Goal: Task Accomplishment & Management: Complete application form

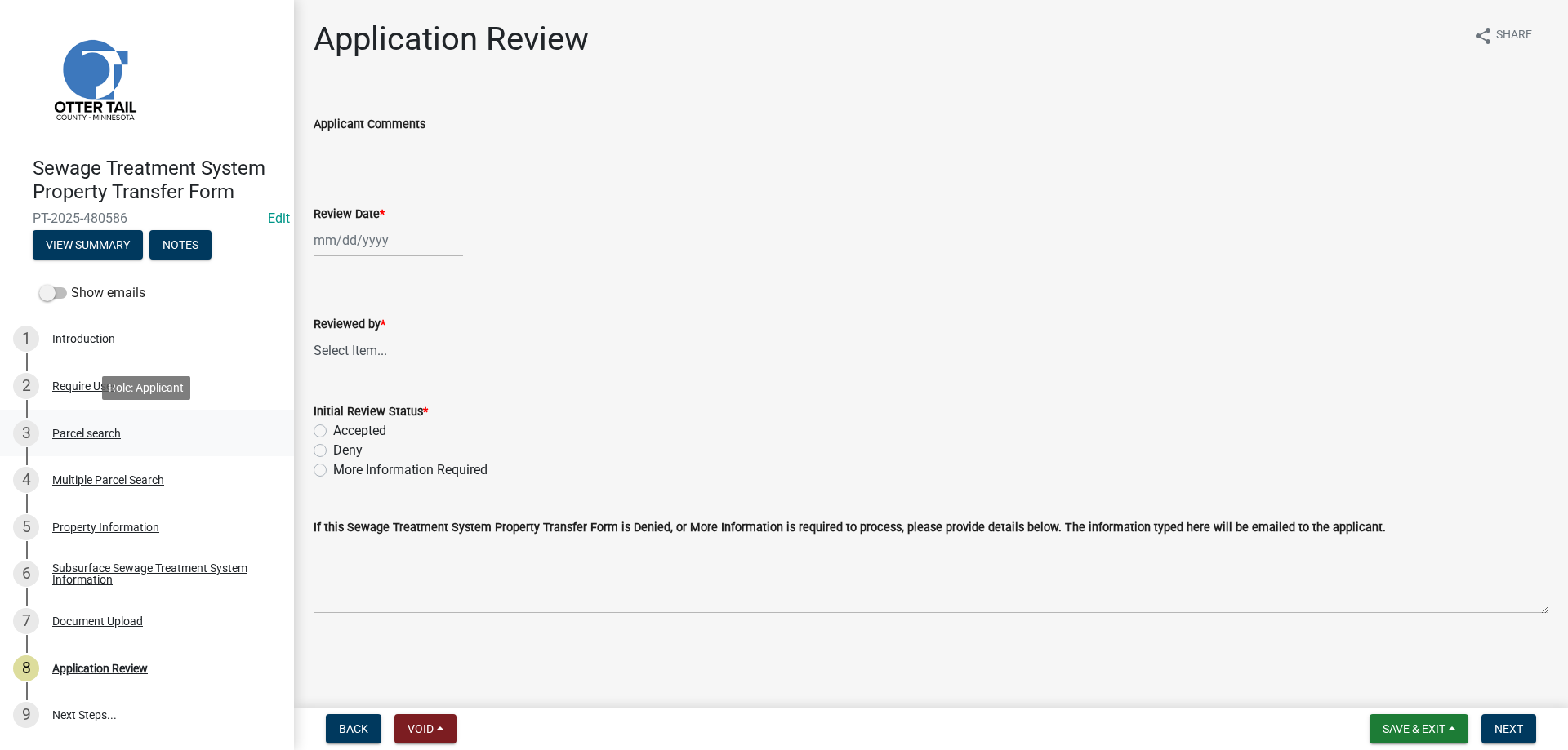
click at [69, 431] on div "Parcel search" at bounding box center [87, 433] width 68 height 12
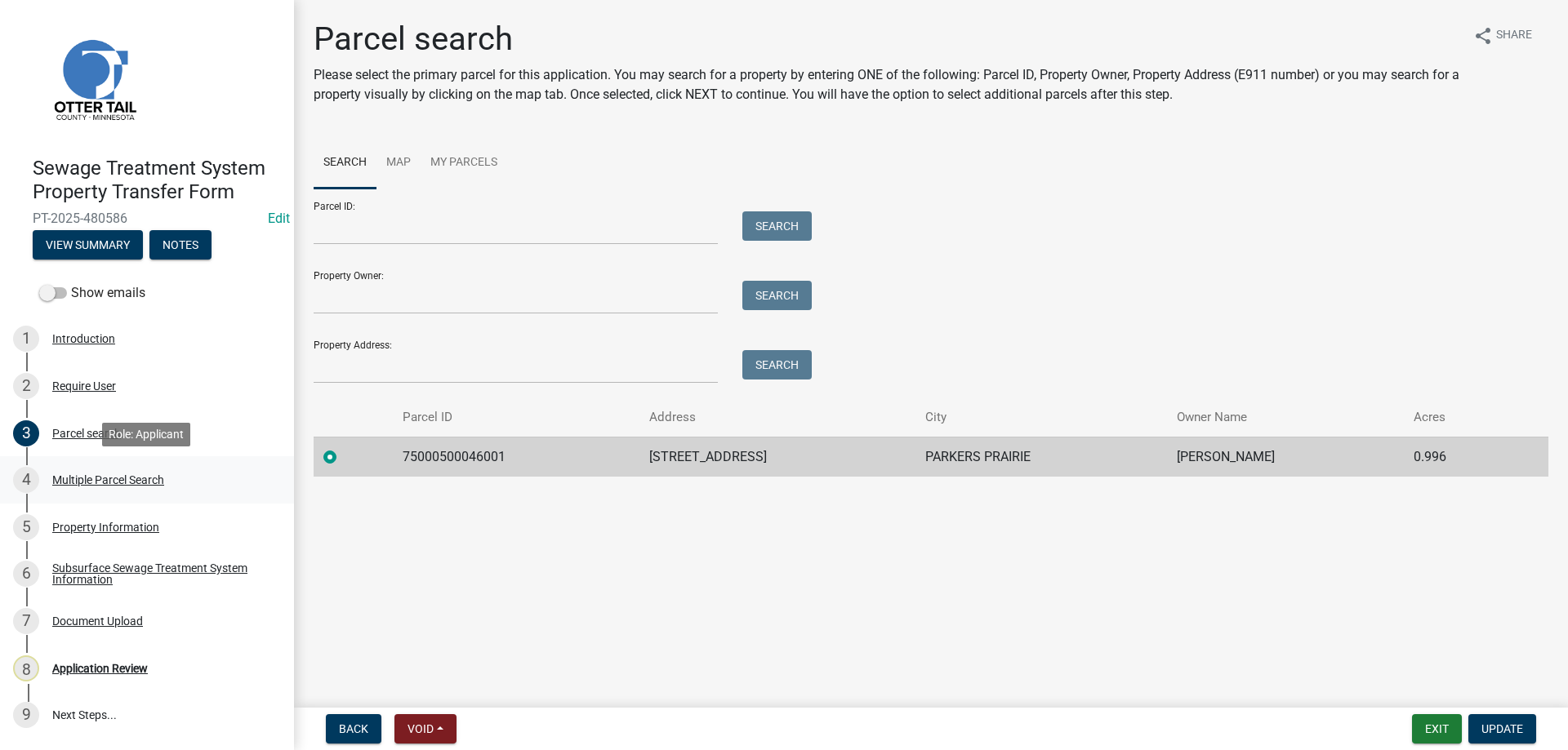
click at [78, 477] on div "Multiple Parcel Search" at bounding box center [108, 480] width 112 height 12
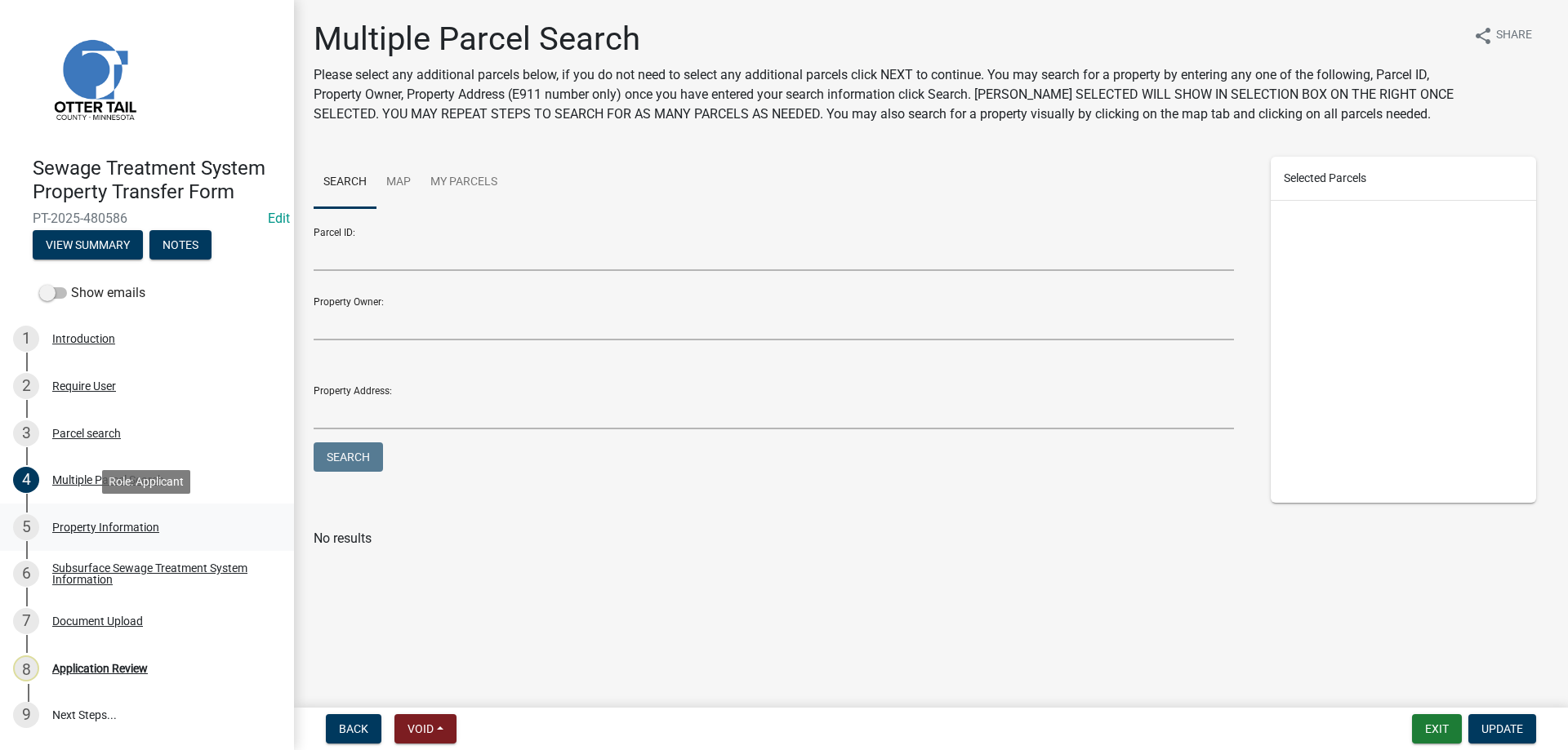
click at [83, 532] on div "Property Information" at bounding box center [106, 527] width 107 height 12
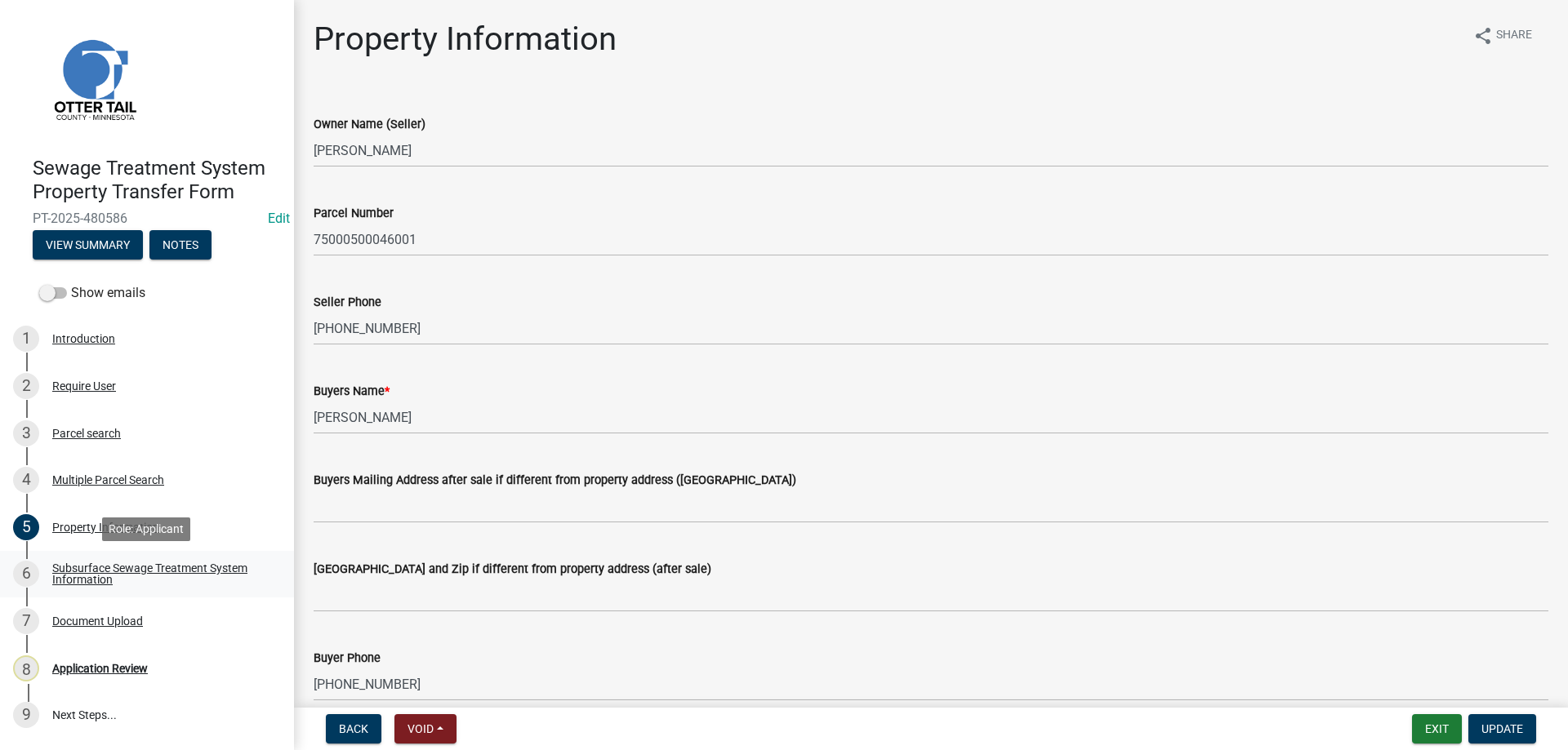
click at [82, 573] on div "Subsurface Sewage Treatment System Information" at bounding box center [160, 573] width 215 height 22
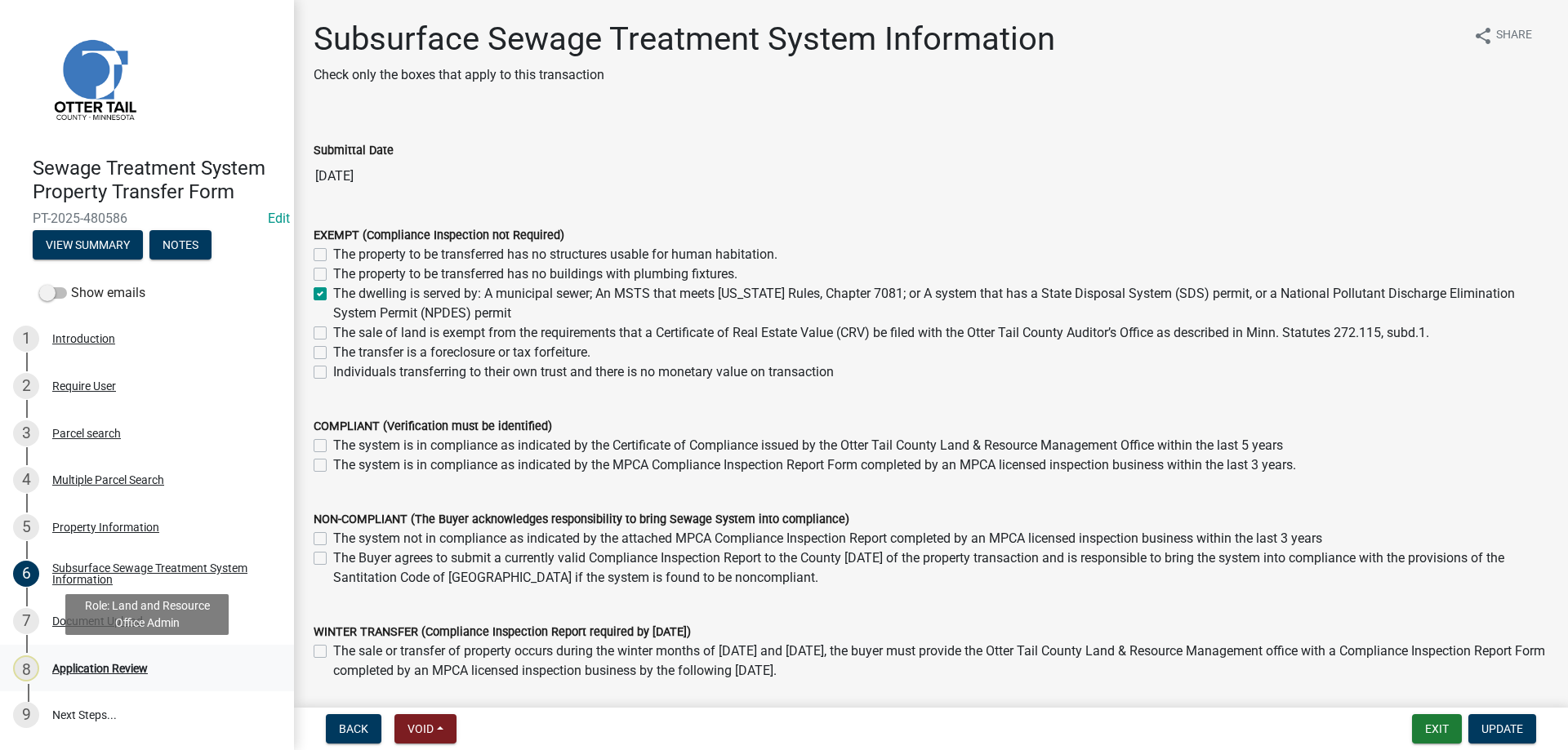
click at [73, 670] on div "Application Review" at bounding box center [100, 668] width 96 height 12
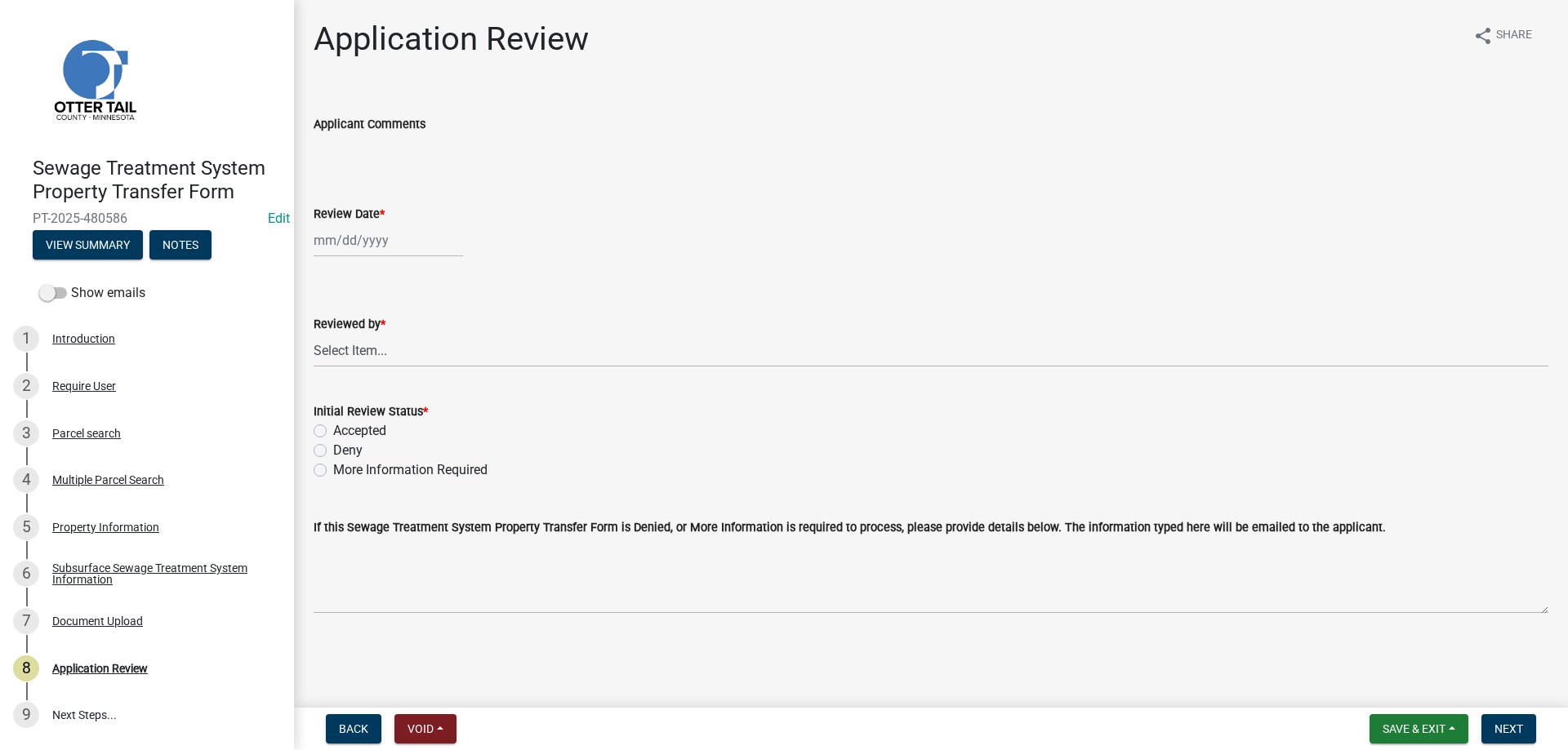
select select "9"
select select "2025"
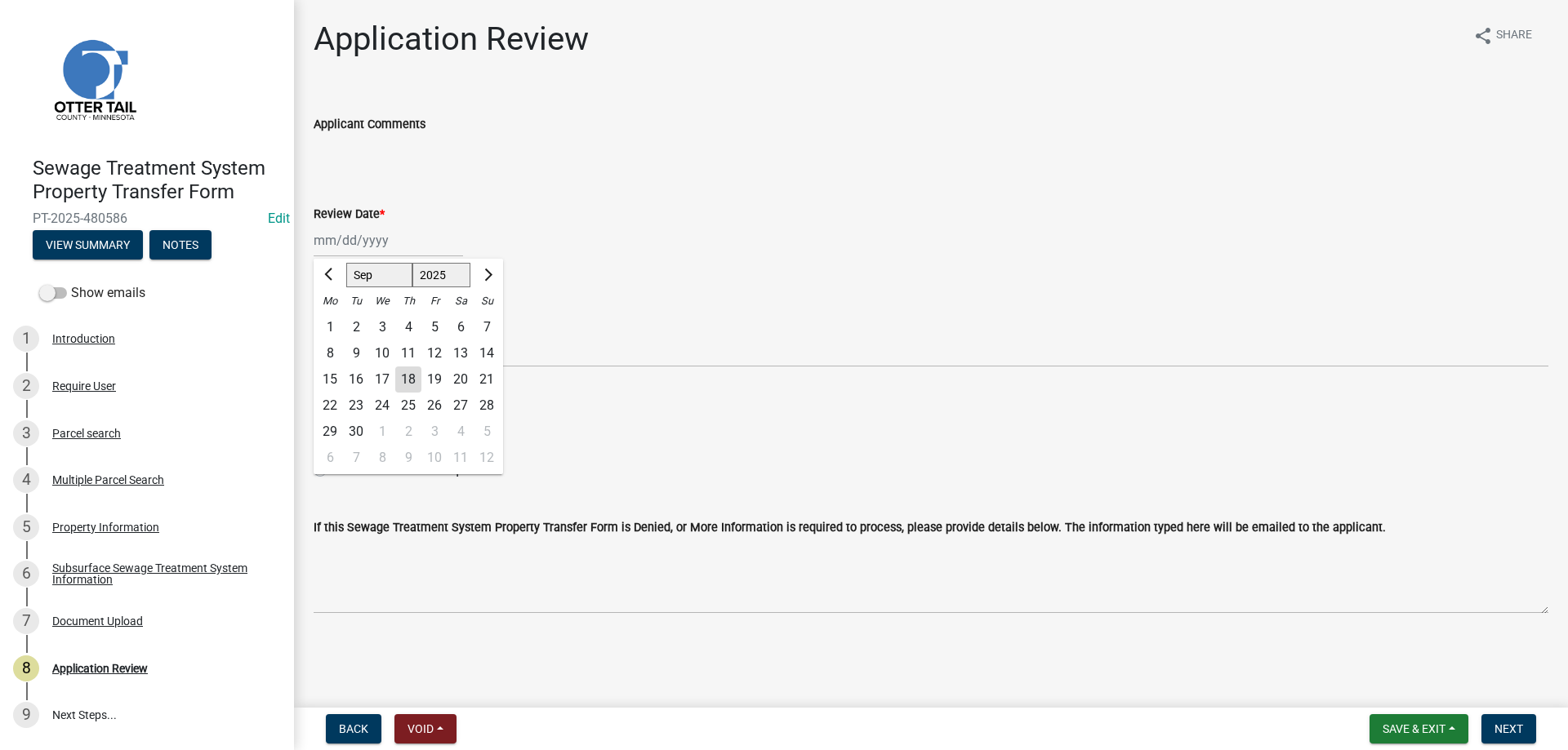
click at [337, 256] on input "Review Date *" at bounding box center [388, 241] width 149 height 33
click at [411, 383] on div "18" at bounding box center [408, 379] width 26 height 26
type input "09/18/2025"
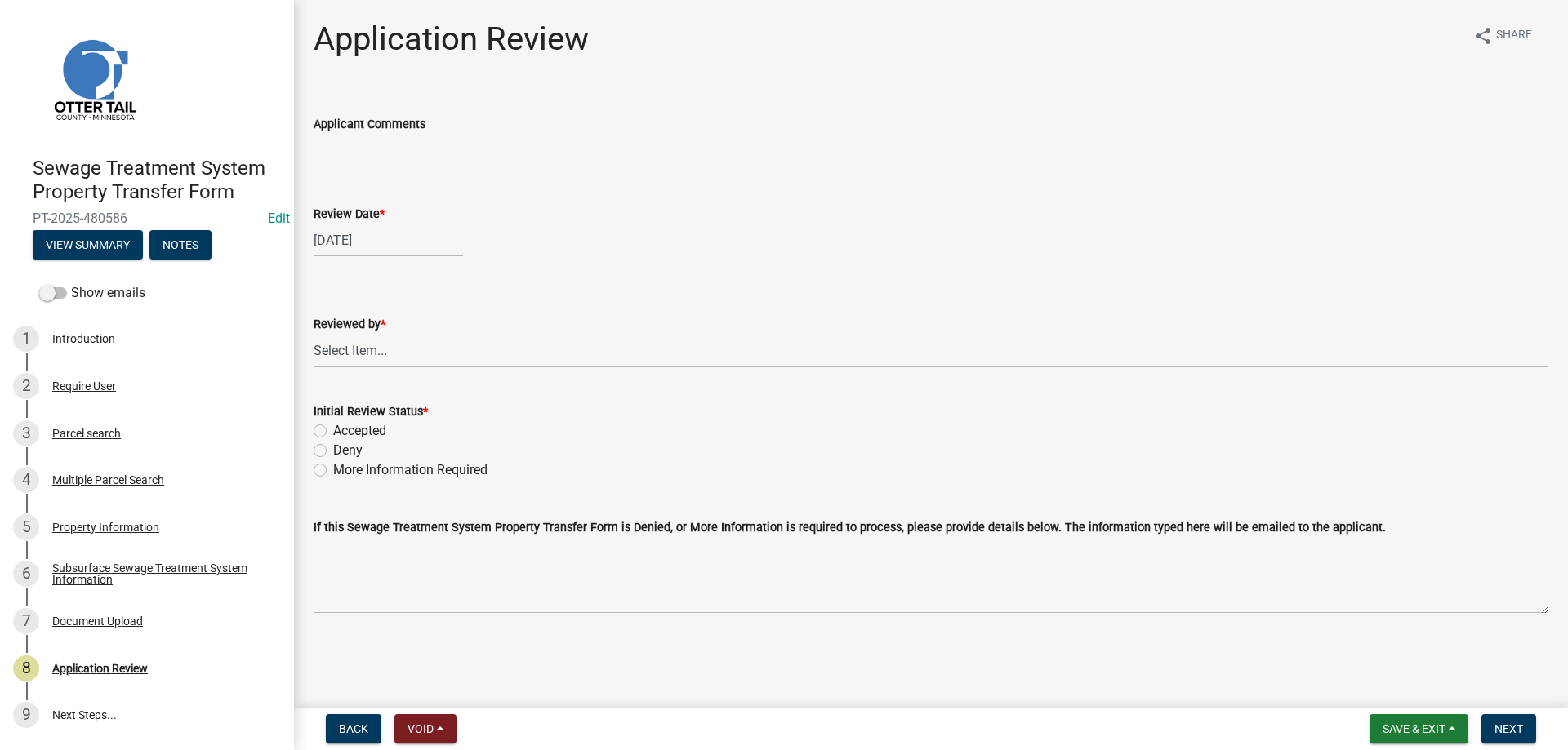
click at [314, 334] on select "Select Item... Alexis Newark Amy Busko Andrea Perales Brittany Tollefson Christ…" at bounding box center [931, 351] width 1235 height 33
click option "[PERSON_NAME]" at bounding box center [0, 0] width 0 height 0
select select "b4c12476-3918-4c31-b34d-126d47b866fd"
click at [330, 431] on div "Accepted" at bounding box center [931, 431] width 1235 height 19
click at [333, 431] on label "Accepted" at bounding box center [360, 431] width 53 height 19
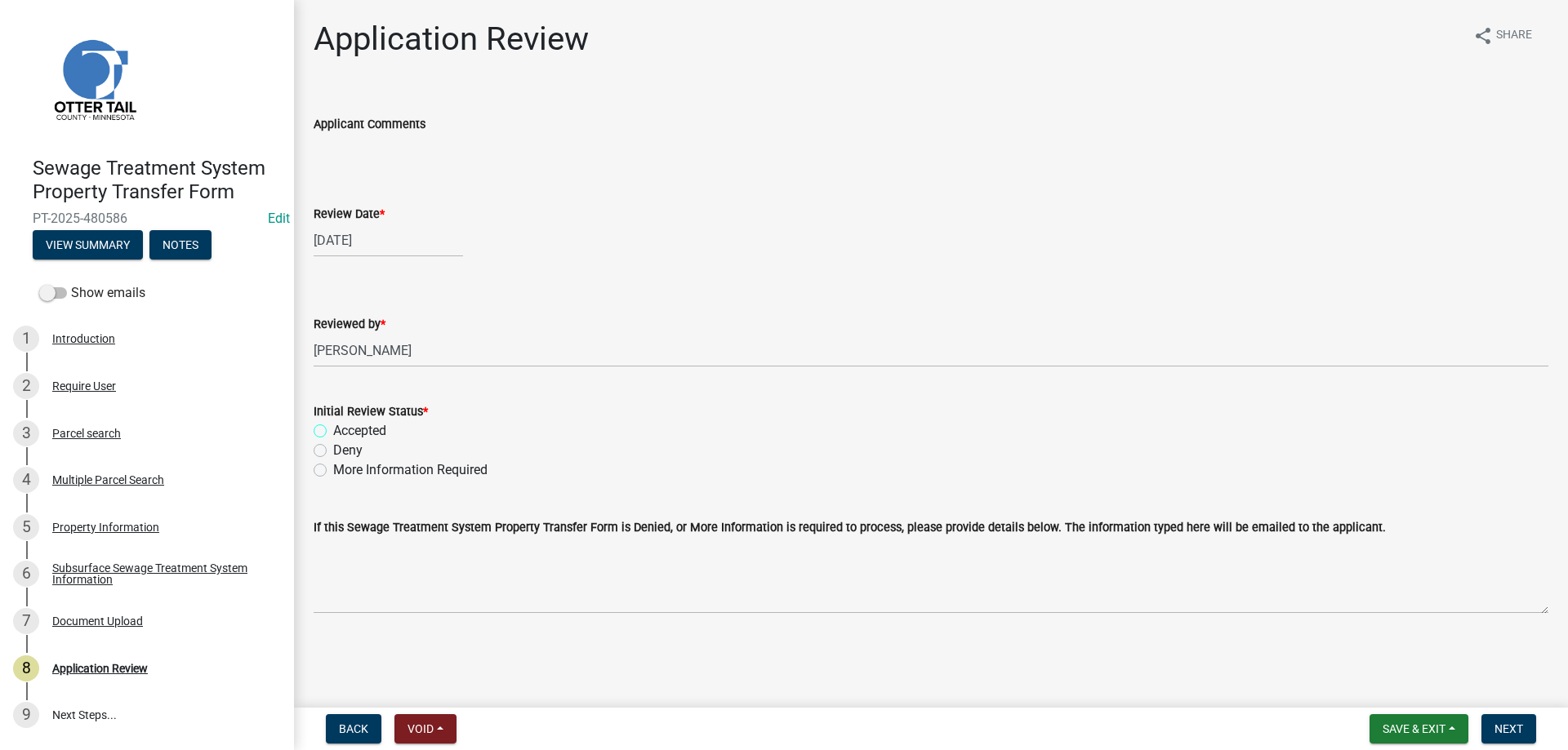
click at [333, 431] on input "Accepted" at bounding box center [338, 426] width 11 height 11
radio input "true"
click at [1506, 733] on span "Next" at bounding box center [1509, 729] width 28 height 13
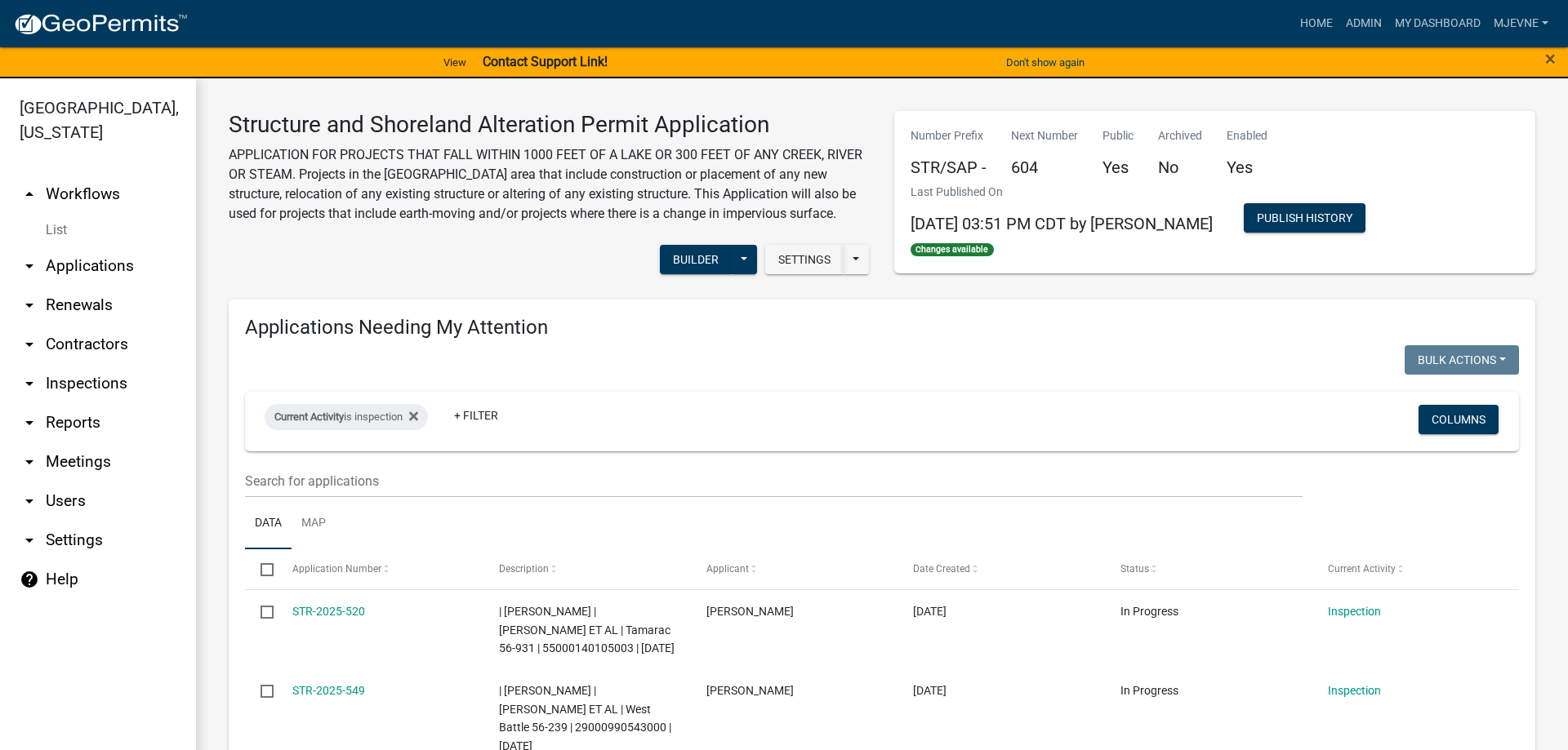
select select "3: 100"
select select "1: 25"
click at [1442, 23] on link "My Dashboard" at bounding box center [1437, 23] width 98 height 31
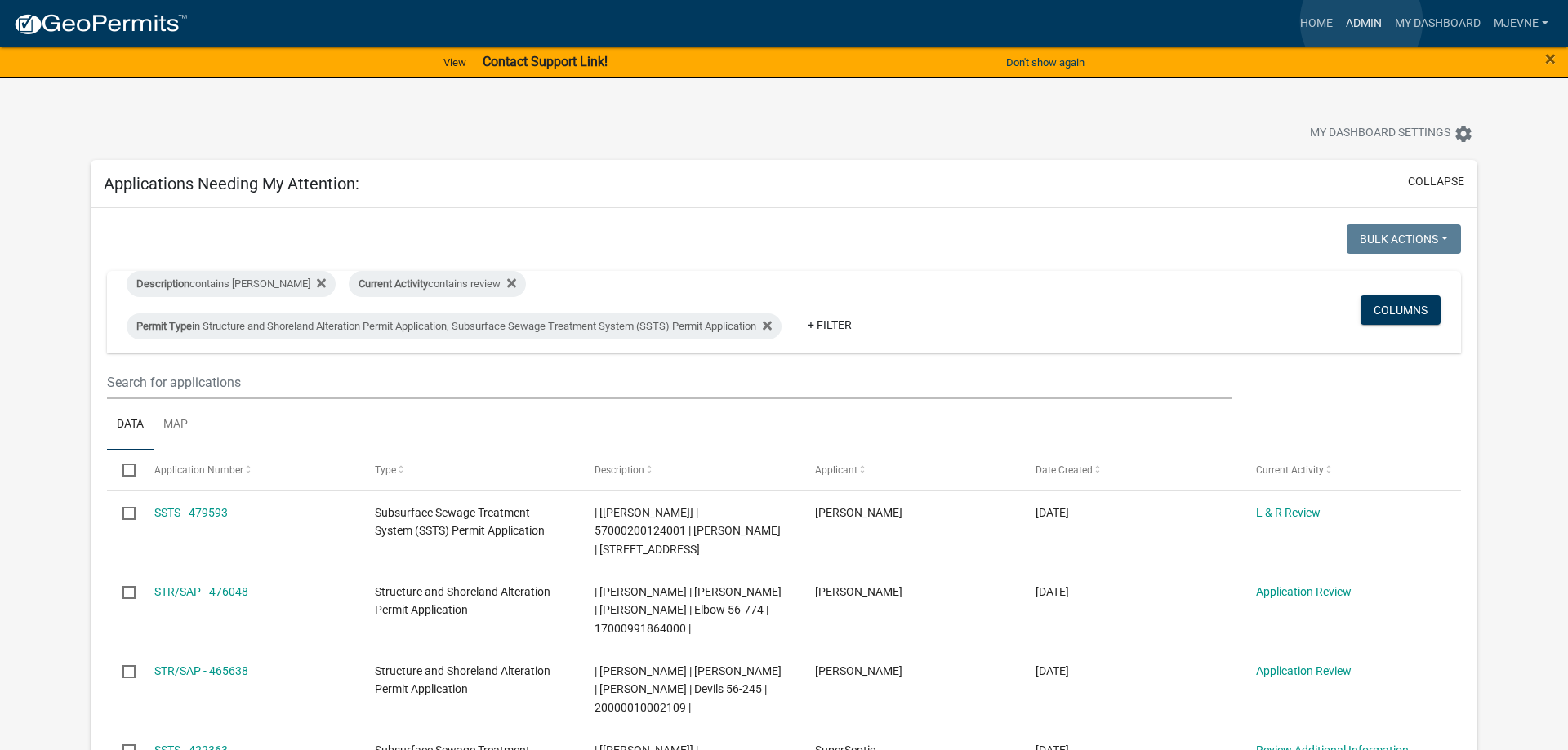
click at [1361, 21] on link "Admin" at bounding box center [1363, 23] width 49 height 31
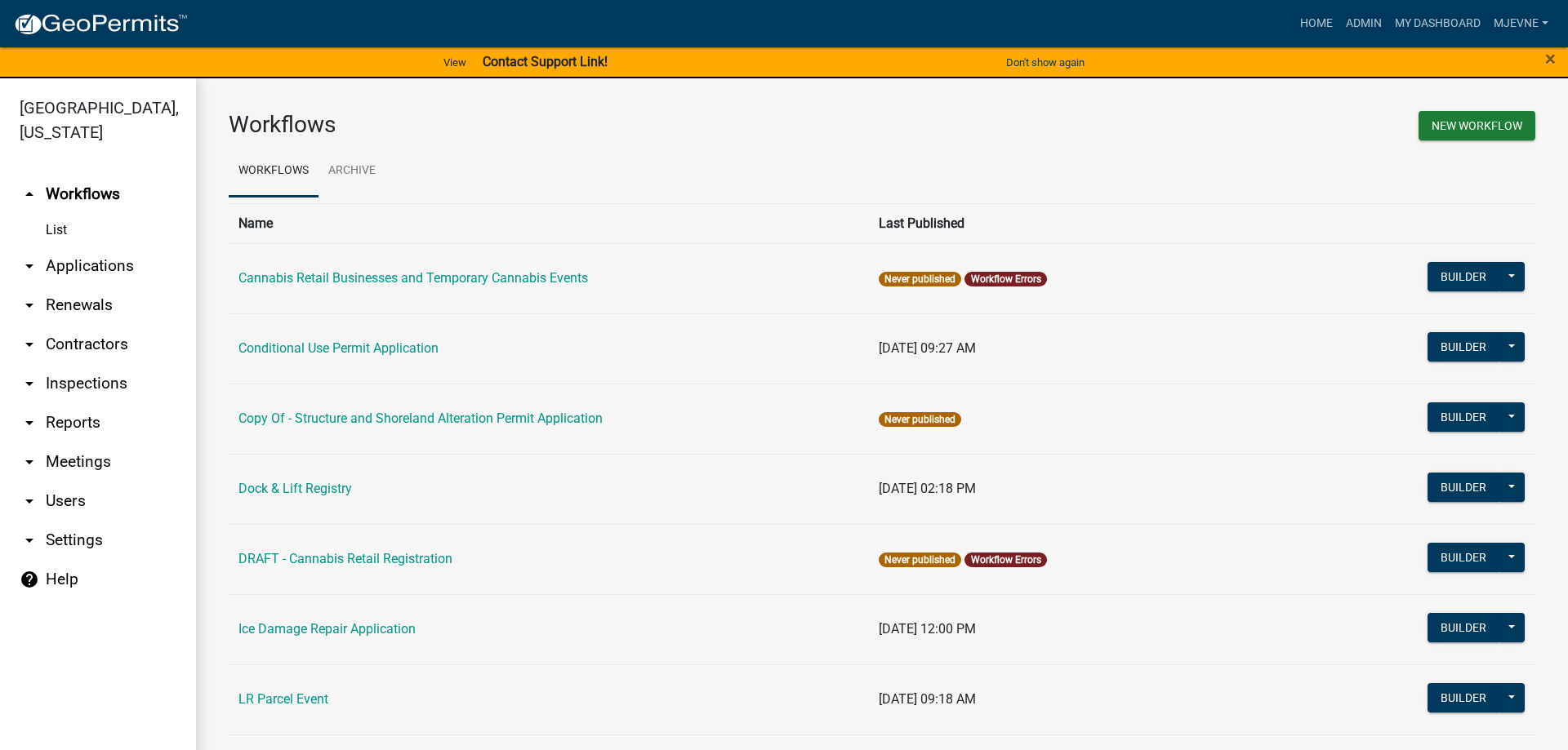
click at [75, 345] on link "arrow_drop_down Contractors" at bounding box center [97, 345] width 196 height 39
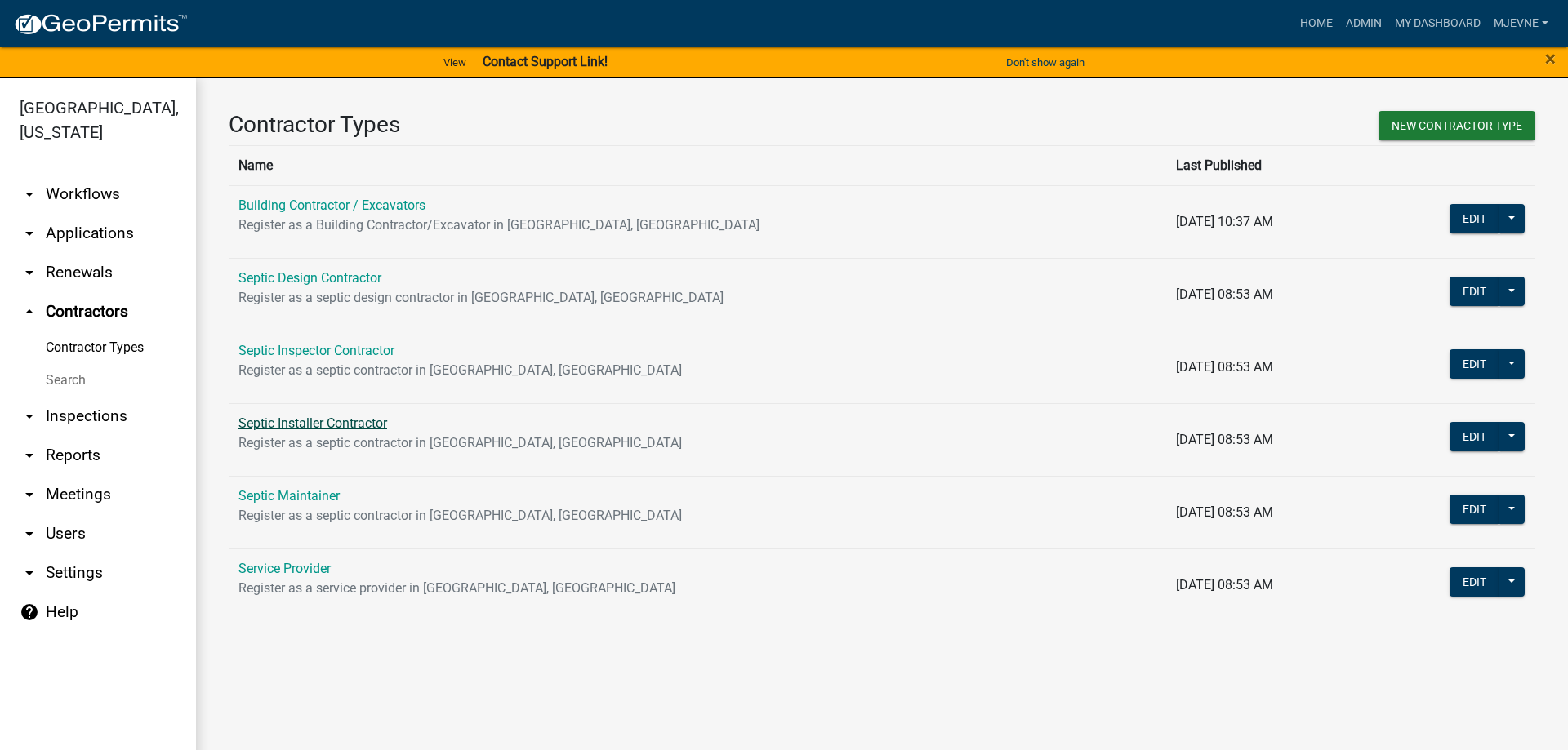
click at [297, 425] on link "Septic Installer Contractor" at bounding box center [313, 424] width 149 height 16
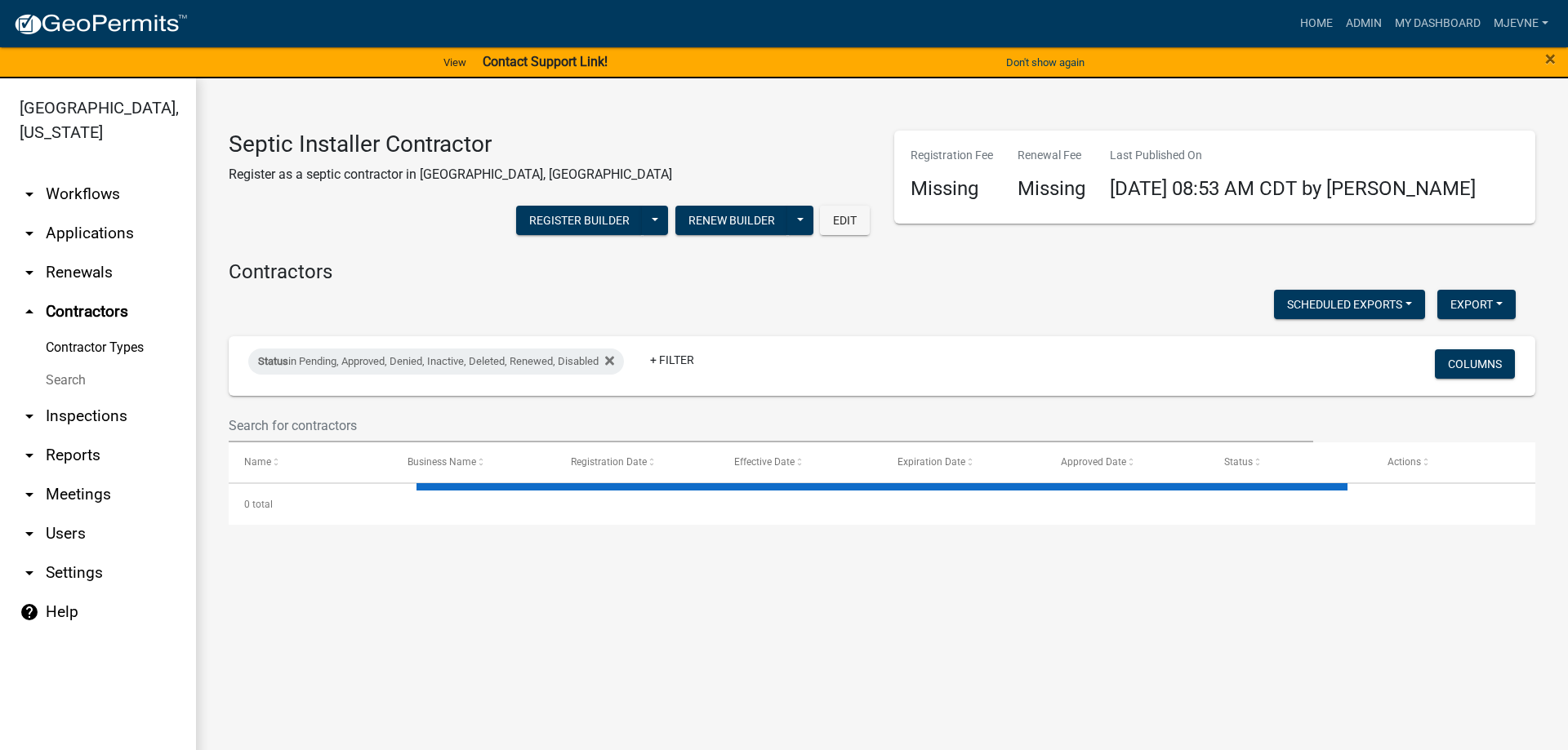
select select "3: 100"
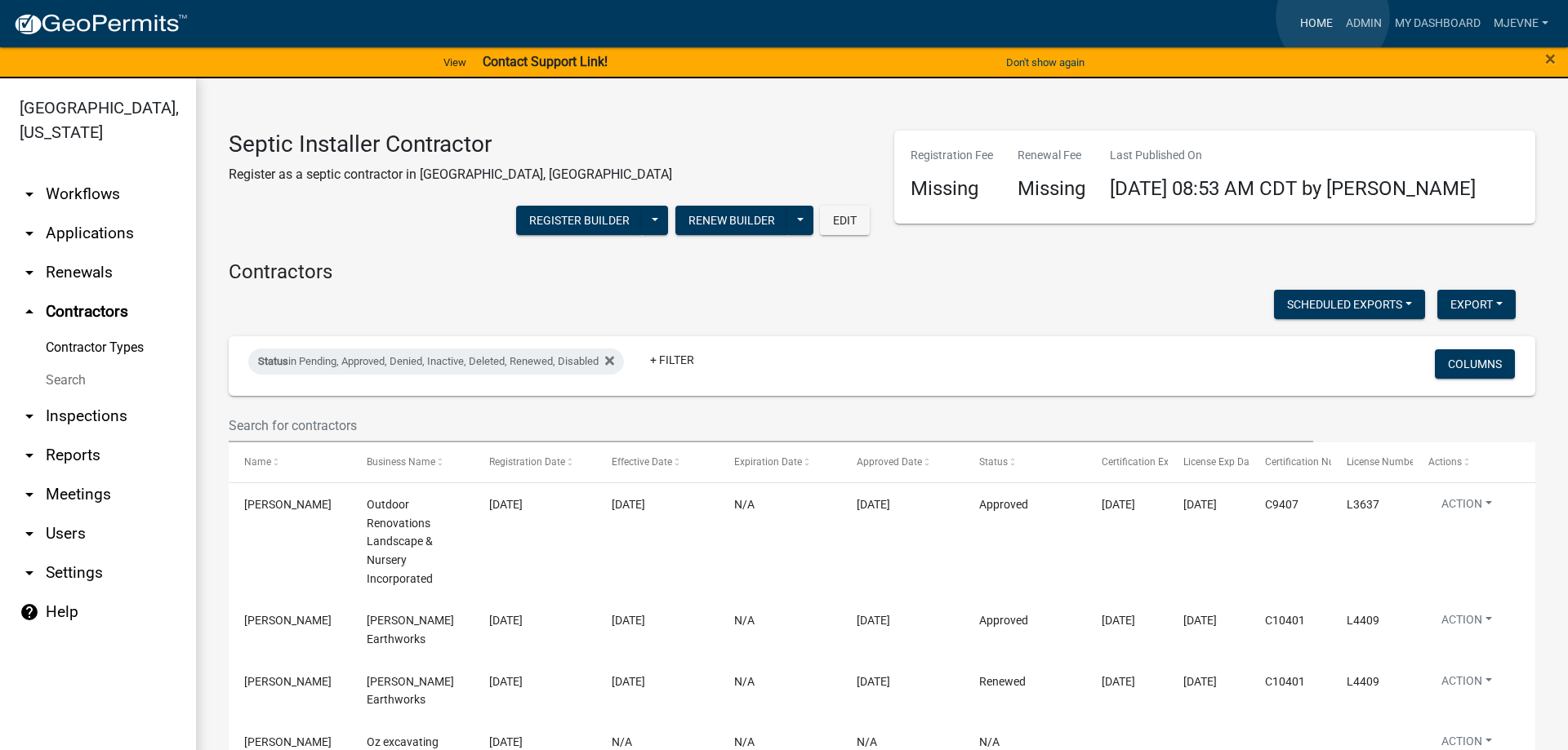
click at [1333, 17] on link "Home" at bounding box center [1316, 23] width 46 height 31
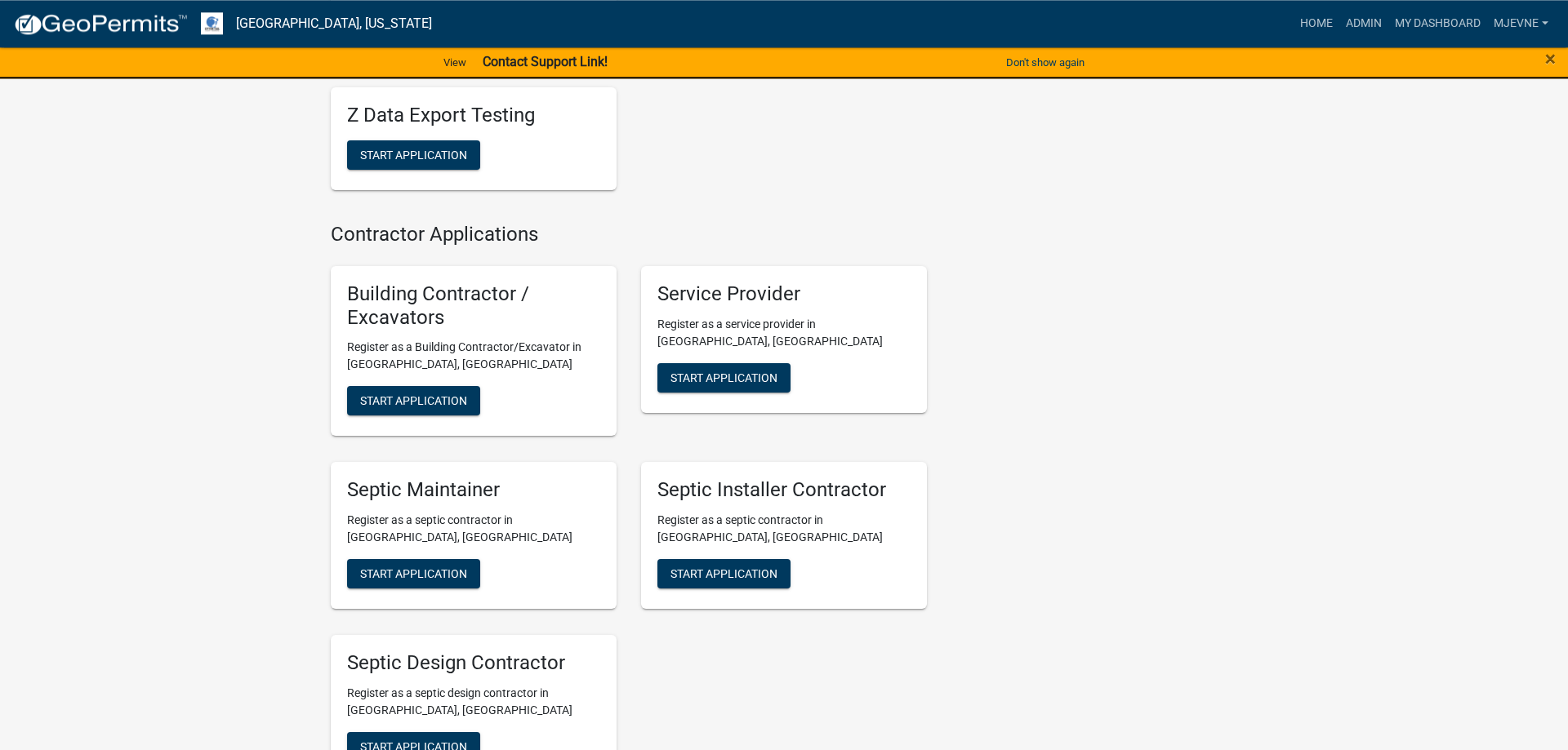
scroll to position [2997, 0]
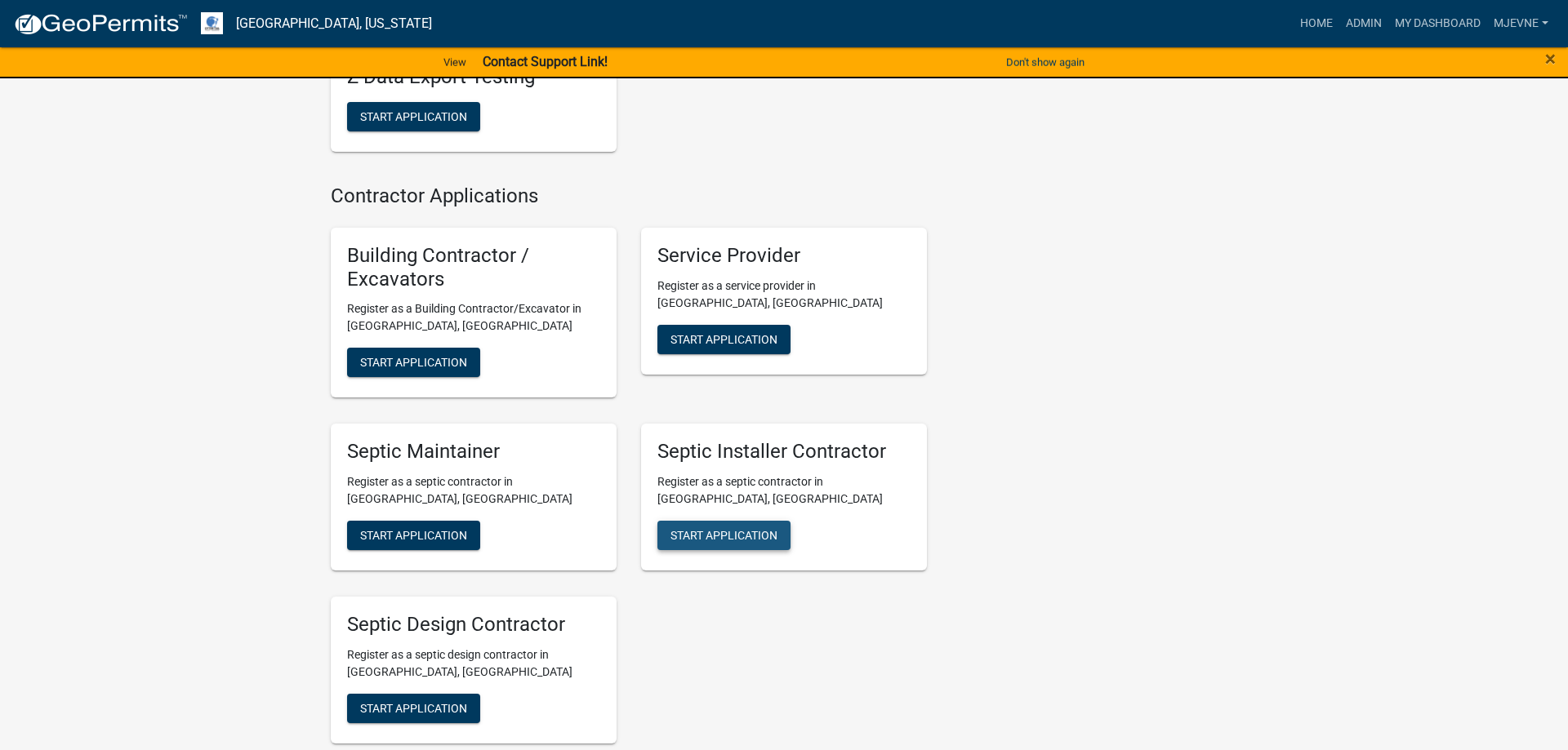
click at [731, 540] on span "Start Application" at bounding box center [724, 535] width 107 height 13
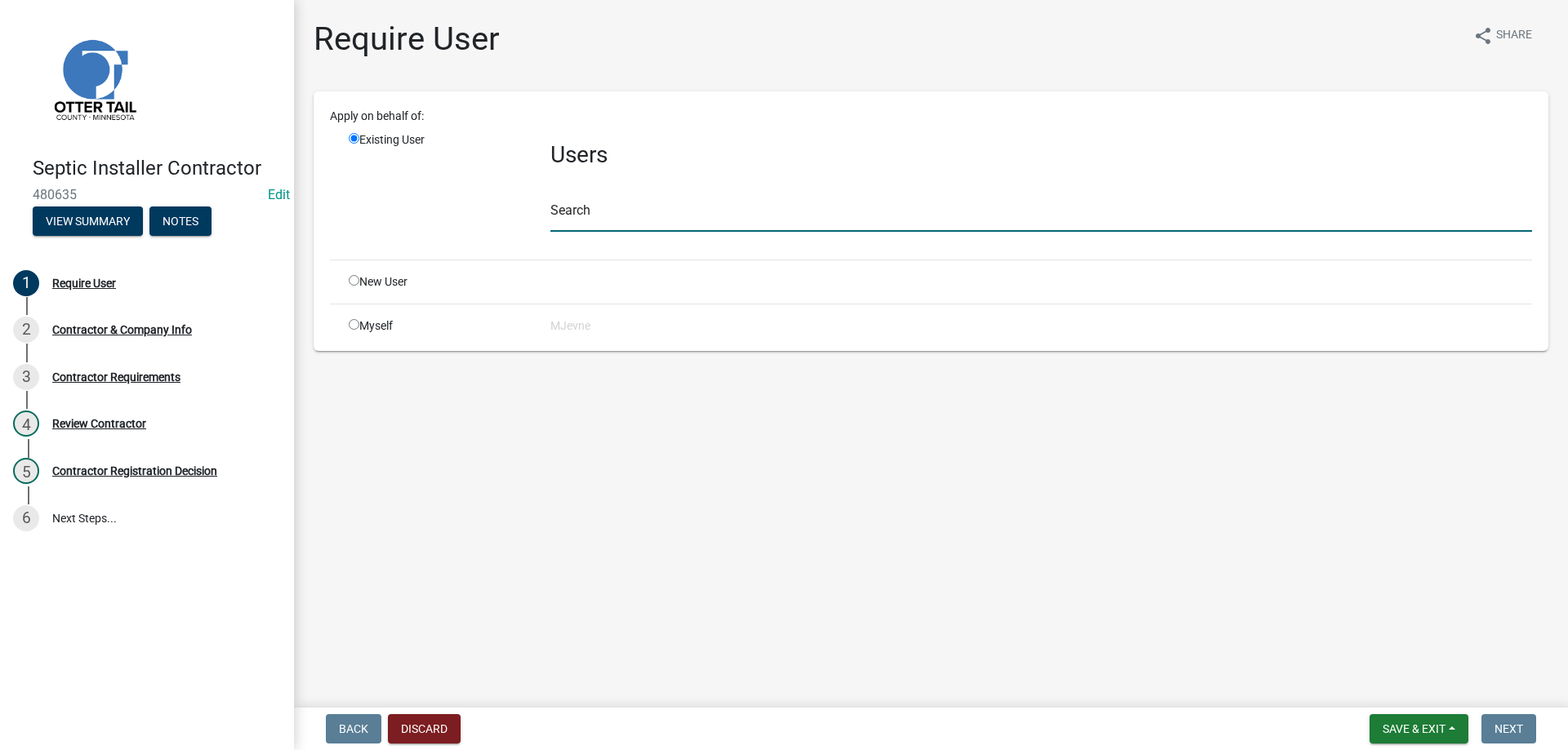
click at [589, 216] on input "text" at bounding box center [1041, 215] width 981 height 33
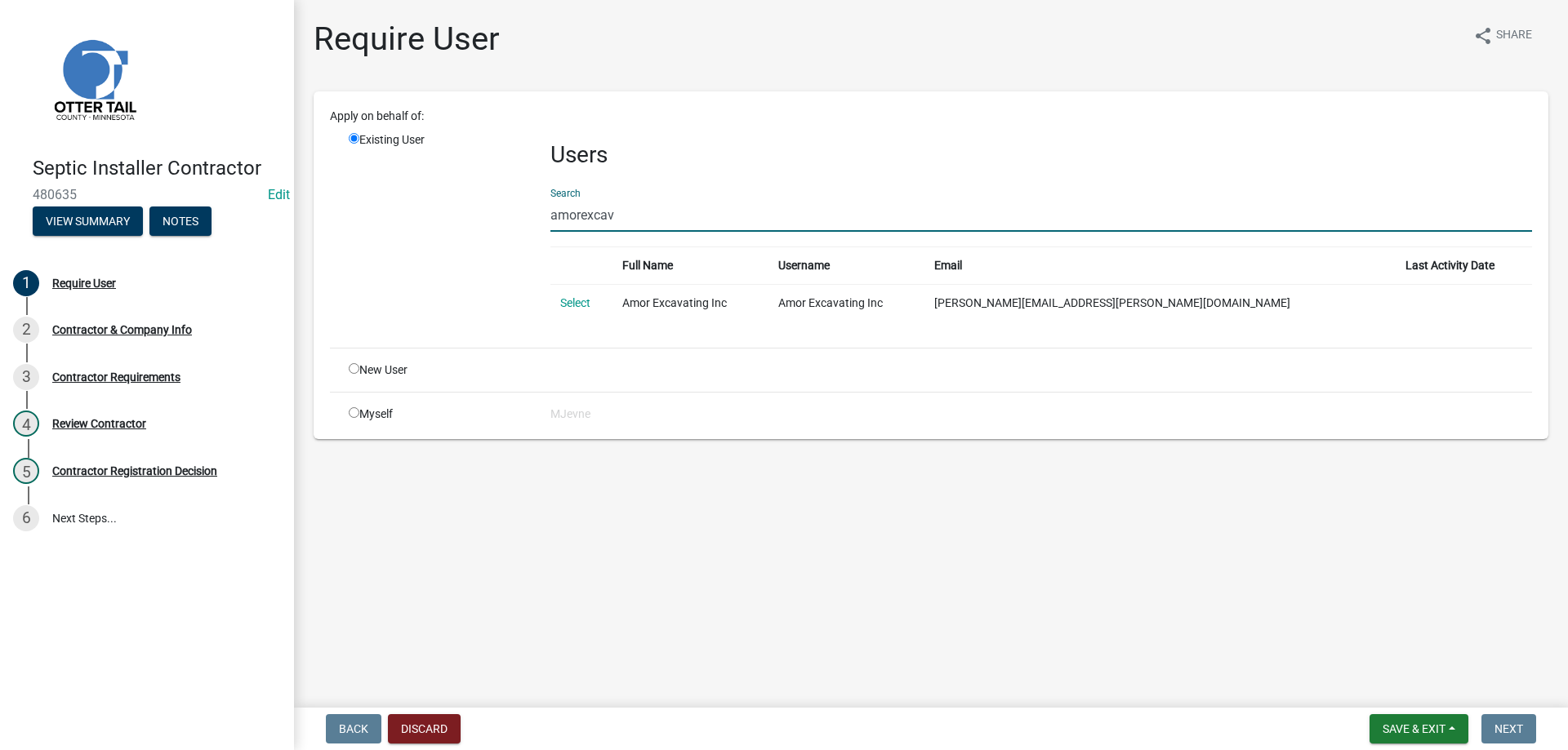
type input "amorexcava"
drag, startPoint x: 650, startPoint y: 216, endPoint x: 507, endPoint y: 227, distance: 143.4
click at [551, 227] on input "amorexcava" at bounding box center [1041, 215] width 981 height 33
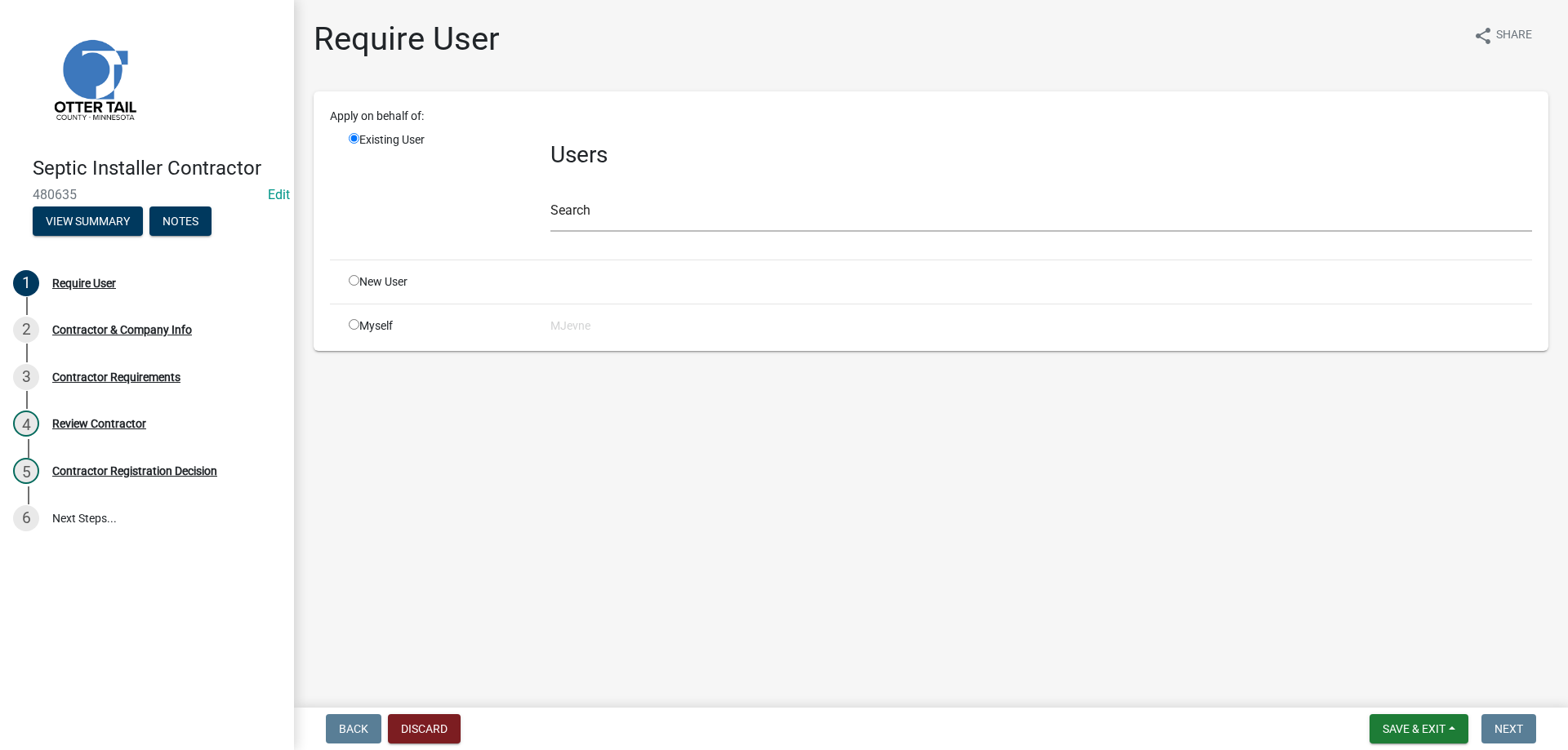
click at [354, 284] on input "radio" at bounding box center [354, 280] width 11 height 11
radio input "true"
radio input "false"
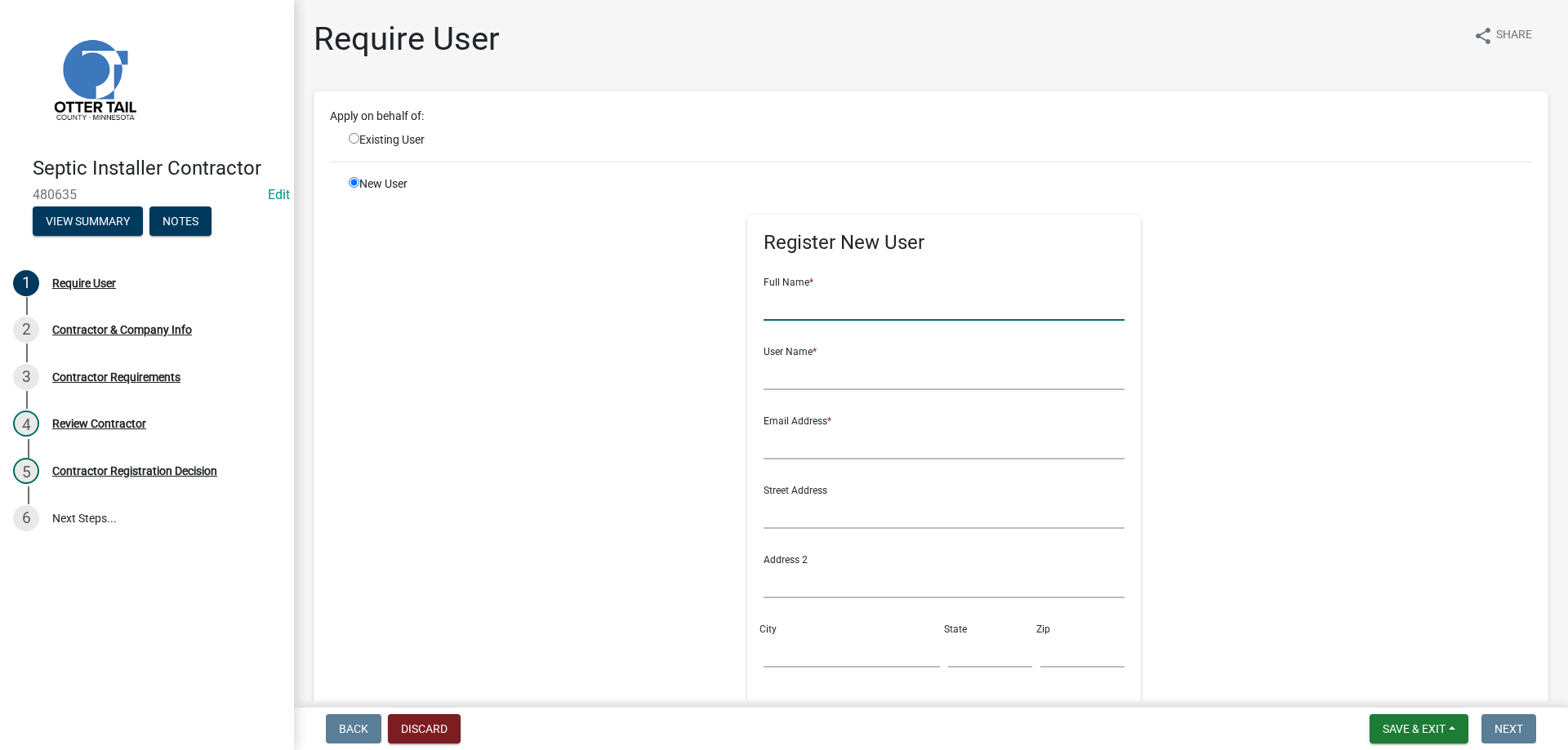
click at [838, 313] on input "text" at bounding box center [944, 304] width 362 height 33
click at [816, 306] on input "[PERSON_NAME]" at bounding box center [944, 304] width 362 height 33
type input "[PERSON_NAME]"
click at [811, 377] on input "text" at bounding box center [944, 373] width 362 height 33
drag, startPoint x: 861, startPoint y: 375, endPoint x: 761, endPoint y: 381, distance: 100.2
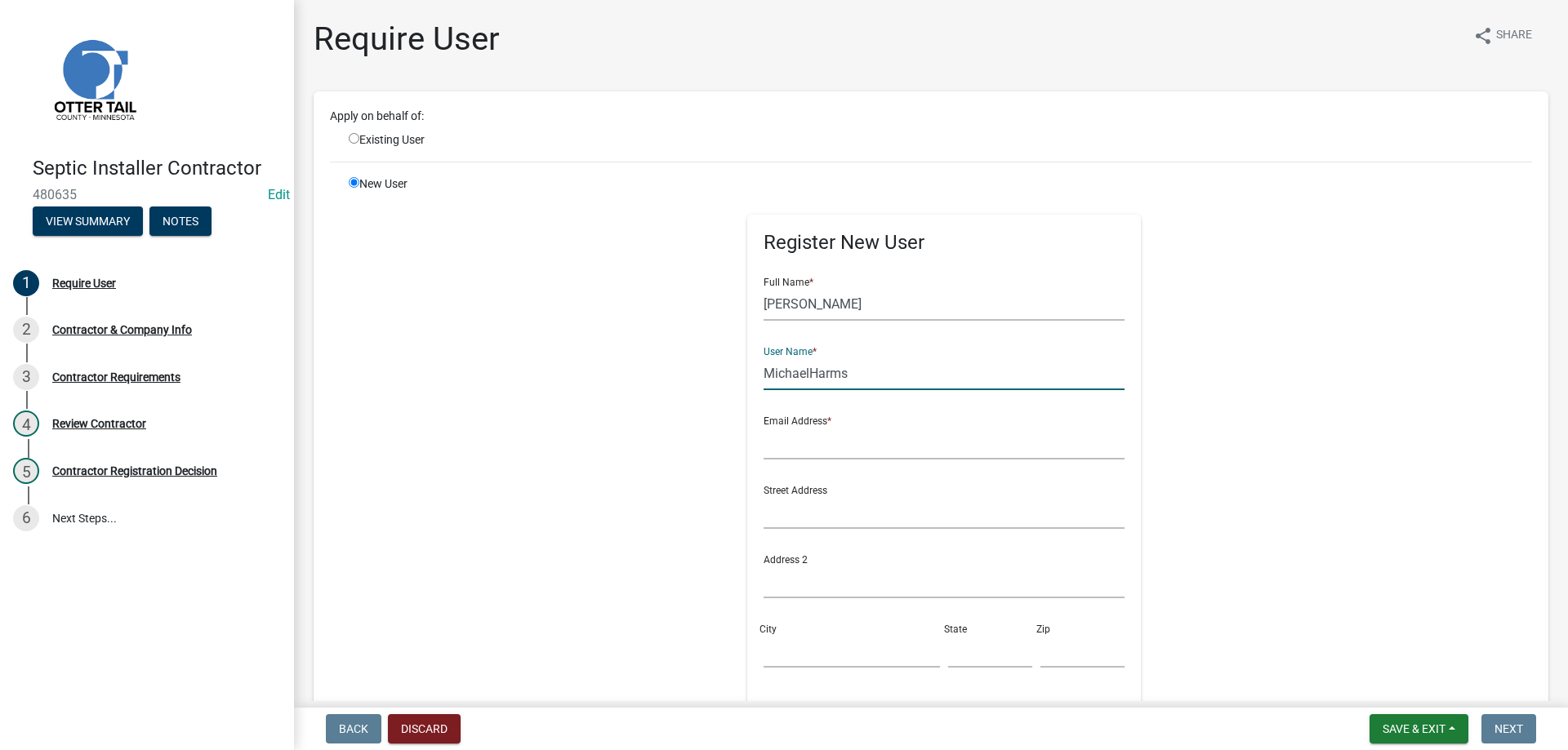
click at [764, 381] on input "MichaelHarms" at bounding box center [944, 373] width 362 height 33
type input "MikelHarms"
click at [799, 449] on input "text" at bounding box center [944, 442] width 362 height 33
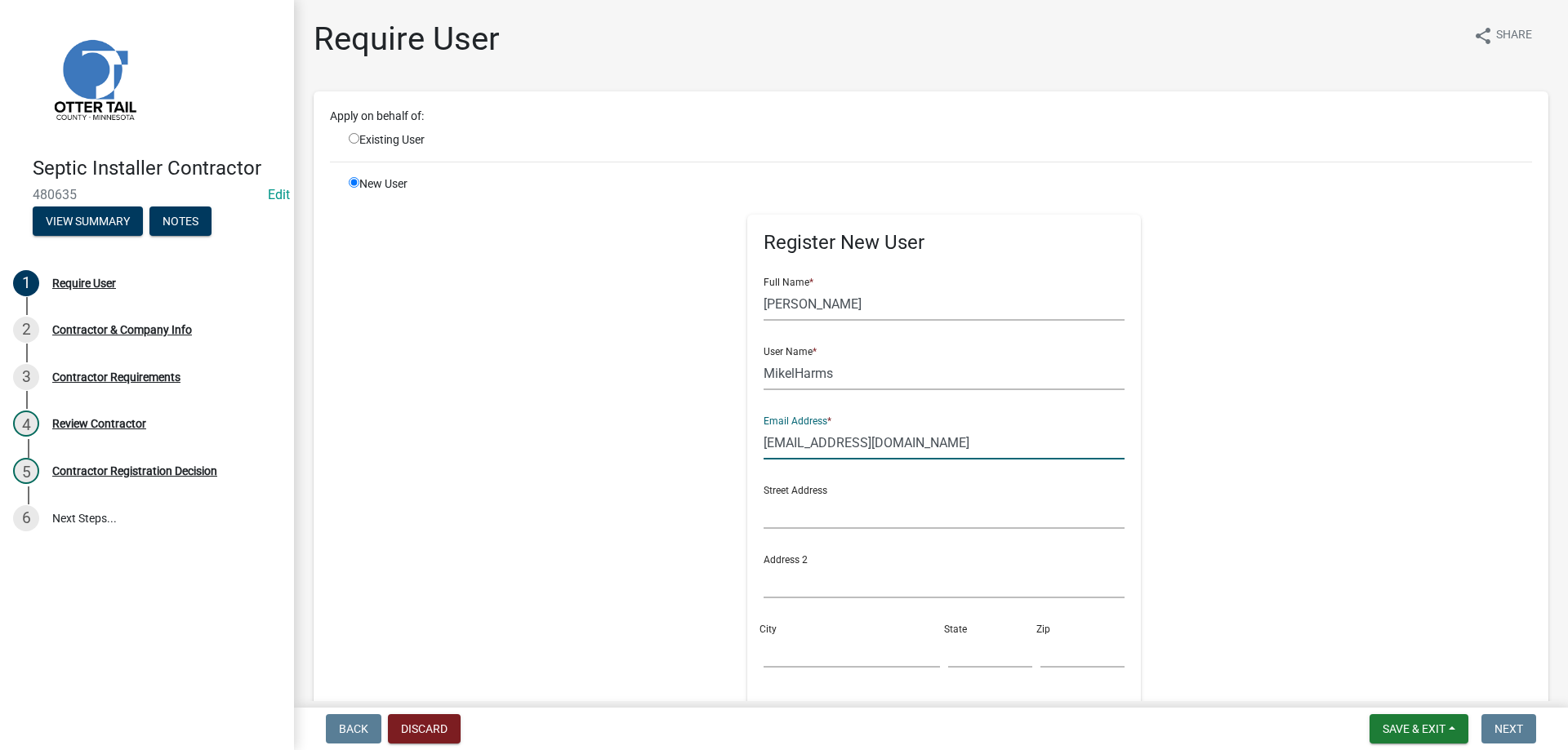
type input "[EMAIL_ADDRESS][DOMAIN_NAME]"
click at [812, 516] on input "text" at bounding box center [944, 512] width 362 height 33
type input "[STREET_ADDRESS]"
type input "[GEOGRAPHIC_DATA]"
type input "MN"
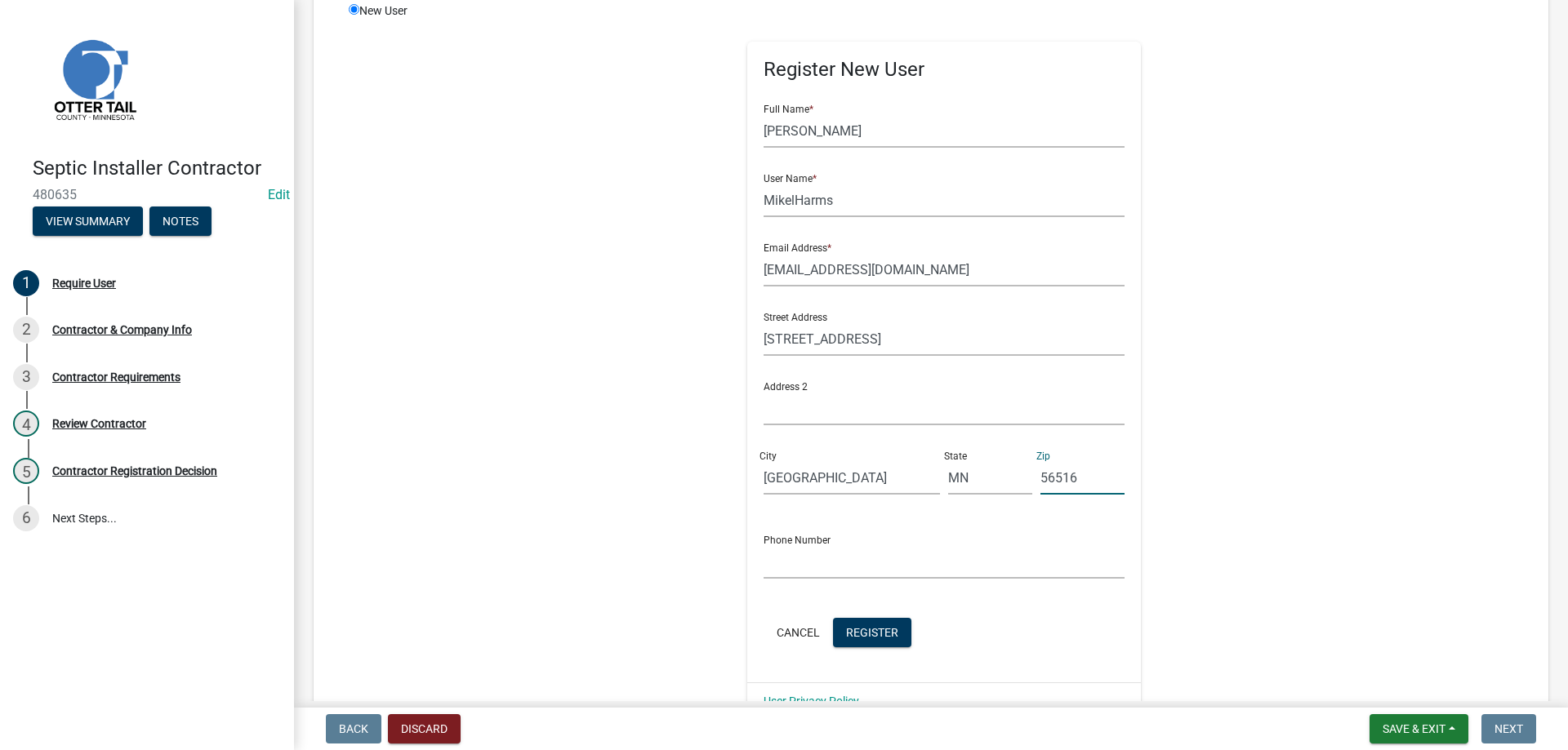
scroll to position [186, 0]
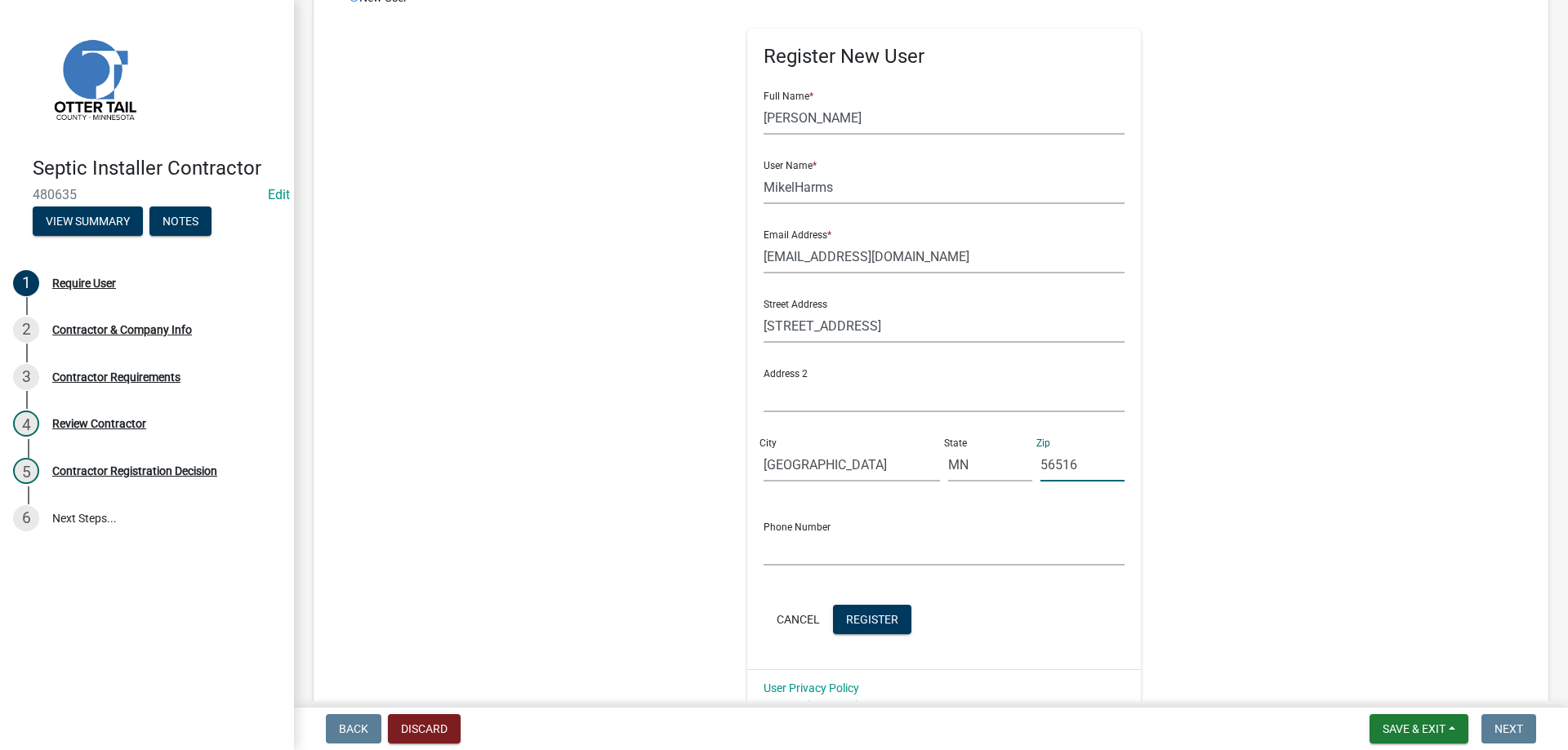
type input "56516"
click at [810, 550] on input "text" at bounding box center [944, 548] width 362 height 33
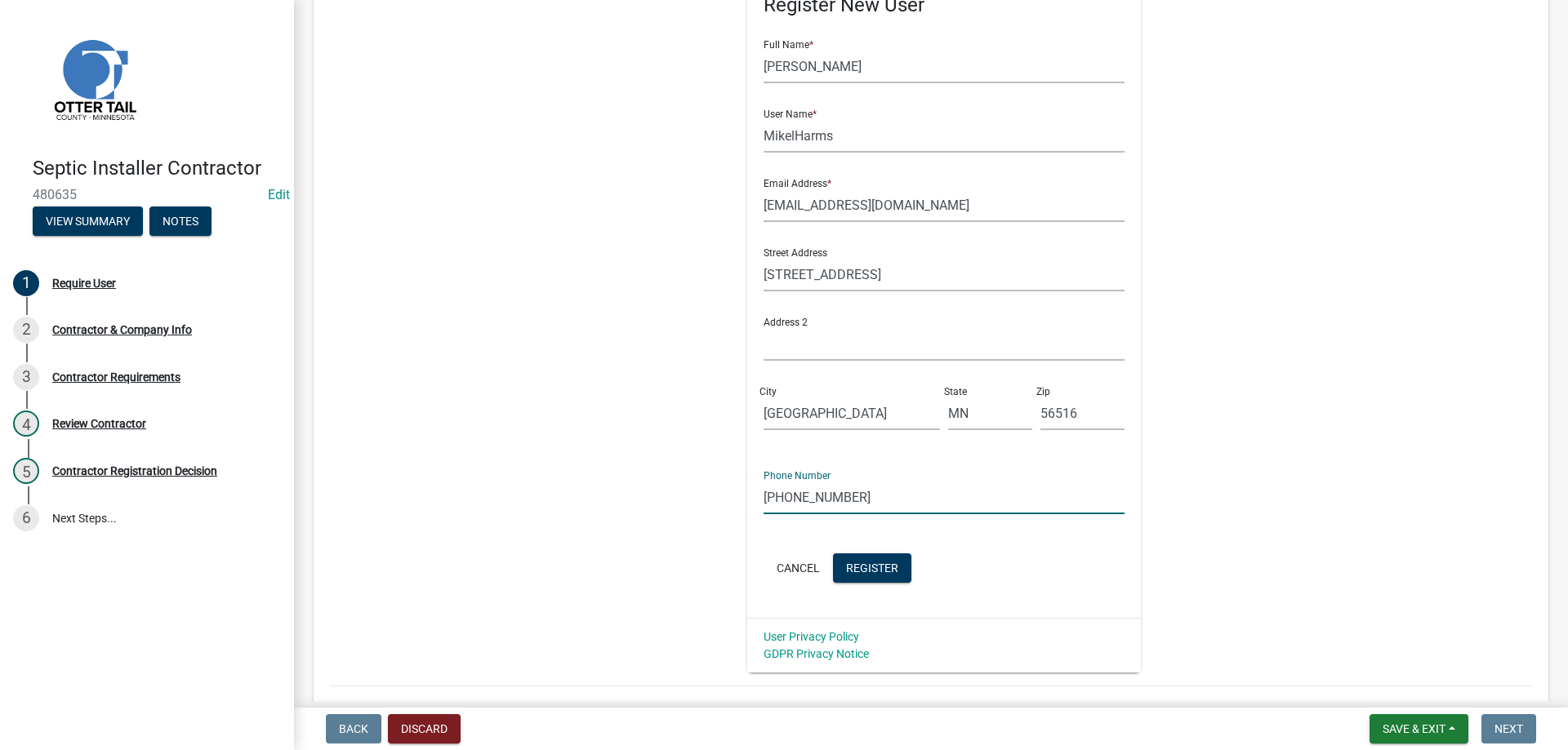
scroll to position [147, 0]
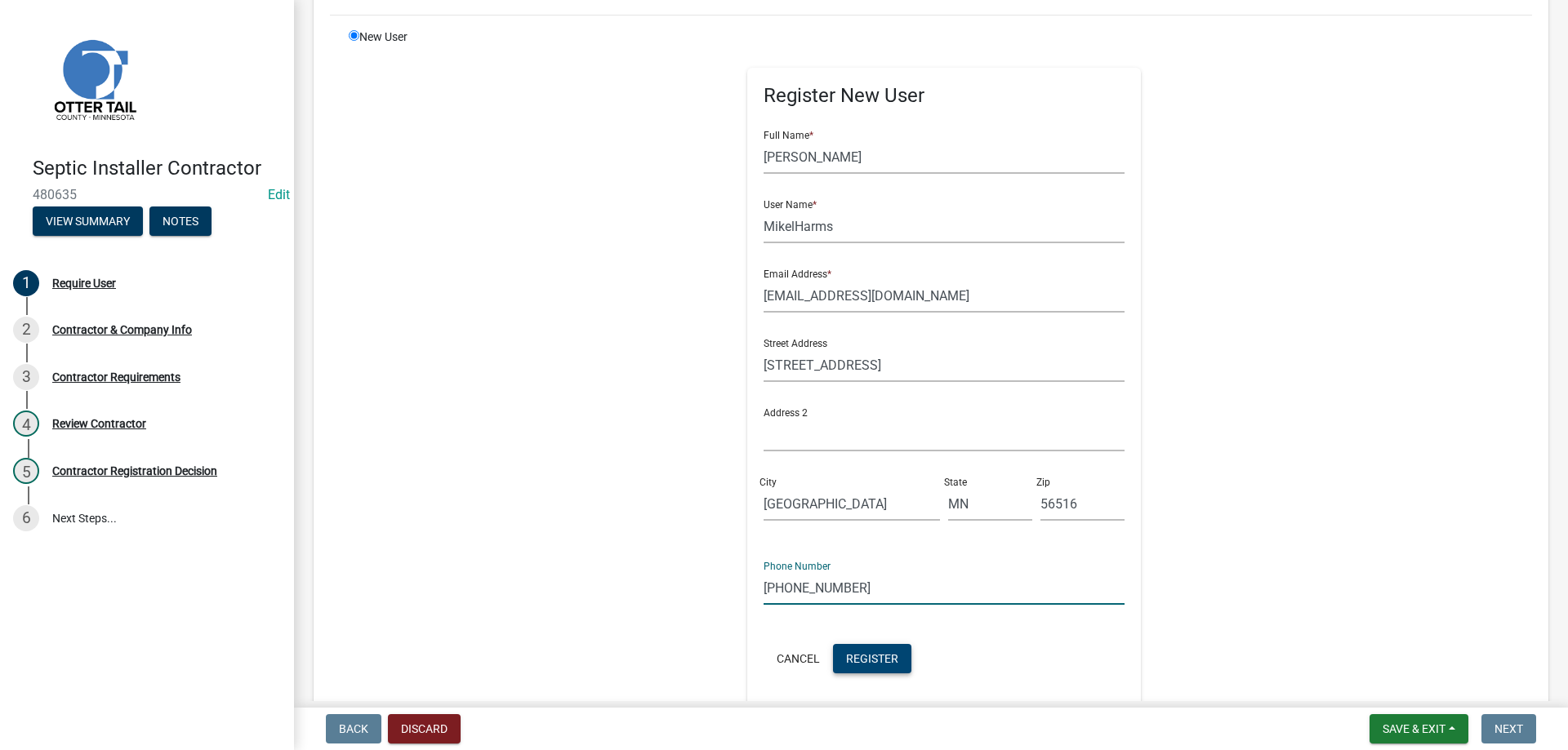
type input "[PHONE_NUMBER]"
click at [875, 661] on span "Register" at bounding box center [872, 657] width 53 height 13
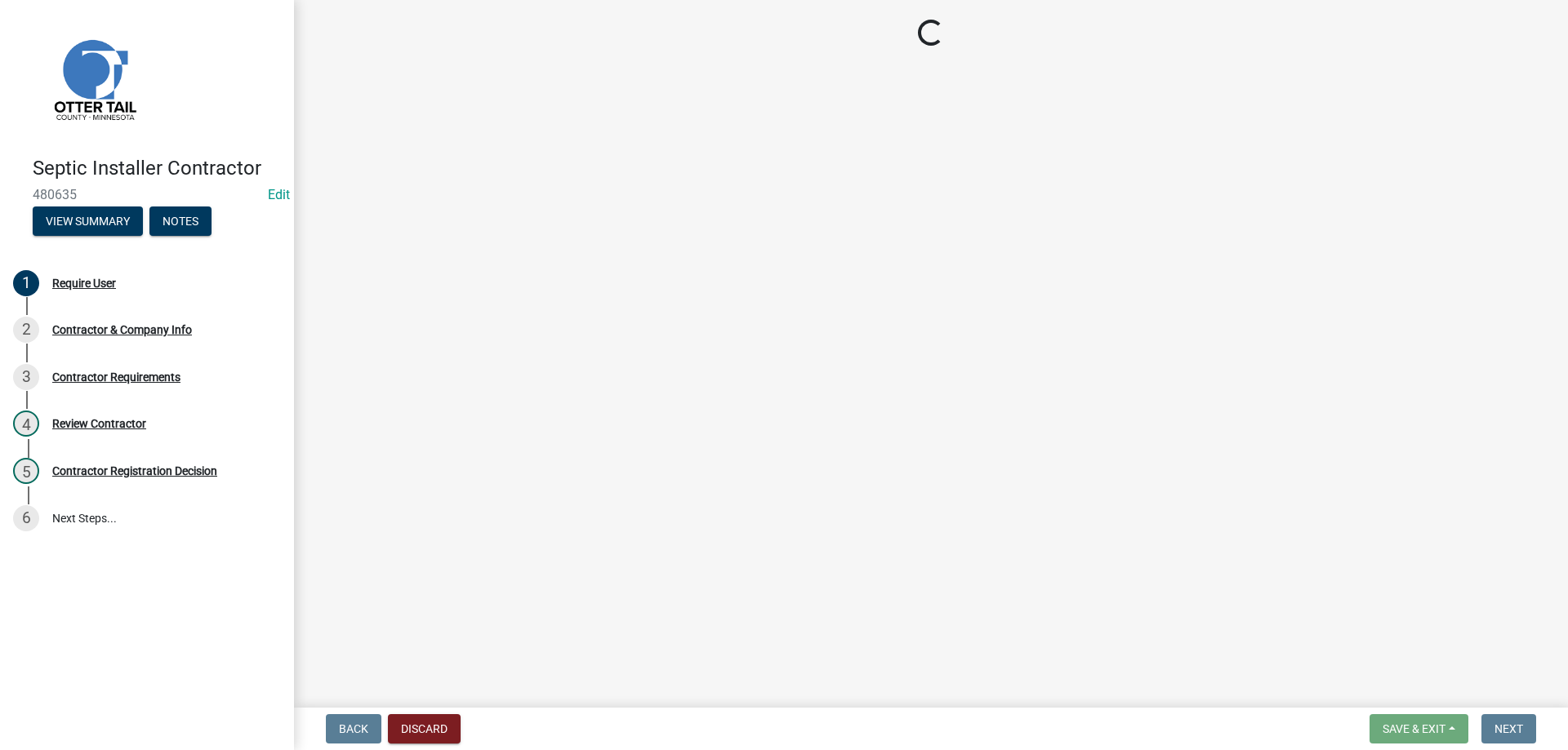
scroll to position [0, 0]
select select "MN"
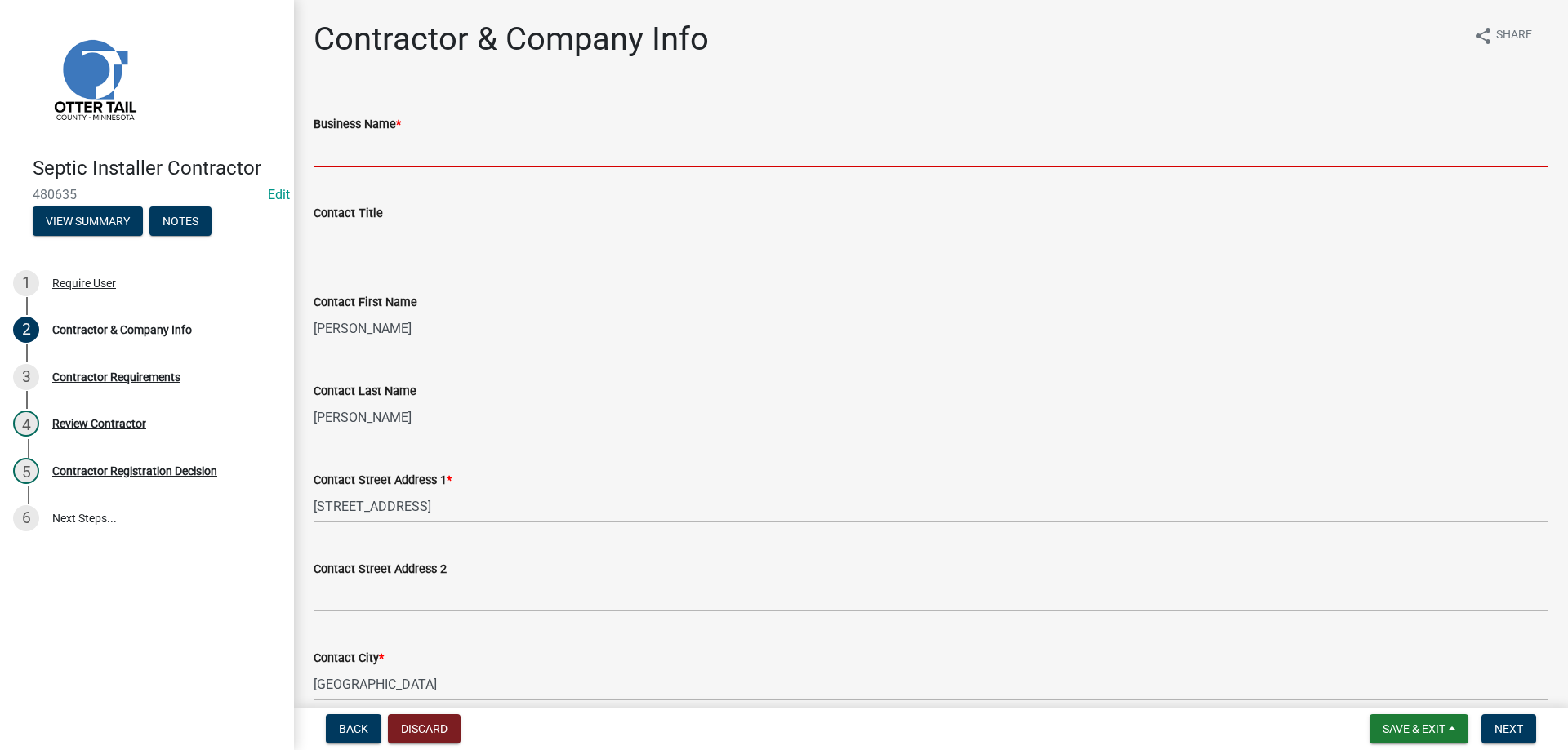
click at [376, 158] on input "Business Name *" at bounding box center [931, 150] width 1235 height 33
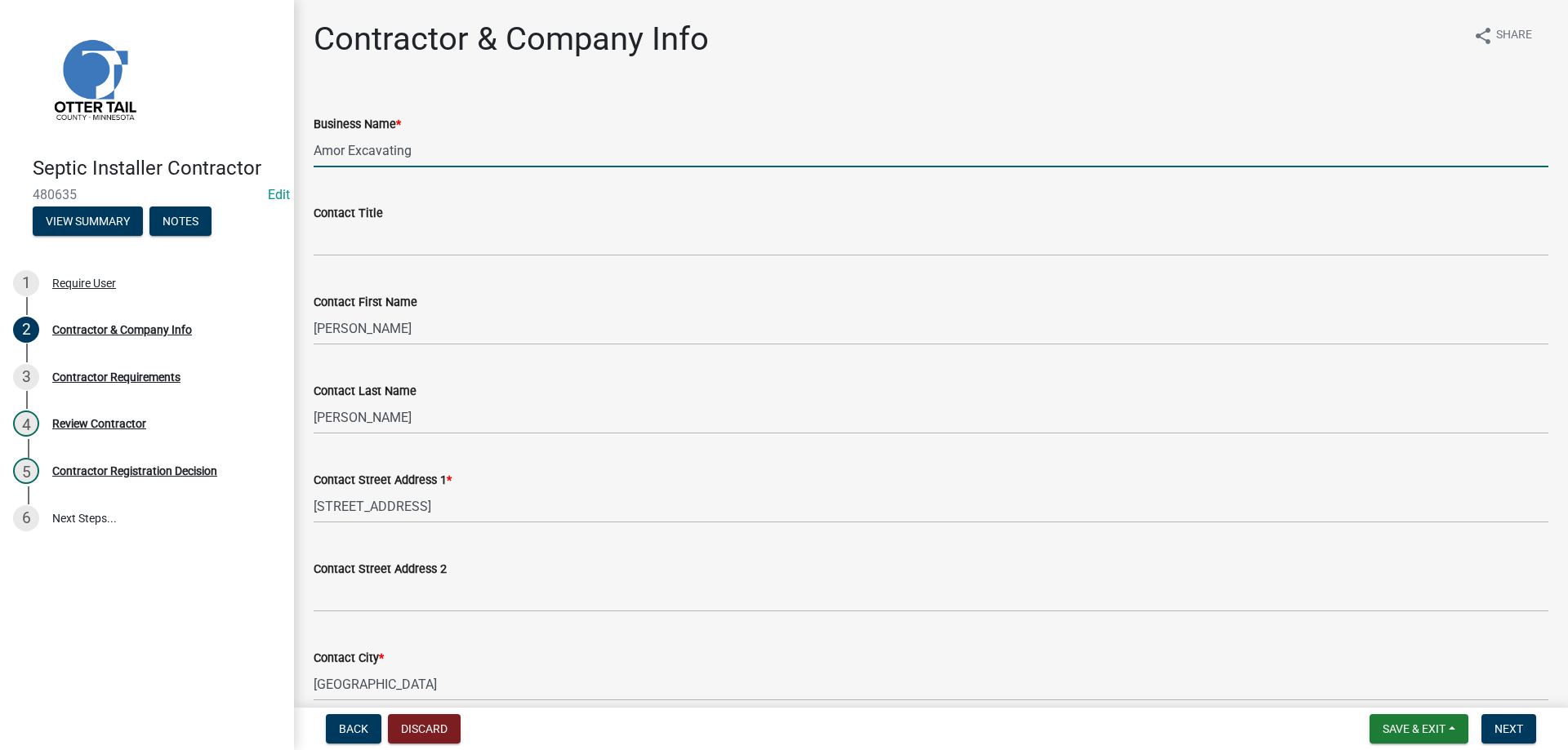
type input "Amor Excavating"
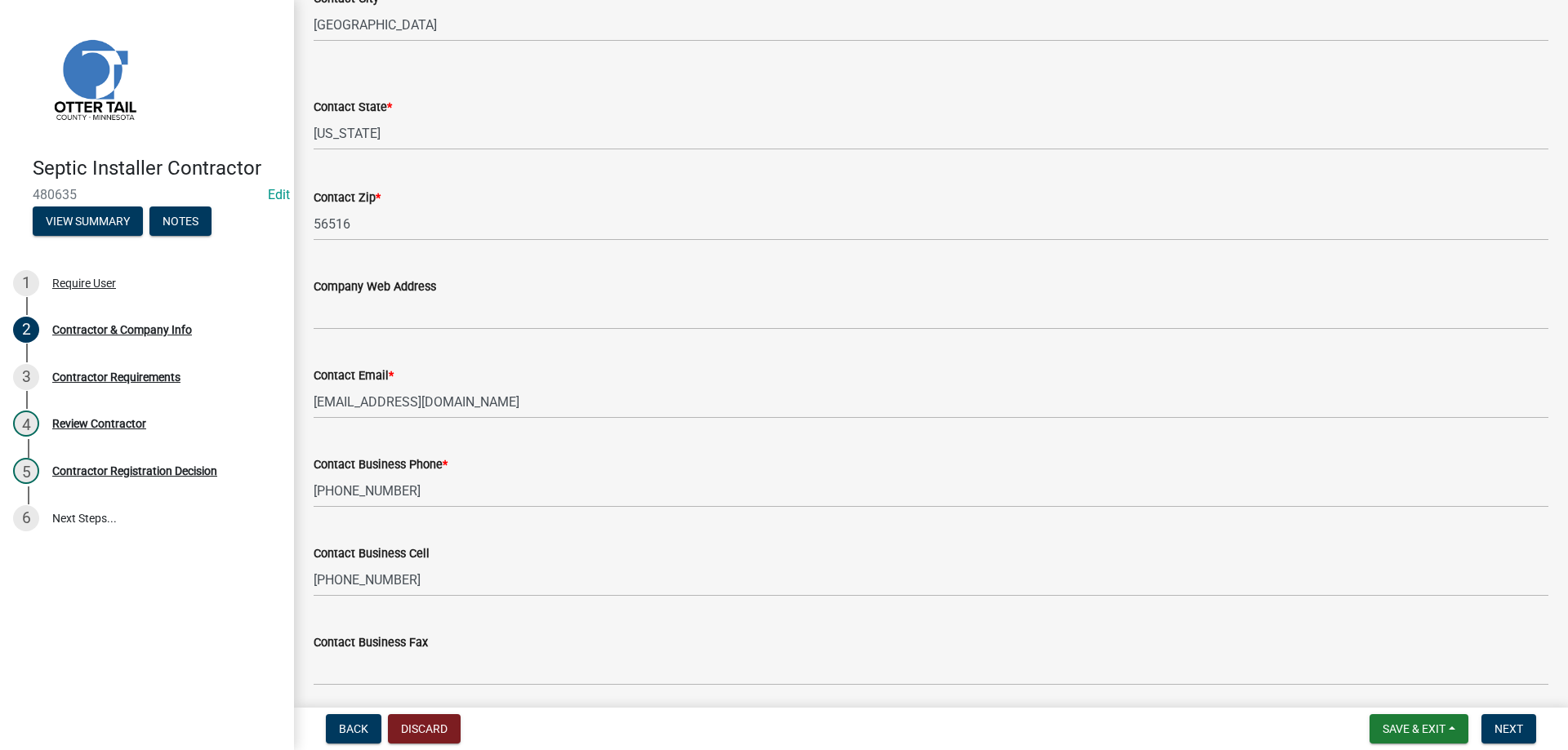
scroll to position [721, 0]
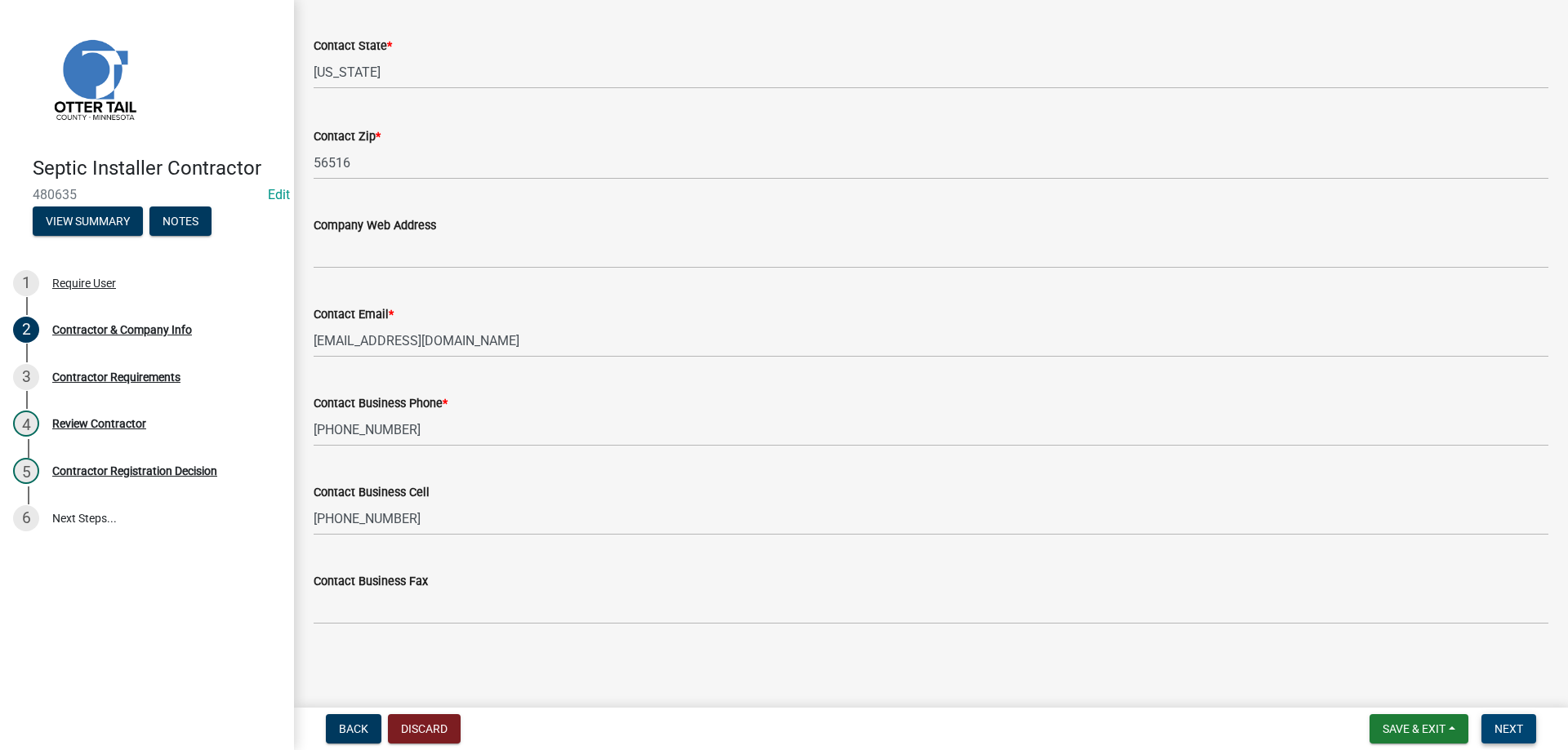
type input "Owner"
click at [1511, 728] on span "Next" at bounding box center [1509, 729] width 28 height 13
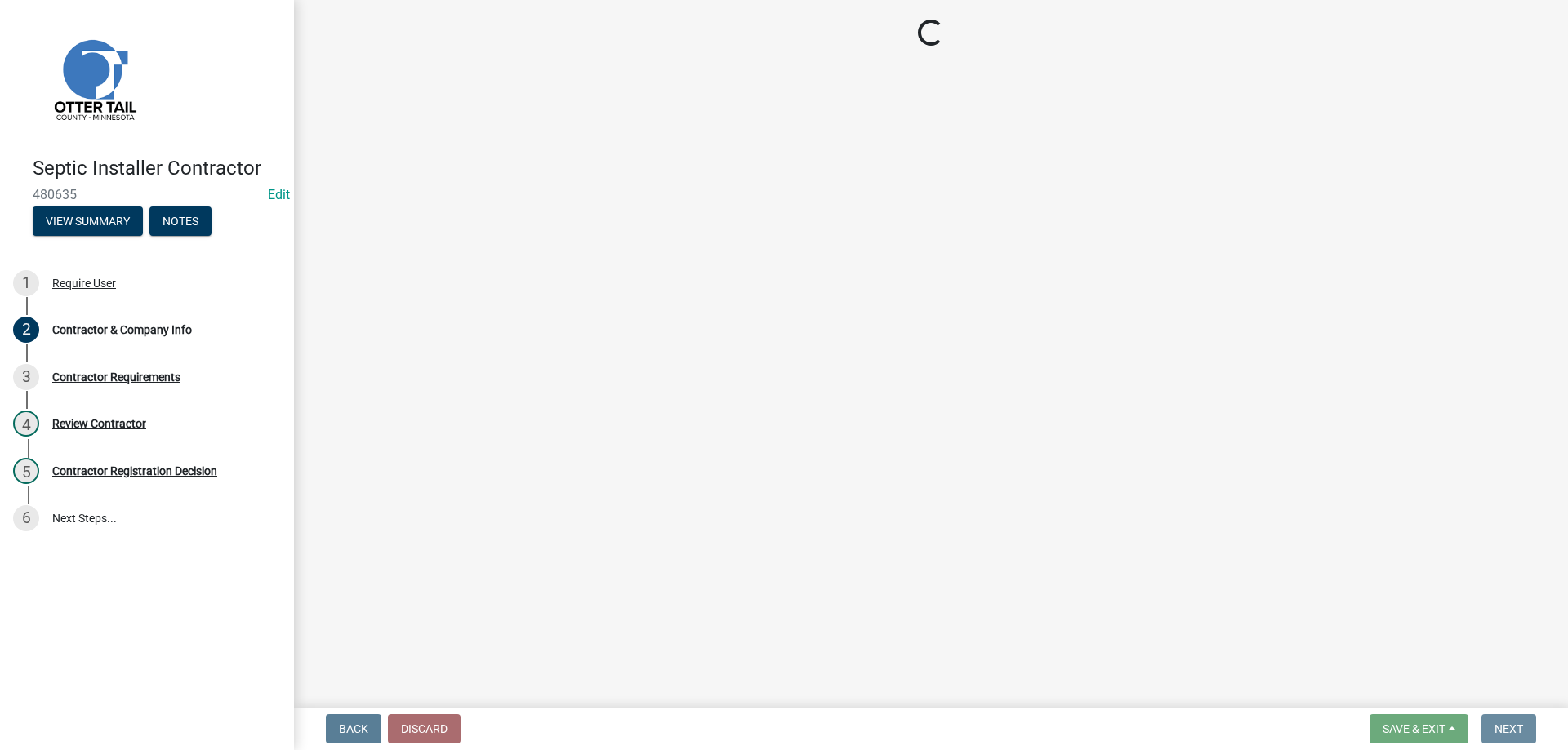
scroll to position [0, 0]
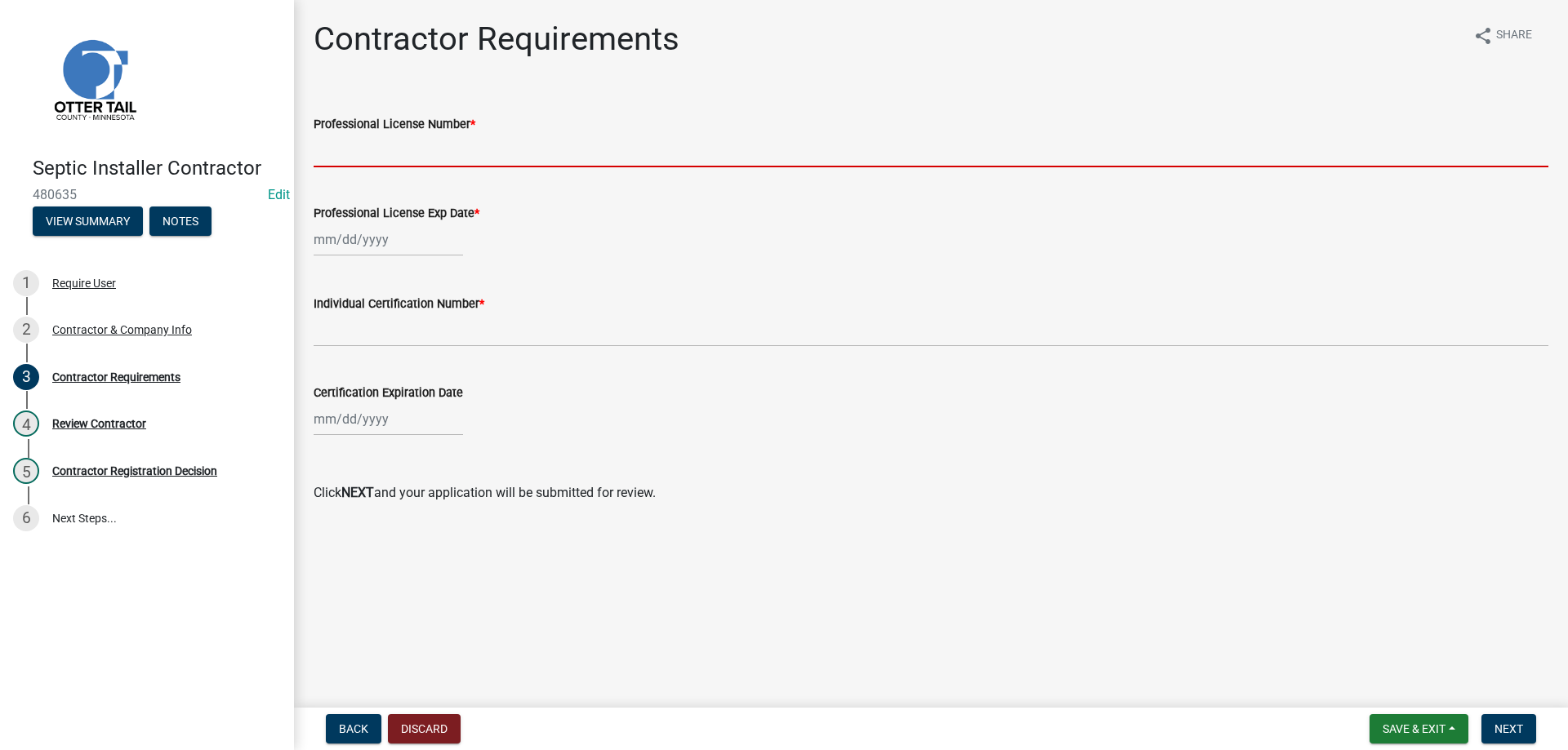
click at [388, 155] on input "Professional License Number *" at bounding box center [931, 150] width 1235 height 33
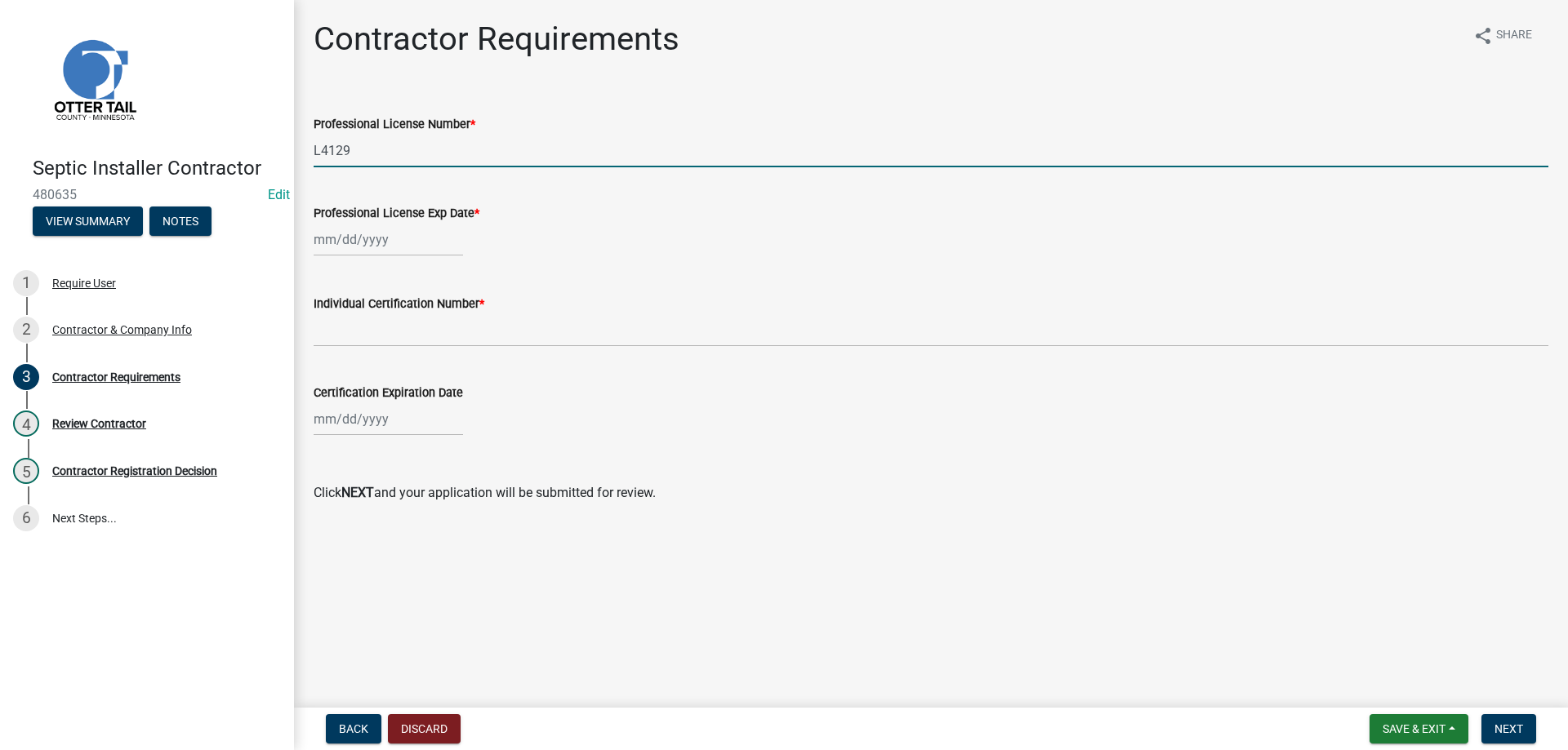
type input "L4129"
click at [366, 244] on input "Professional License Exp Date *" at bounding box center [388, 240] width 149 height 33
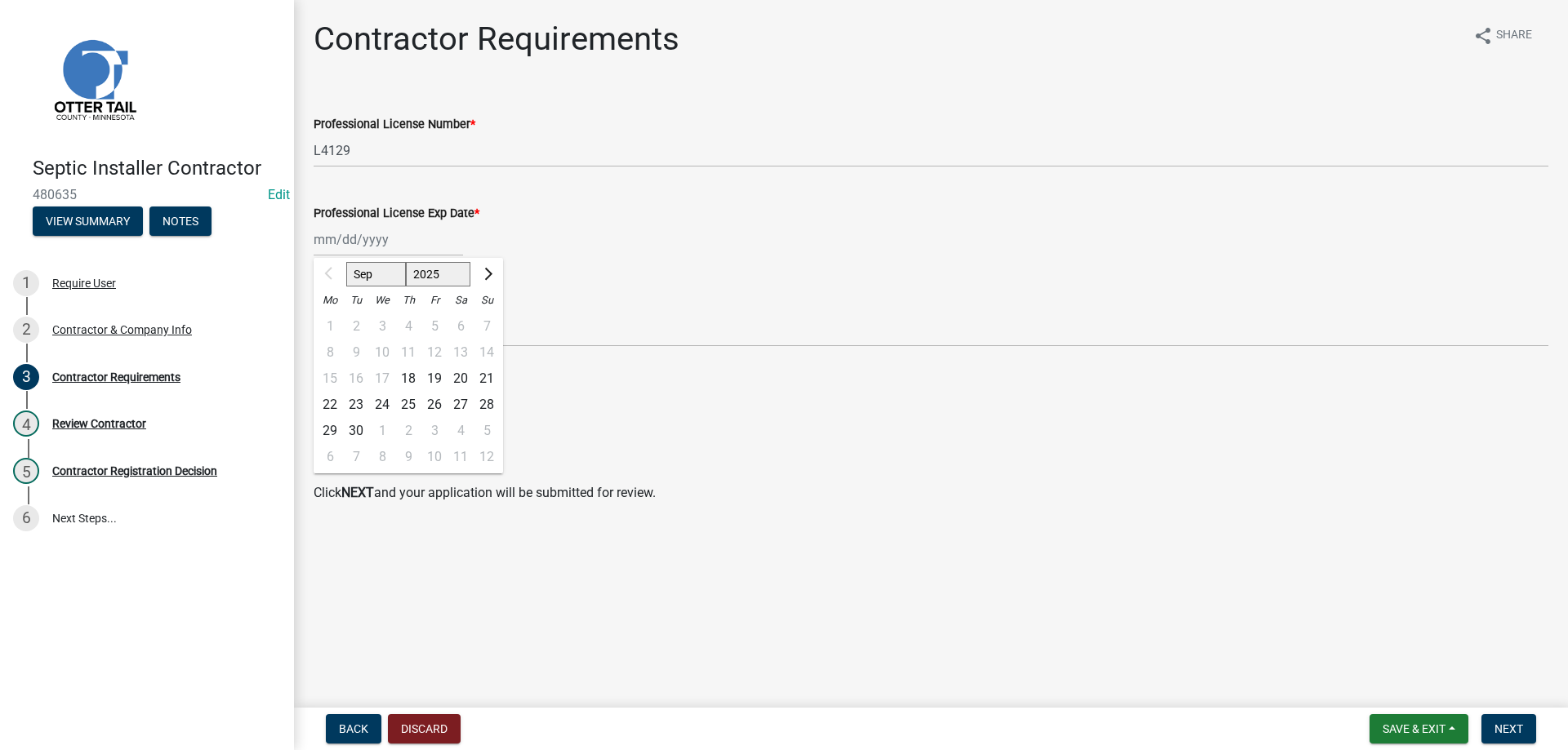
click at [323, 272] on div at bounding box center [330, 274] width 33 height 26
click at [327, 274] on div at bounding box center [330, 274] width 33 height 26
click at [486, 273] on span "Next month" at bounding box center [486, 274] width 13 height 13
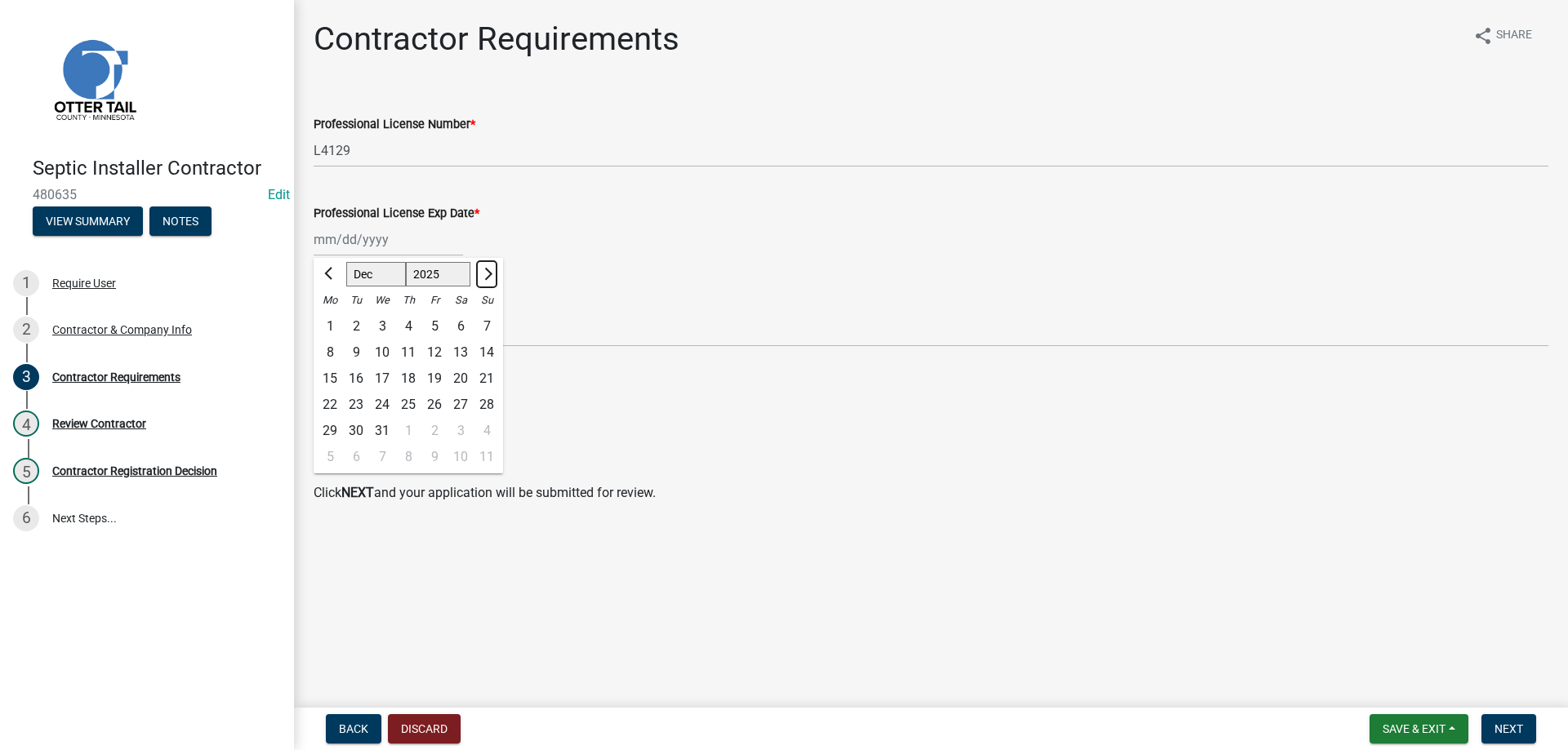
click at [486, 273] on span "Next month" at bounding box center [486, 274] width 13 height 13
select select "1"
select select "2026"
click at [486, 273] on span "Next month" at bounding box center [486, 274] width 13 height 13
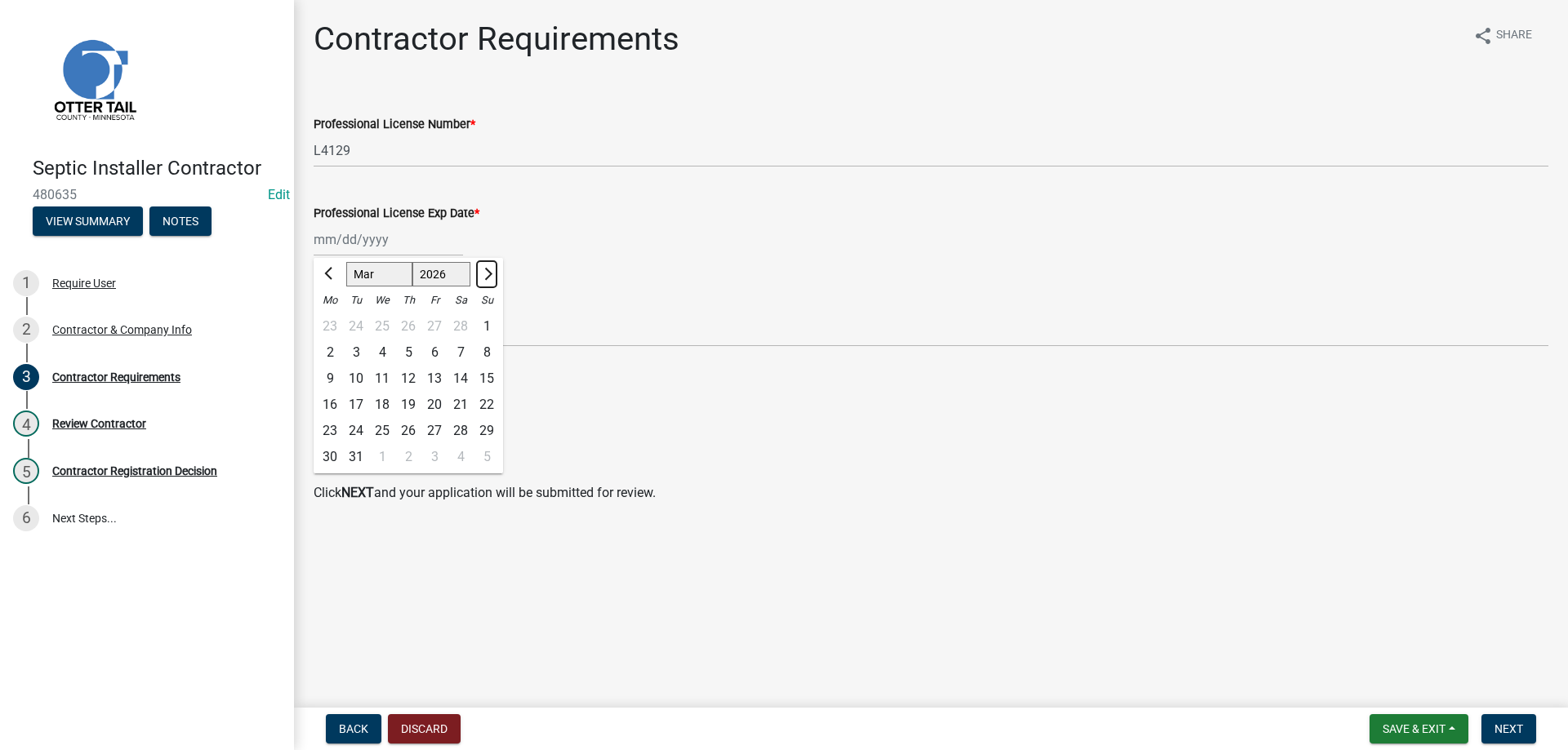
click at [486, 273] on span "Next month" at bounding box center [486, 274] width 13 height 13
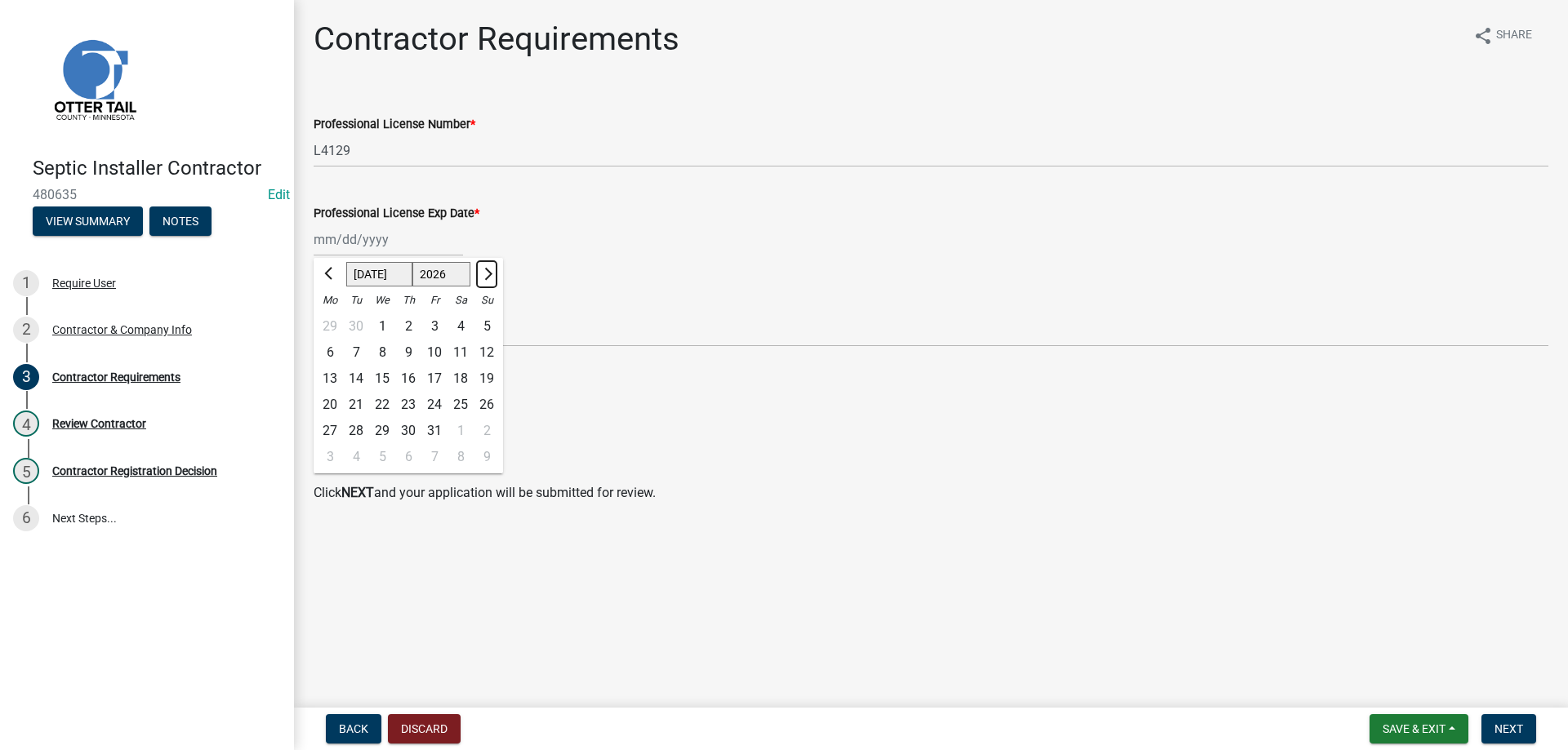
select select "8"
click at [356, 379] on div "11" at bounding box center [356, 378] width 26 height 26
type input "[DATE]"
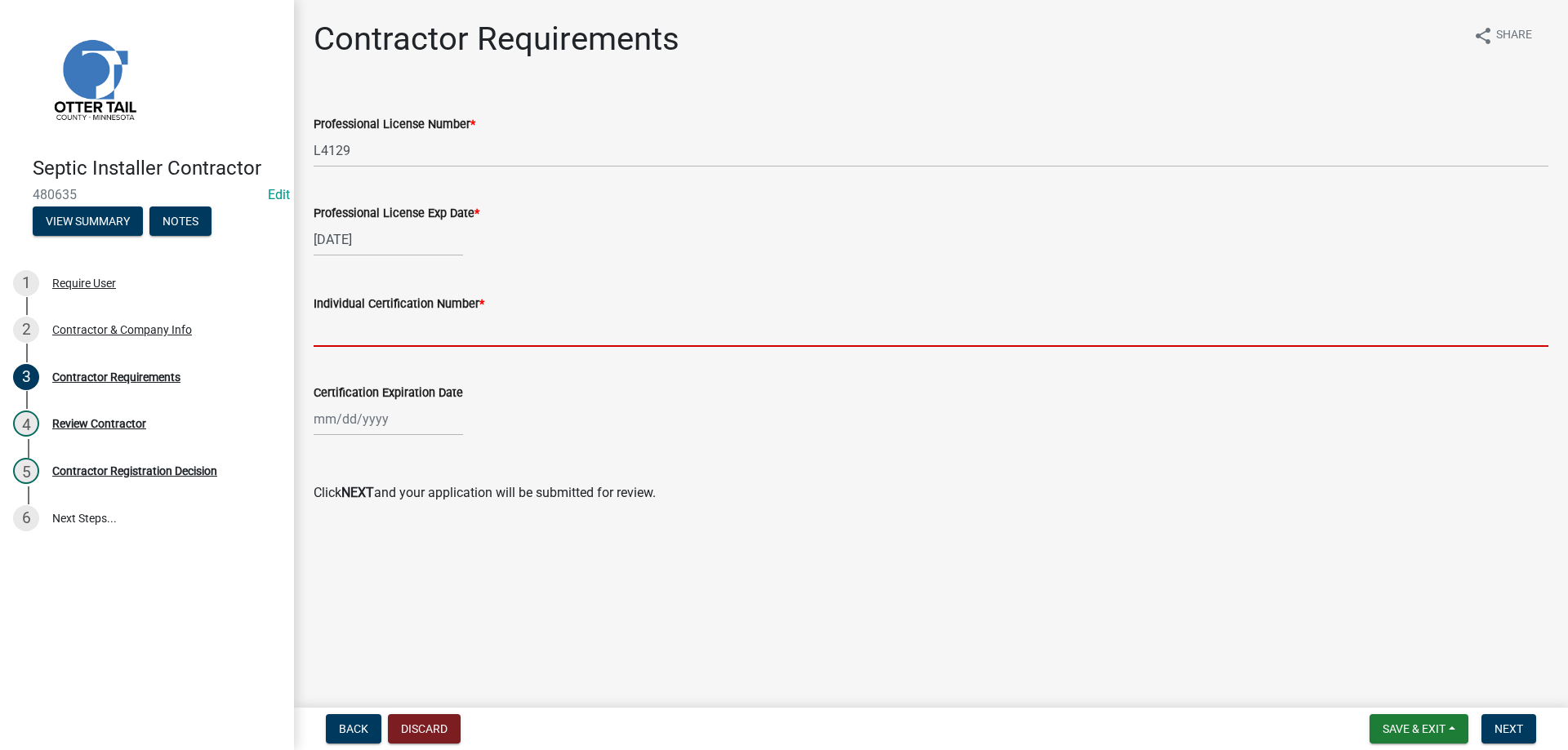
click at [369, 341] on input "Individual Certification Number *" at bounding box center [931, 330] width 1235 height 33
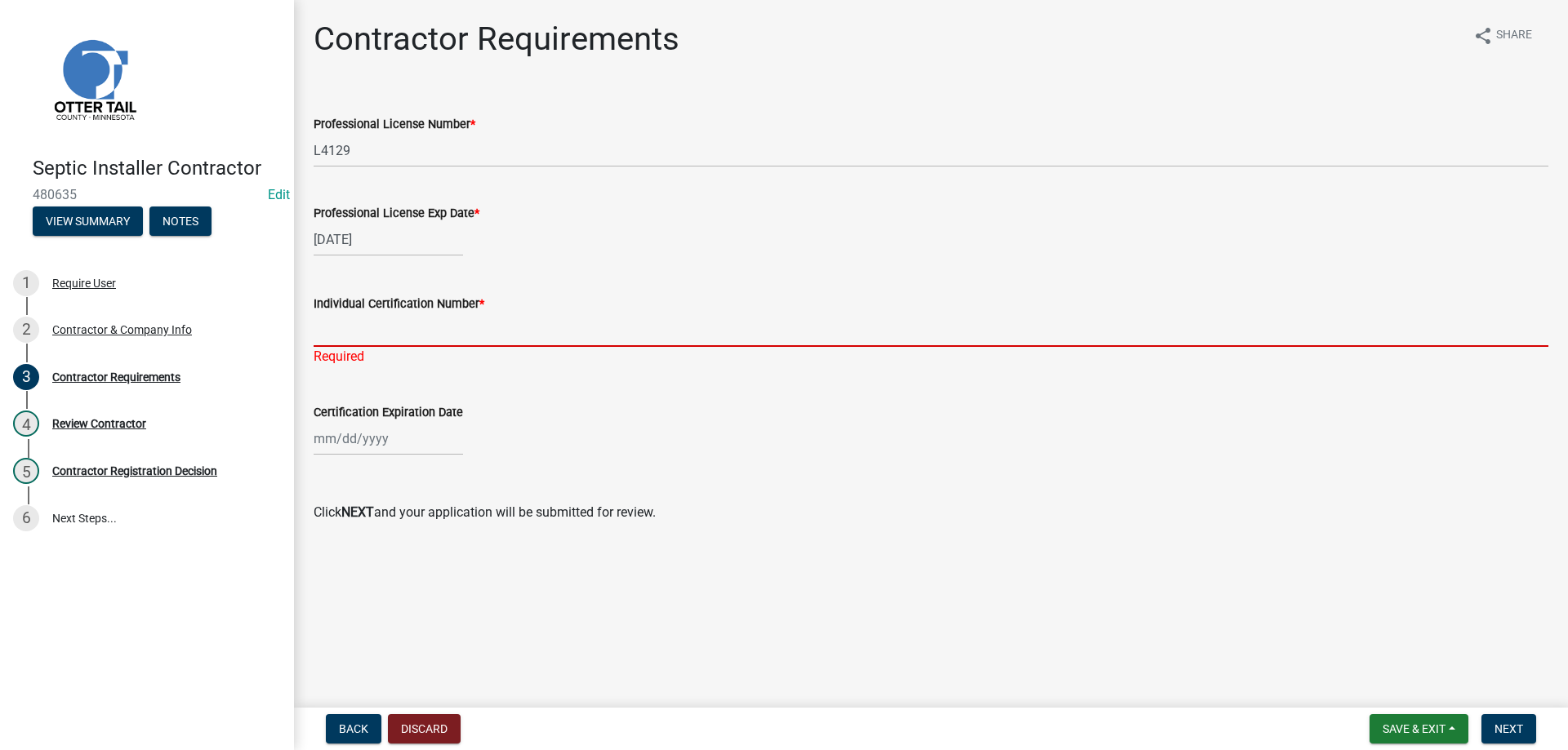
click at [334, 331] on input "Individual Certification Number *" at bounding box center [931, 330] width 1235 height 33
click at [371, 442] on input "Certification Expiration Date" at bounding box center [388, 438] width 149 height 33
select select "9"
select select "2025"
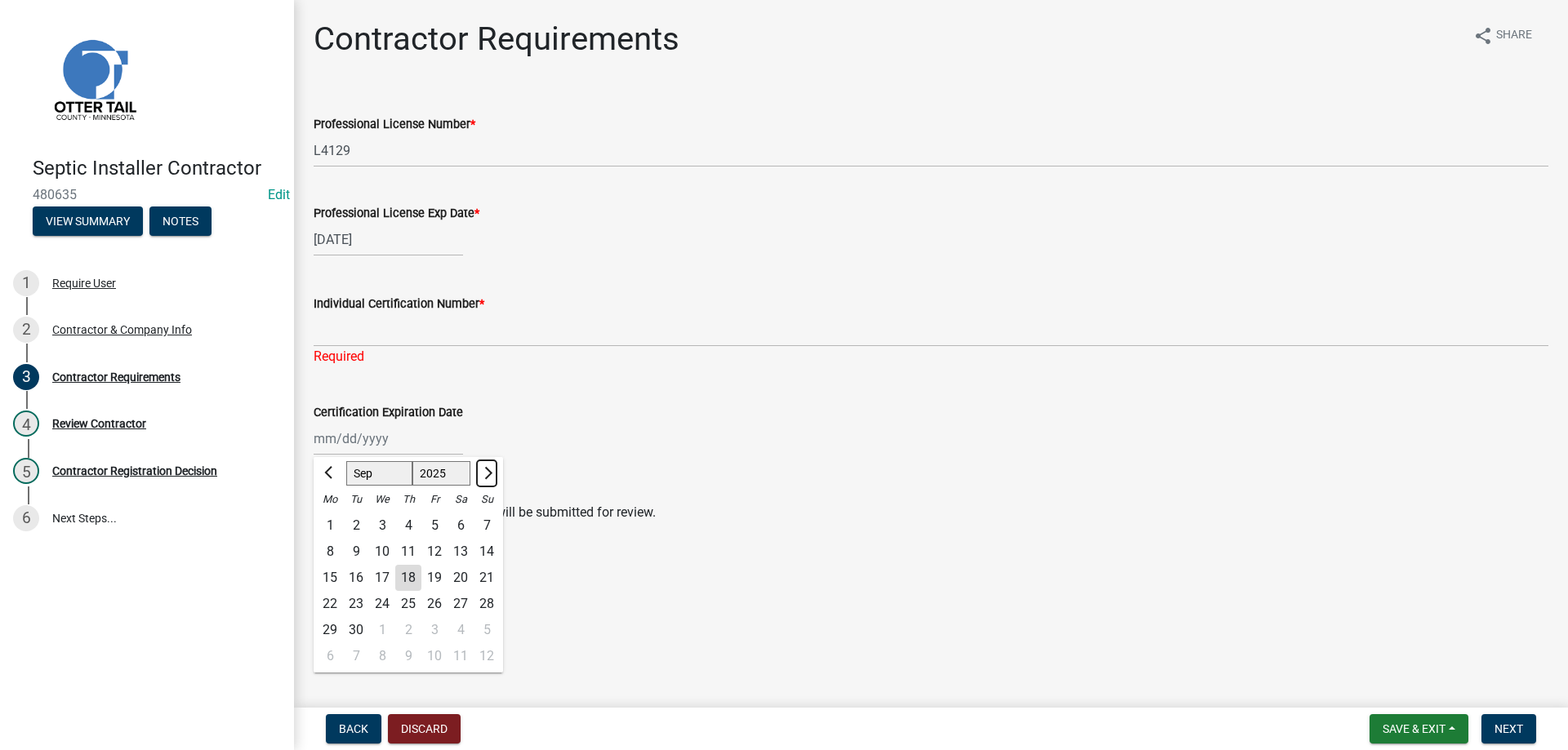
click at [484, 474] on span "Next month" at bounding box center [486, 472] width 13 height 13
select select "1"
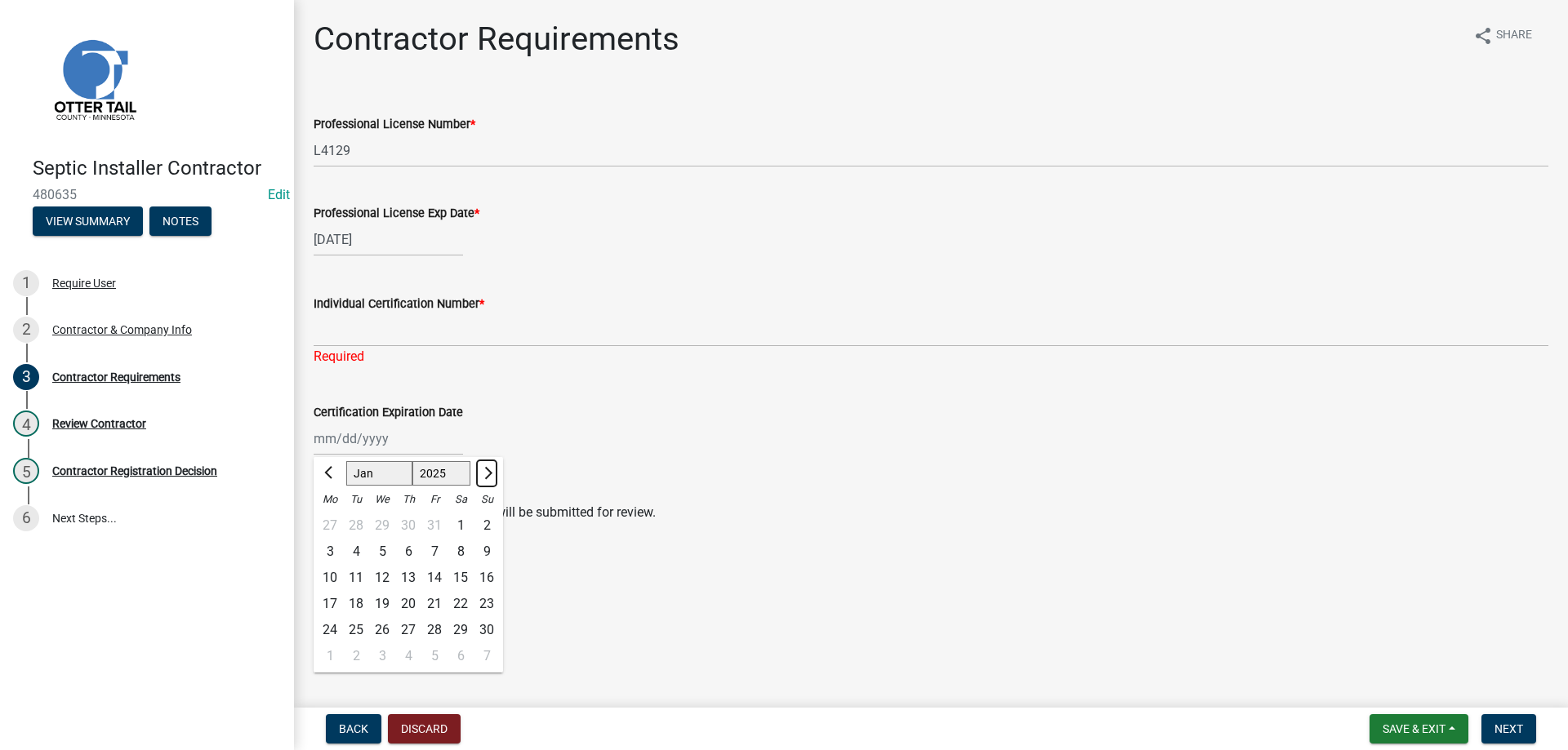
select select "2026"
click at [484, 474] on span "Next month" at bounding box center [486, 472] width 13 height 13
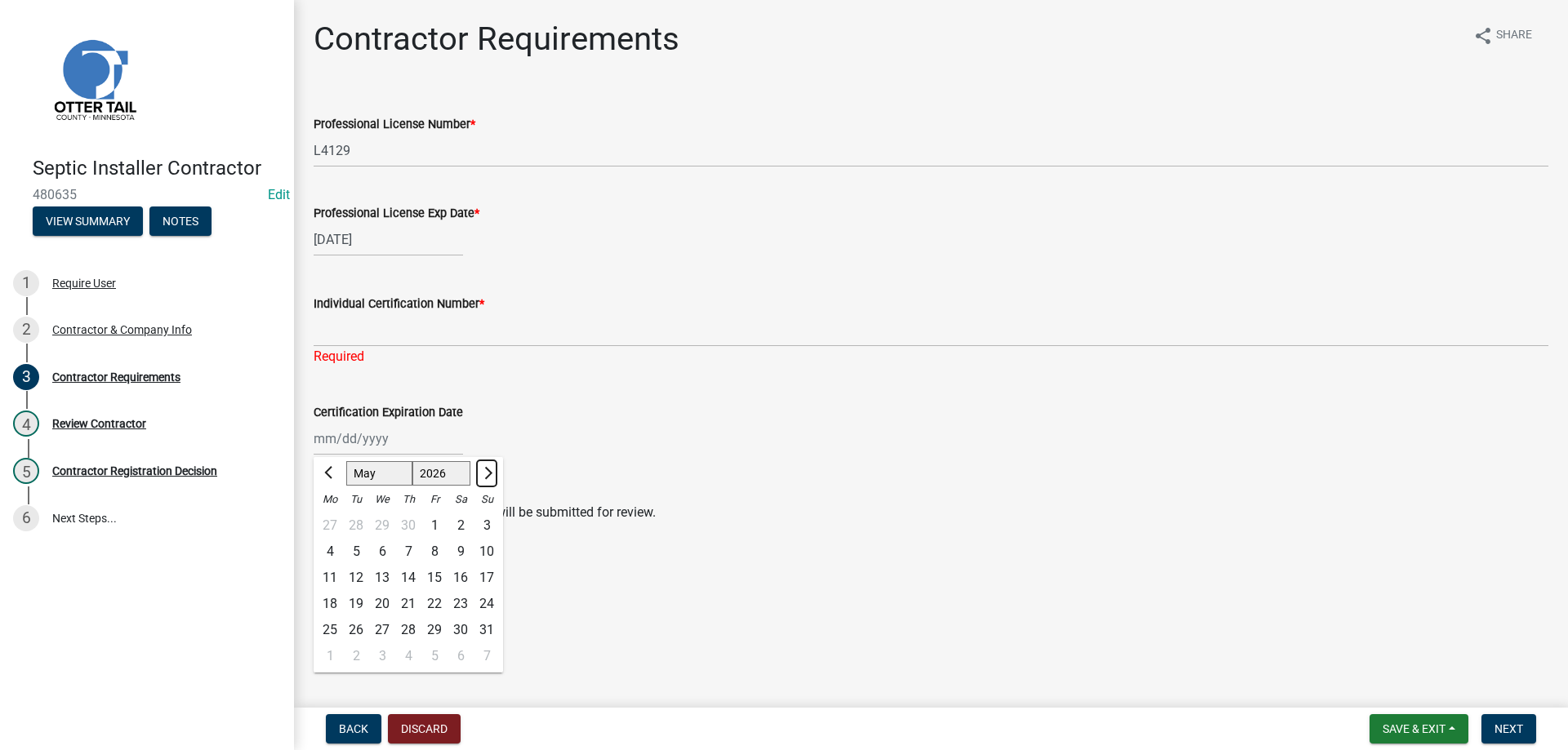
click at [484, 474] on span "Next month" at bounding box center [486, 472] width 13 height 13
select select "8"
select select "2027"
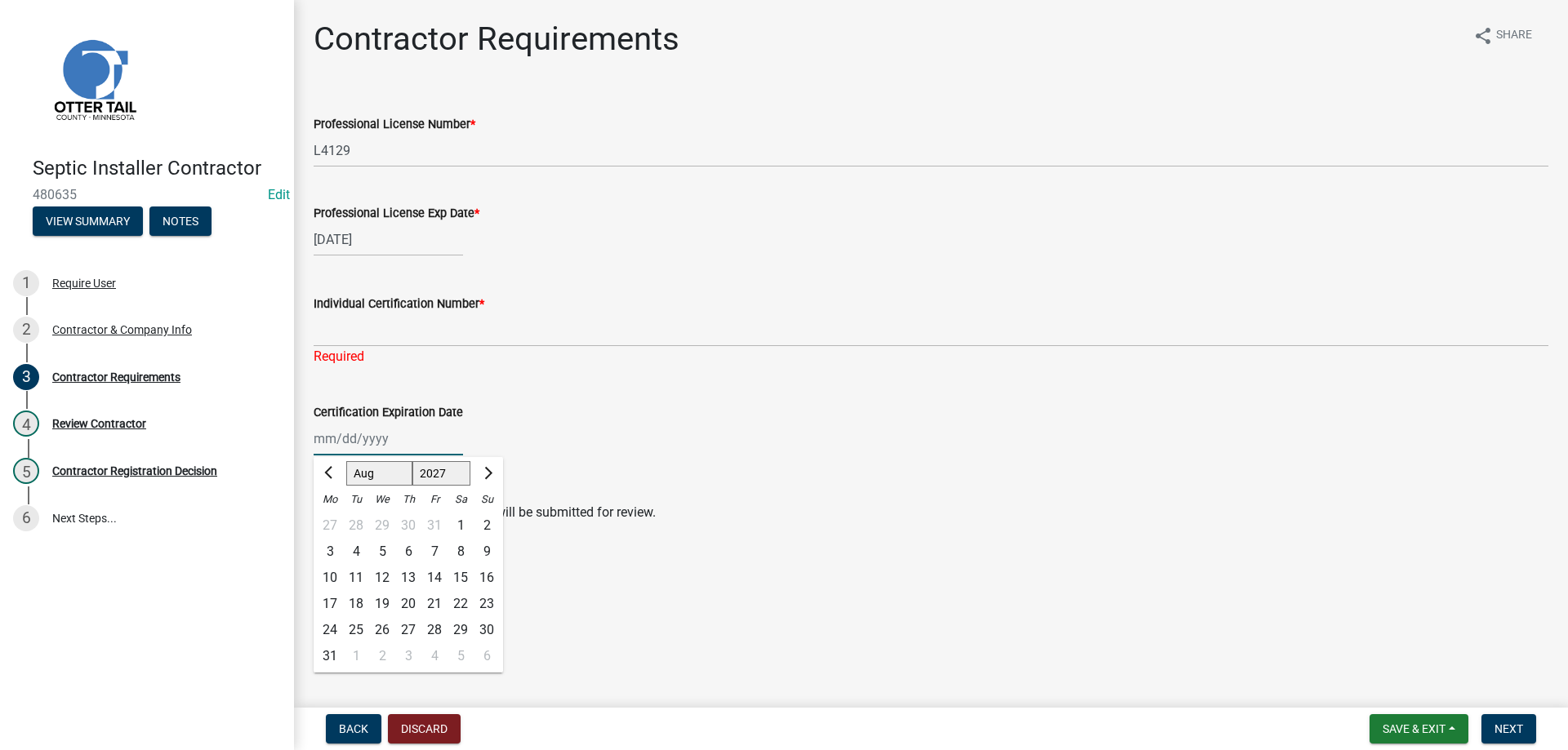
click option "2027" at bounding box center [0, 0] width 0 height 0
click at [330, 471] on span "Previous month" at bounding box center [330, 472] width 13 height 13
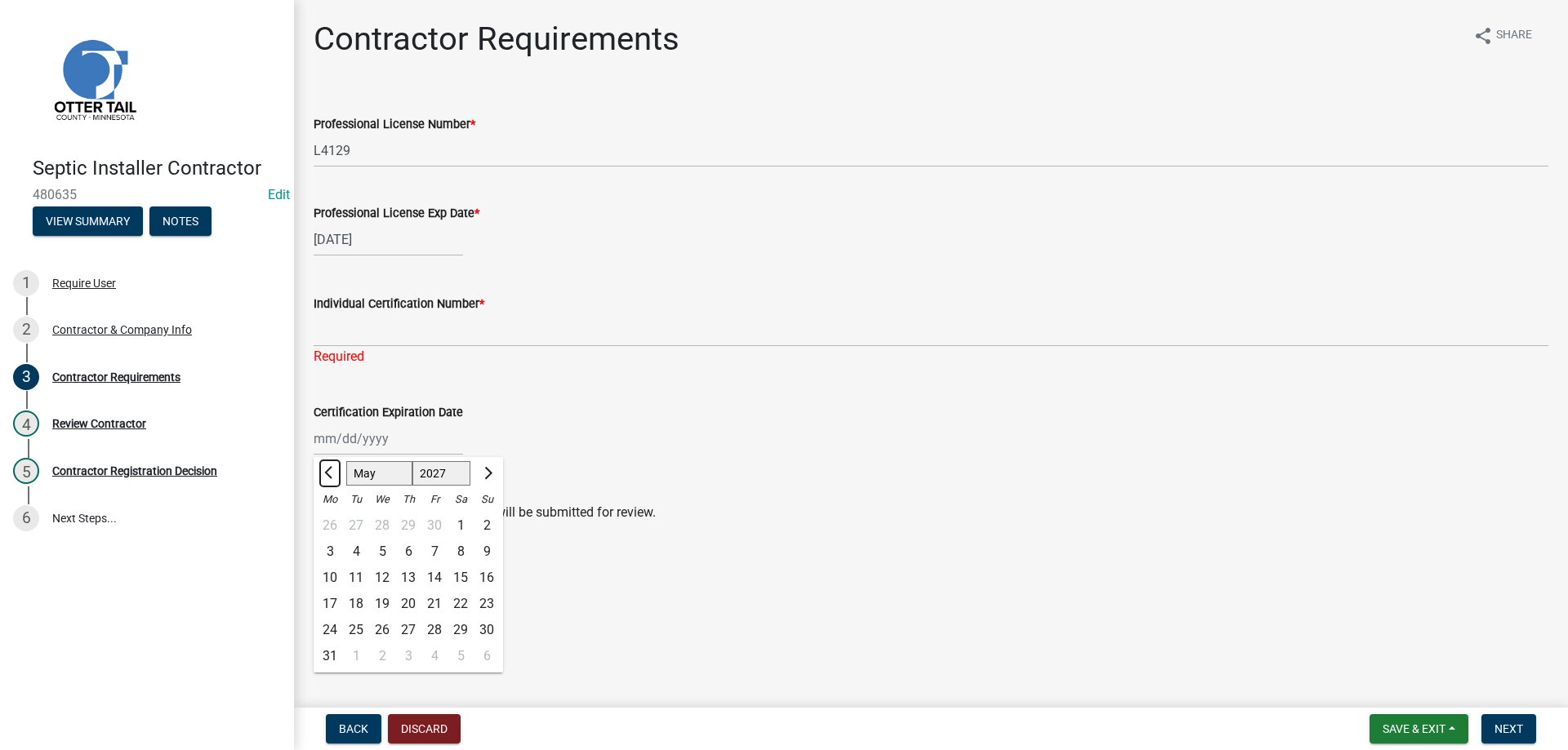
select select "4"
click at [433, 527] on div "2" at bounding box center [434, 525] width 26 height 26
type input "[DATE]"
click at [538, 603] on main "Contractor Requirements share Share Professional License Number * L4129 Profess…" at bounding box center [931, 351] width 1274 height 701
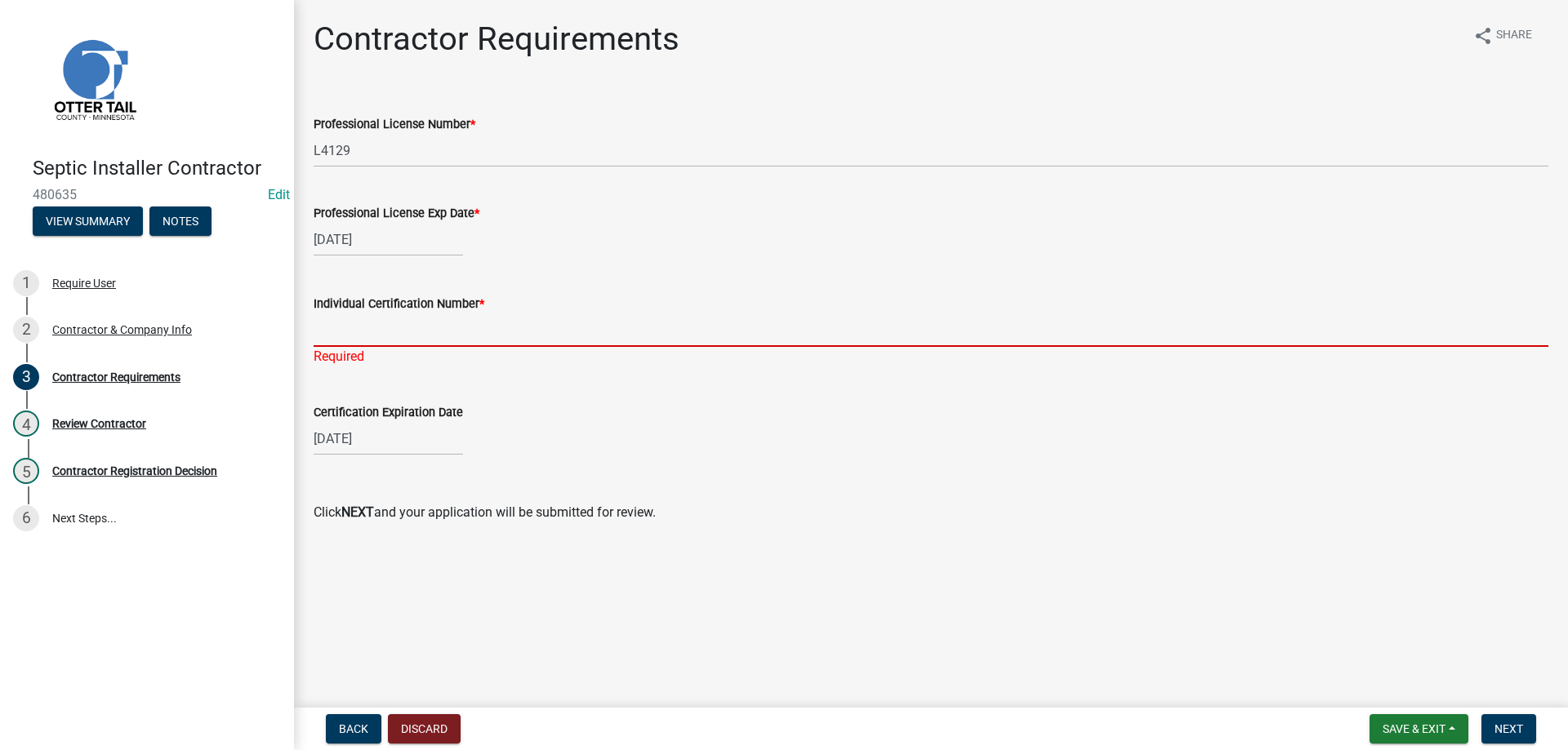
click at [367, 328] on input "Individual Certification Number *" at bounding box center [931, 330] width 1235 height 33
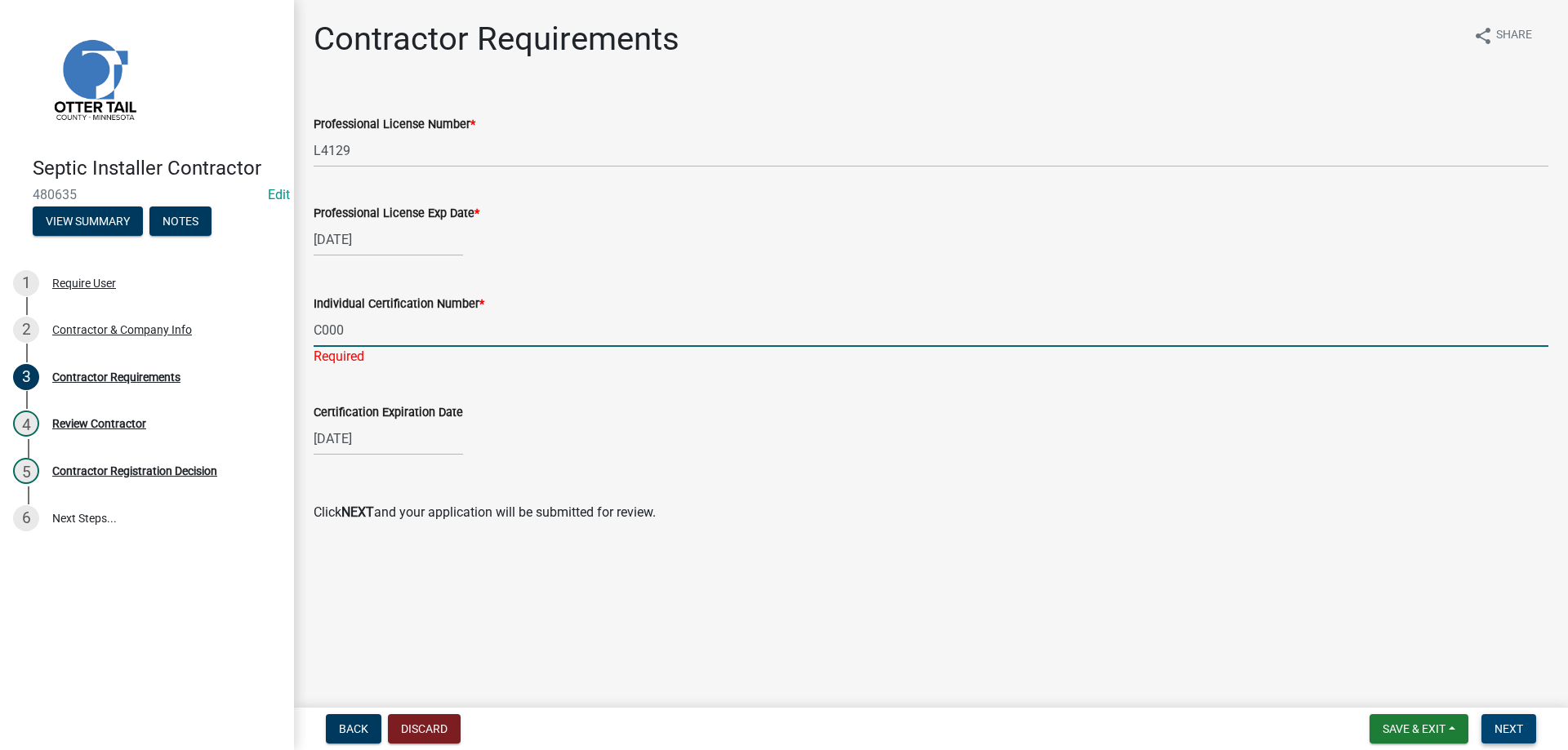
type input "C000"
click at [1507, 728] on span "Next" at bounding box center [1509, 729] width 28 height 13
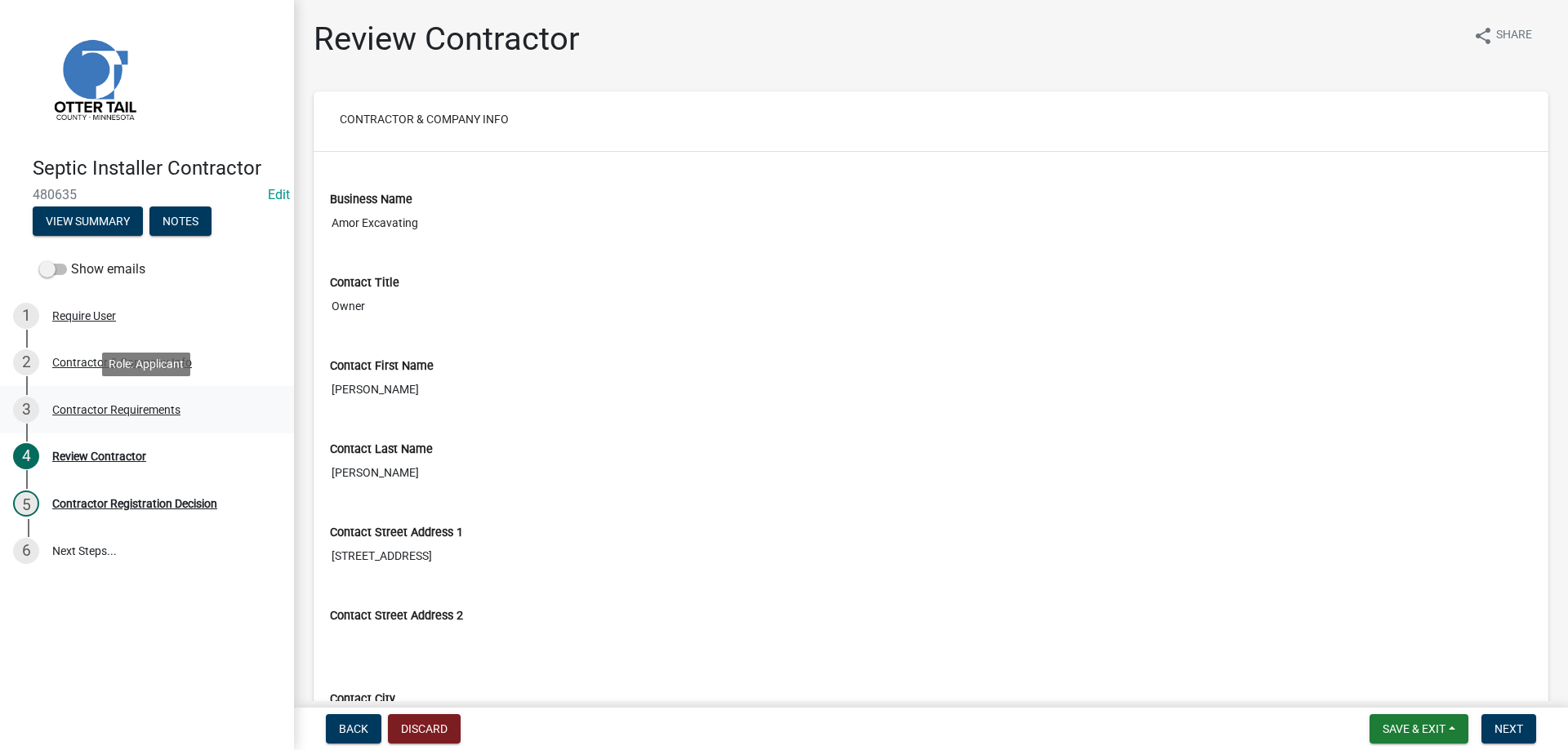
click at [100, 402] on div "3 Contractor Requirements" at bounding box center [139, 409] width 254 height 26
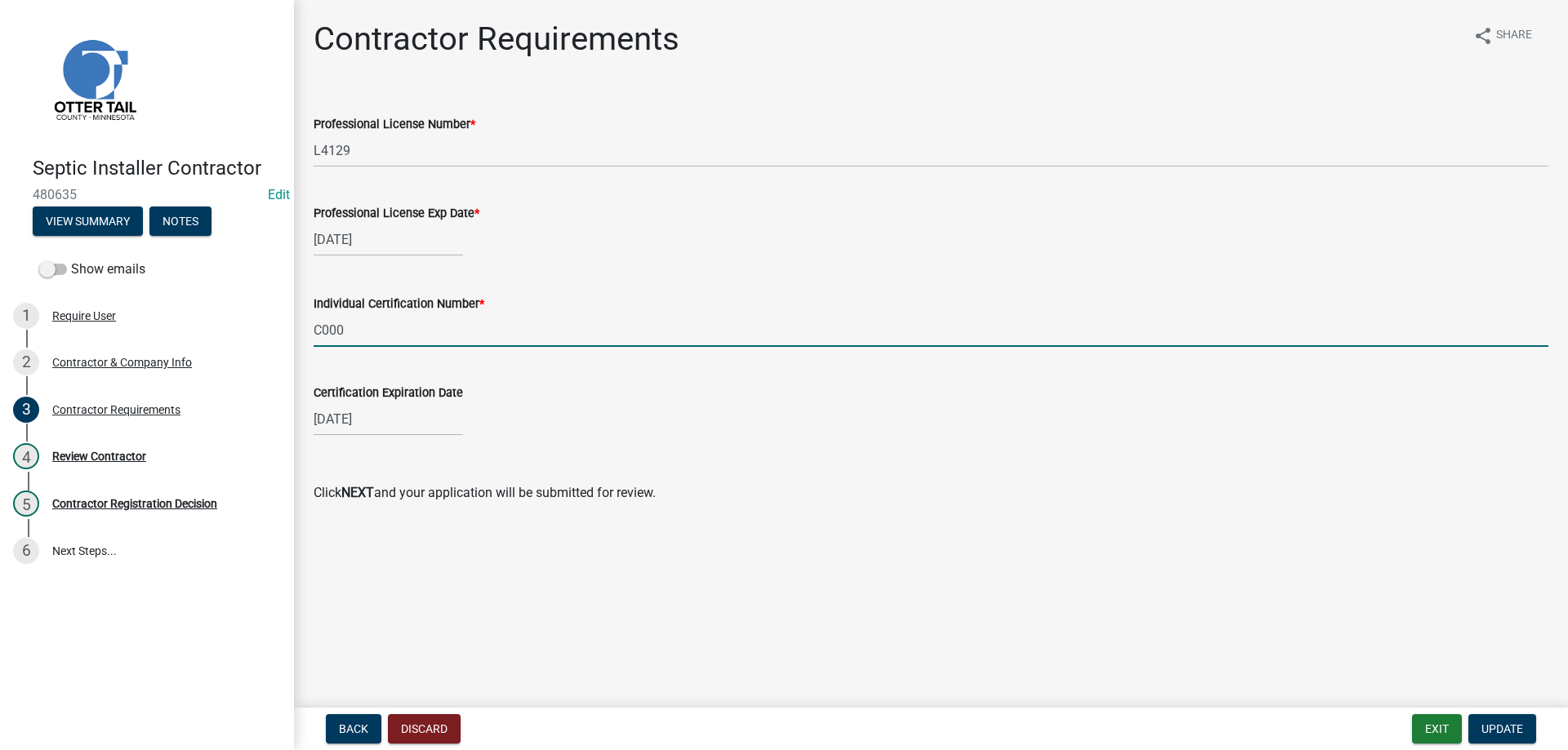
drag, startPoint x: 363, startPoint y: 330, endPoint x: 276, endPoint y: 326, distance: 87.1
click at [314, 326] on input "C000" at bounding box center [931, 330] width 1235 height 33
type input "C5171"
click at [394, 421] on input "[DATE]" at bounding box center [388, 419] width 149 height 33
select select "4"
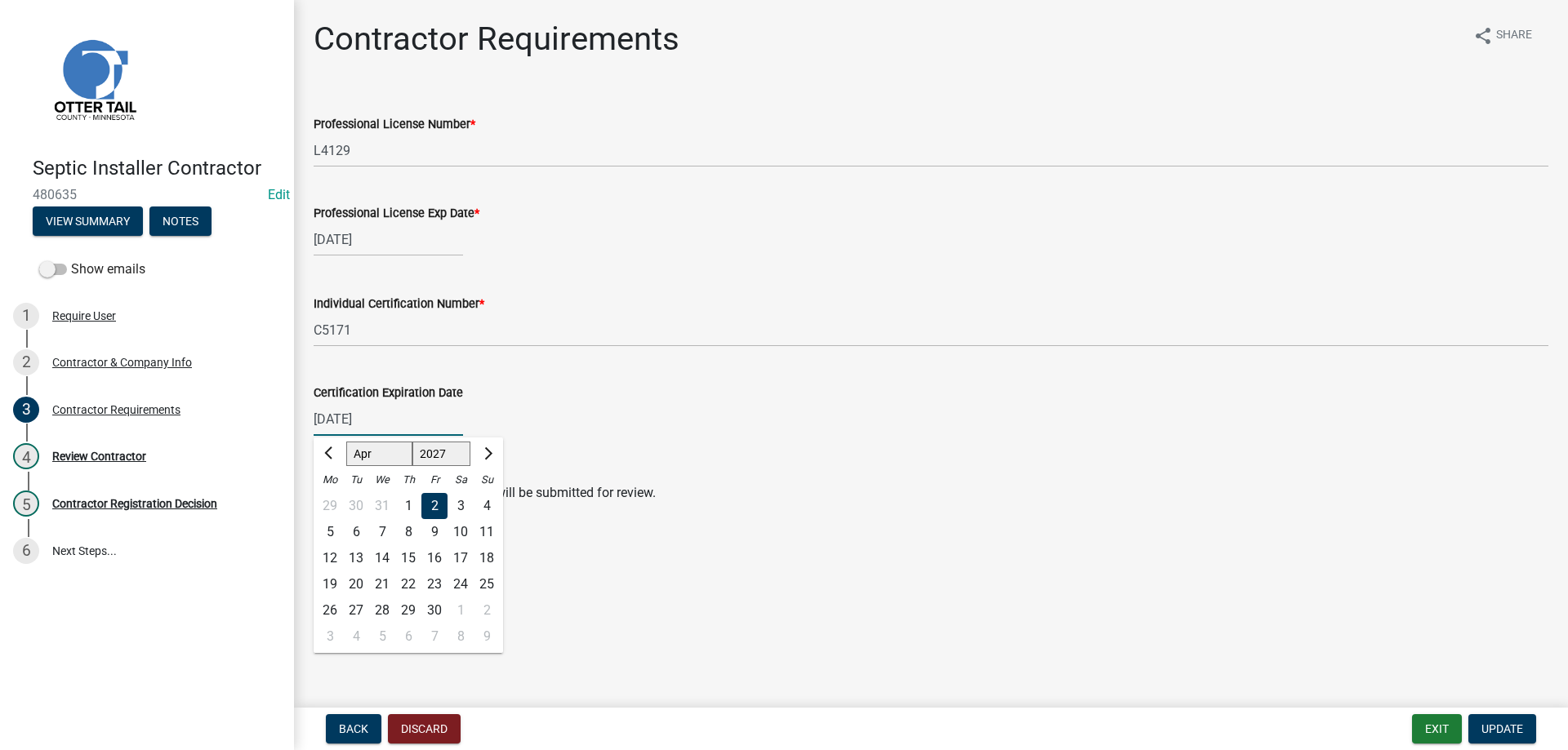
select select "2028"
click option "2028" at bounding box center [0, 0] width 0 height 0
click at [328, 558] on div "10" at bounding box center [329, 558] width 26 height 26
type input "[DATE]"
click at [1020, 550] on main "Contractor Requirements share Share Professional License Number * L4129 Profess…" at bounding box center [931, 351] width 1274 height 701
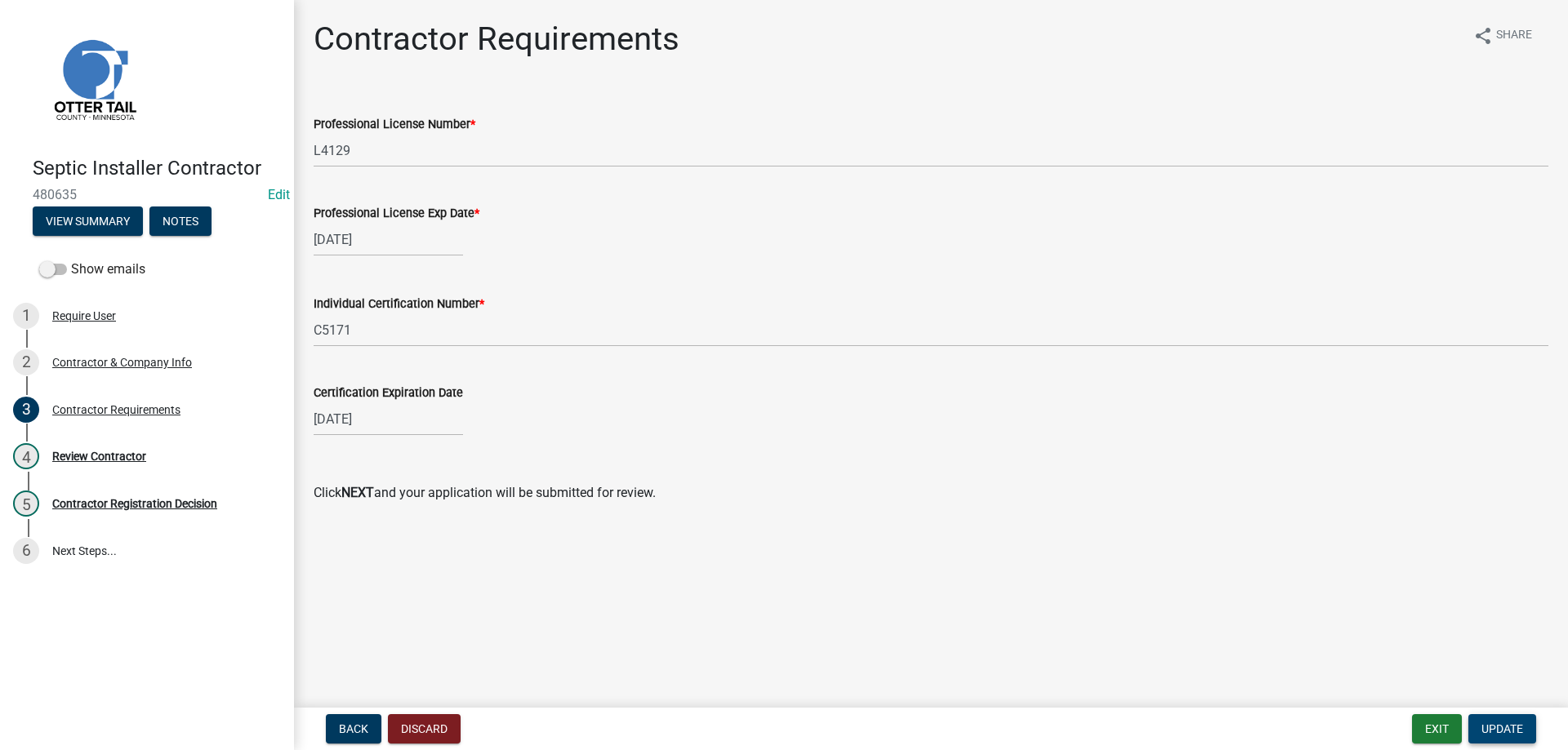
click at [1499, 727] on span "Update" at bounding box center [1502, 729] width 42 height 13
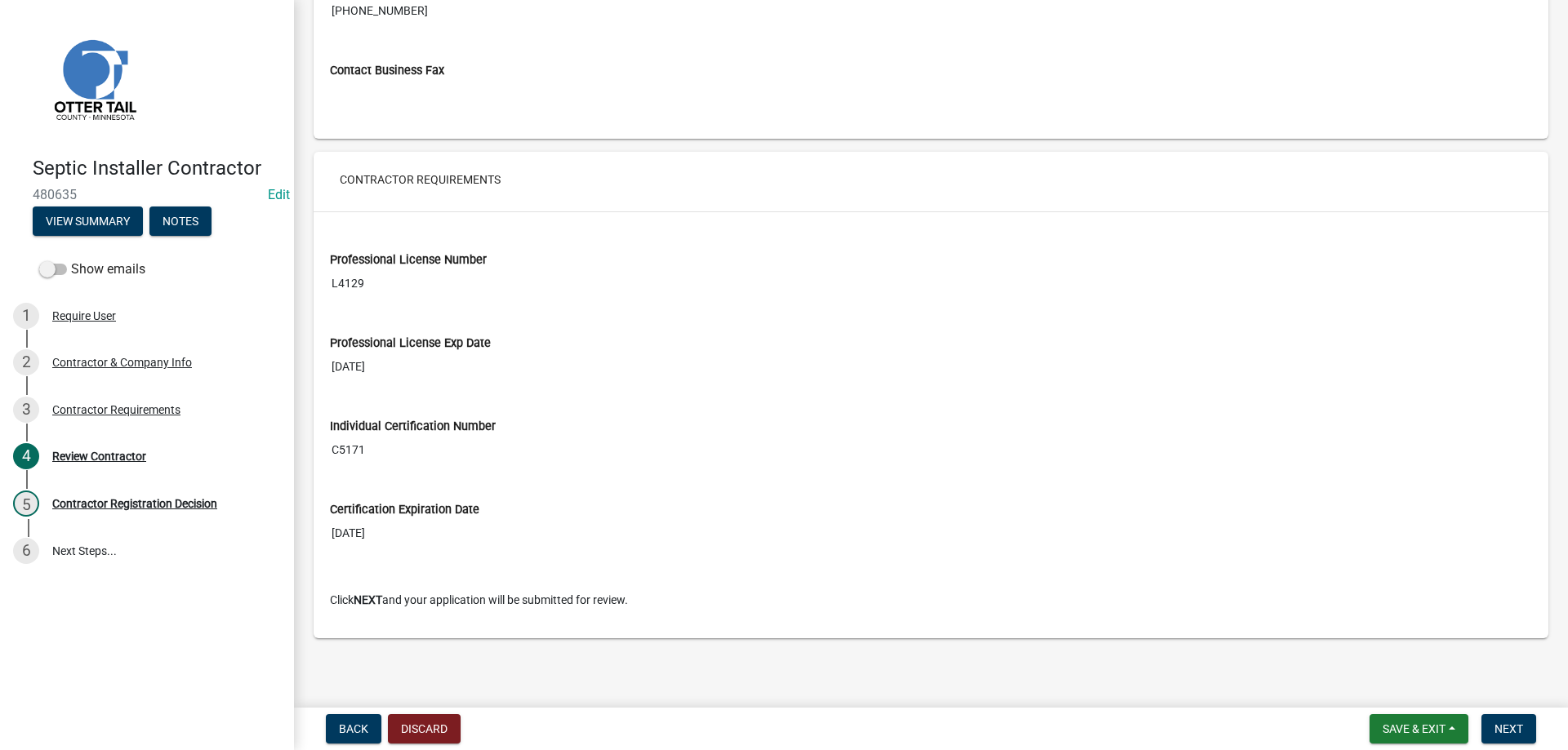
scroll to position [1212, 0]
click at [1505, 728] on span "Next" at bounding box center [1509, 729] width 28 height 13
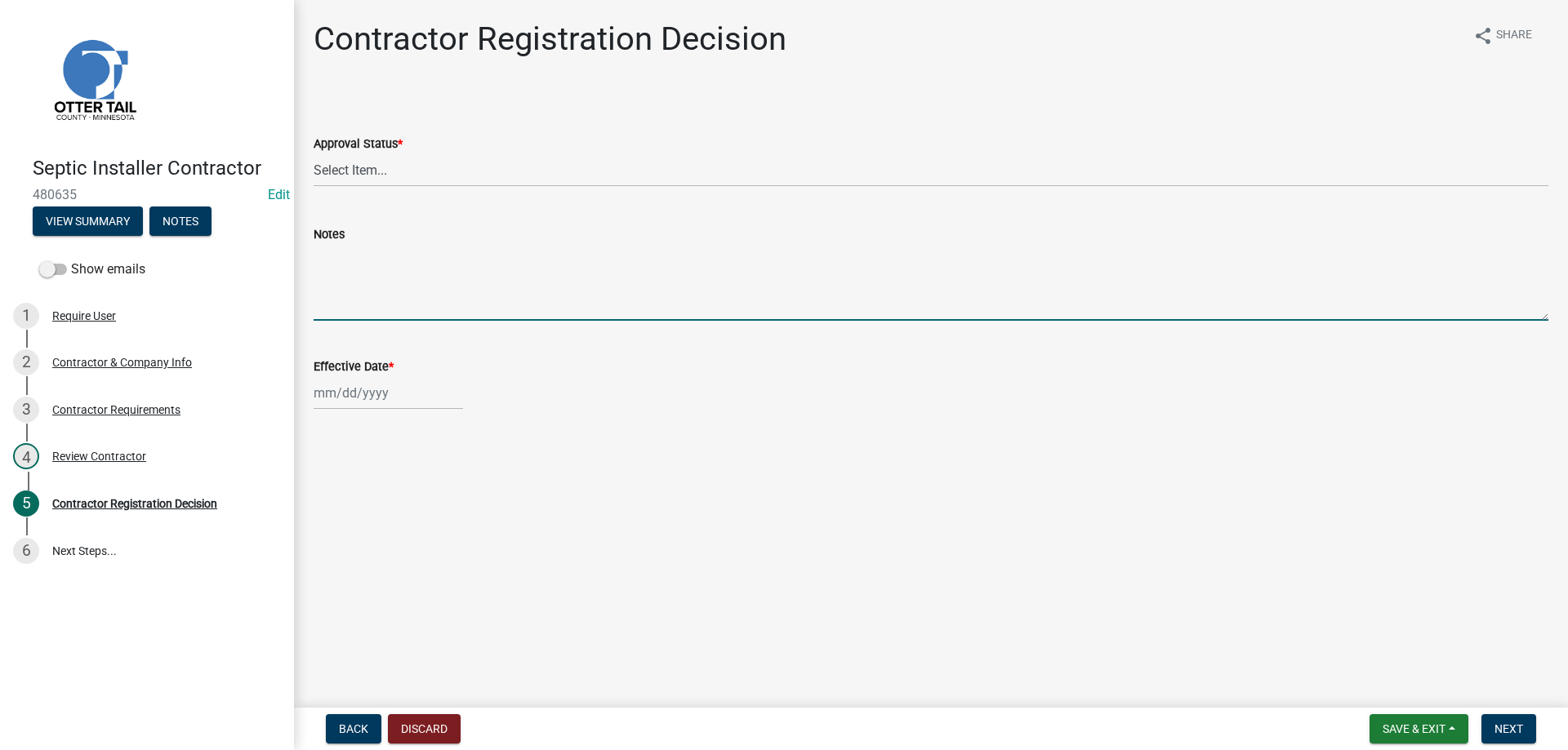
click at [367, 270] on textarea "Notes" at bounding box center [931, 282] width 1235 height 77
type textarea "[PERSON_NAME] DCI and [PERSON_NAME] DCI/Mentor"
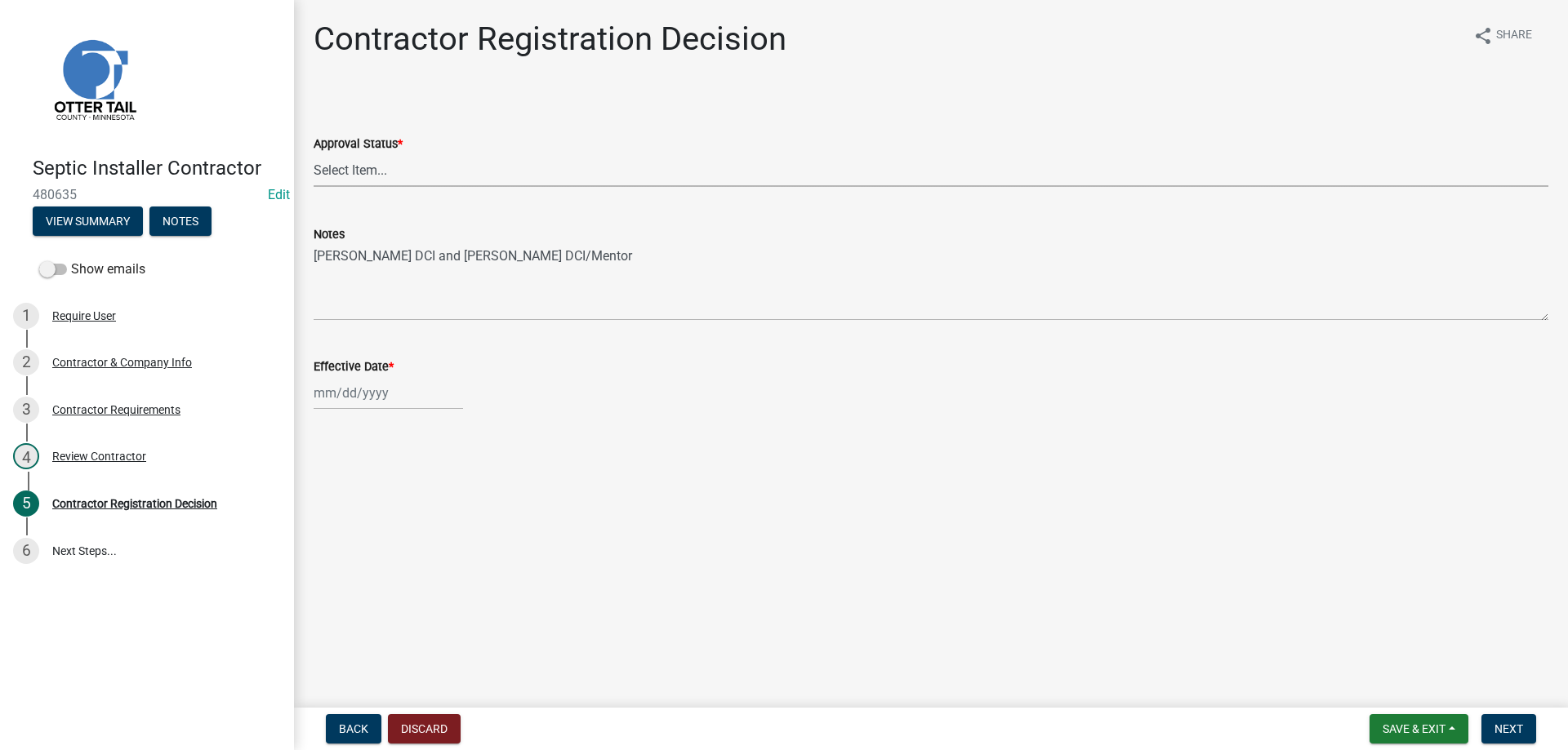
click at [314, 154] on select "Select Item... Approved Denied" at bounding box center [931, 170] width 1235 height 33
click option "Approved" at bounding box center [0, 0] width 0 height 0
select select "4b86b809-39dd-4c68-9f3d-fdb3e7050482"
click at [368, 401] on input "Effective Date *" at bounding box center [388, 393] width 149 height 33
select select "9"
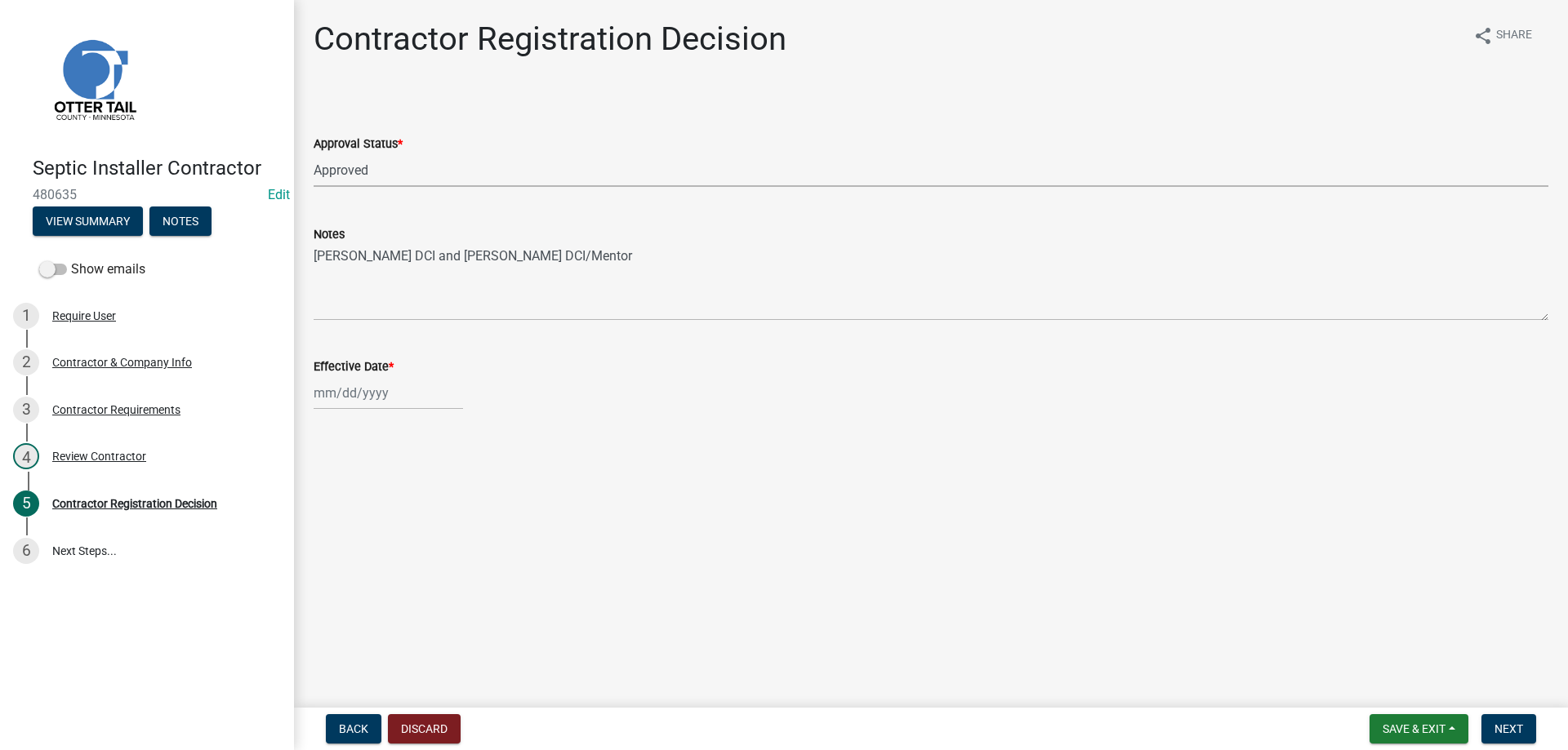
select select "2025"
click at [408, 528] on div "18" at bounding box center [408, 532] width 26 height 26
type input "[DATE]"
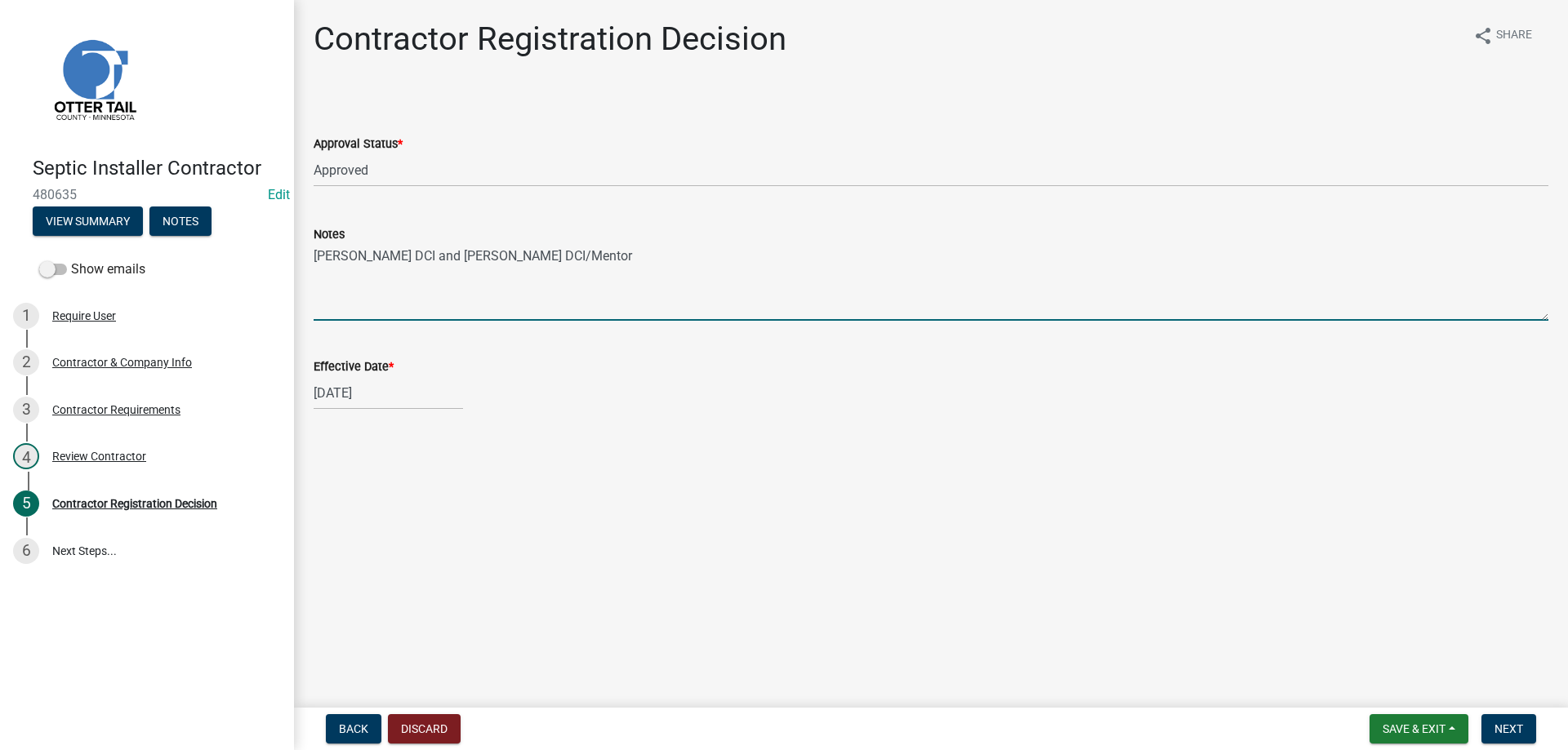
click at [594, 257] on textarea "[PERSON_NAME] DCI and [PERSON_NAME] DCI/Mentor" at bounding box center [931, 282] width 1235 height 77
type textarea "[PERSON_NAME] DCI and [PERSON_NAME] DCI/Mentor(C5171 [DATE])"
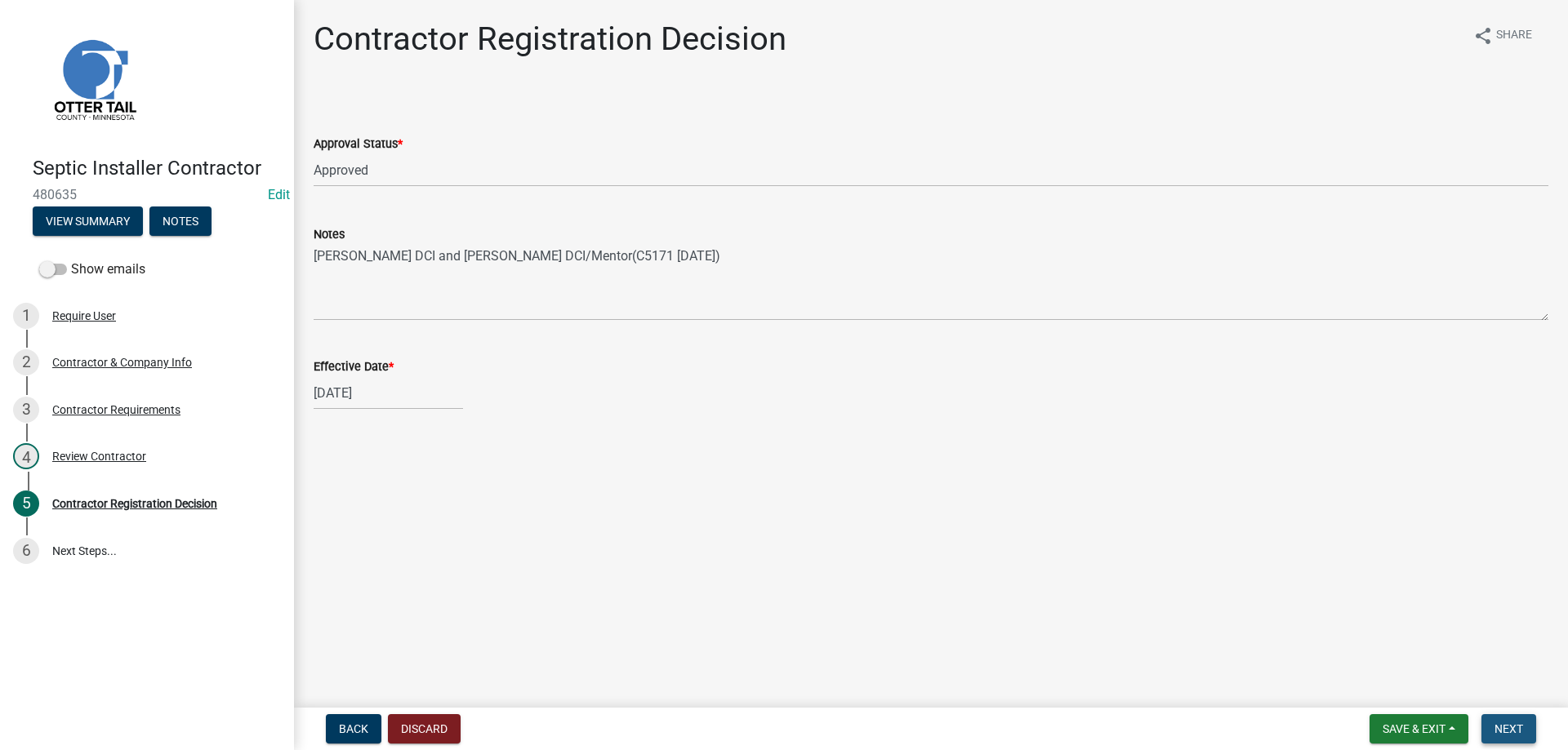
click at [1528, 728] on button "Next" at bounding box center [1509, 729] width 55 height 29
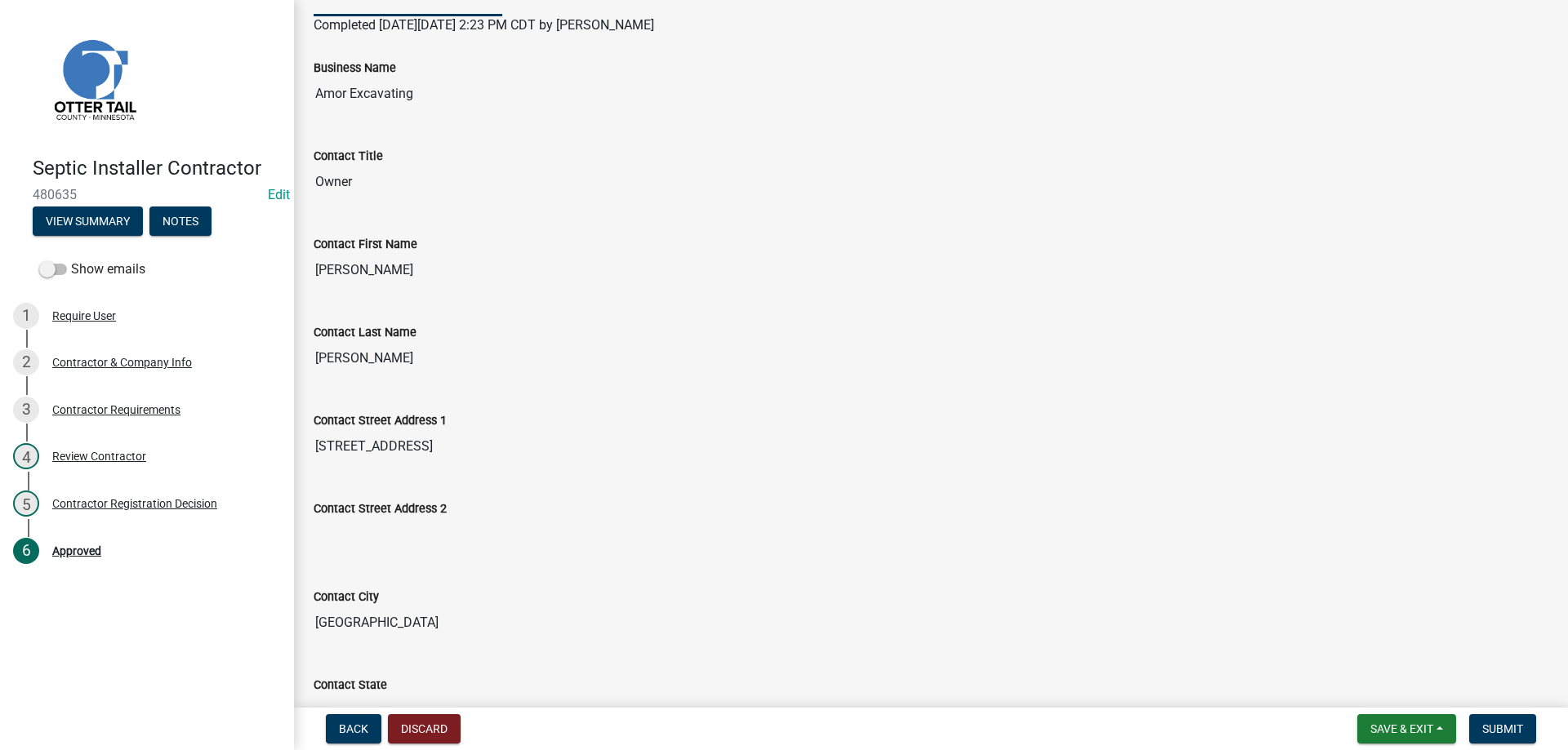
scroll to position [54, 0]
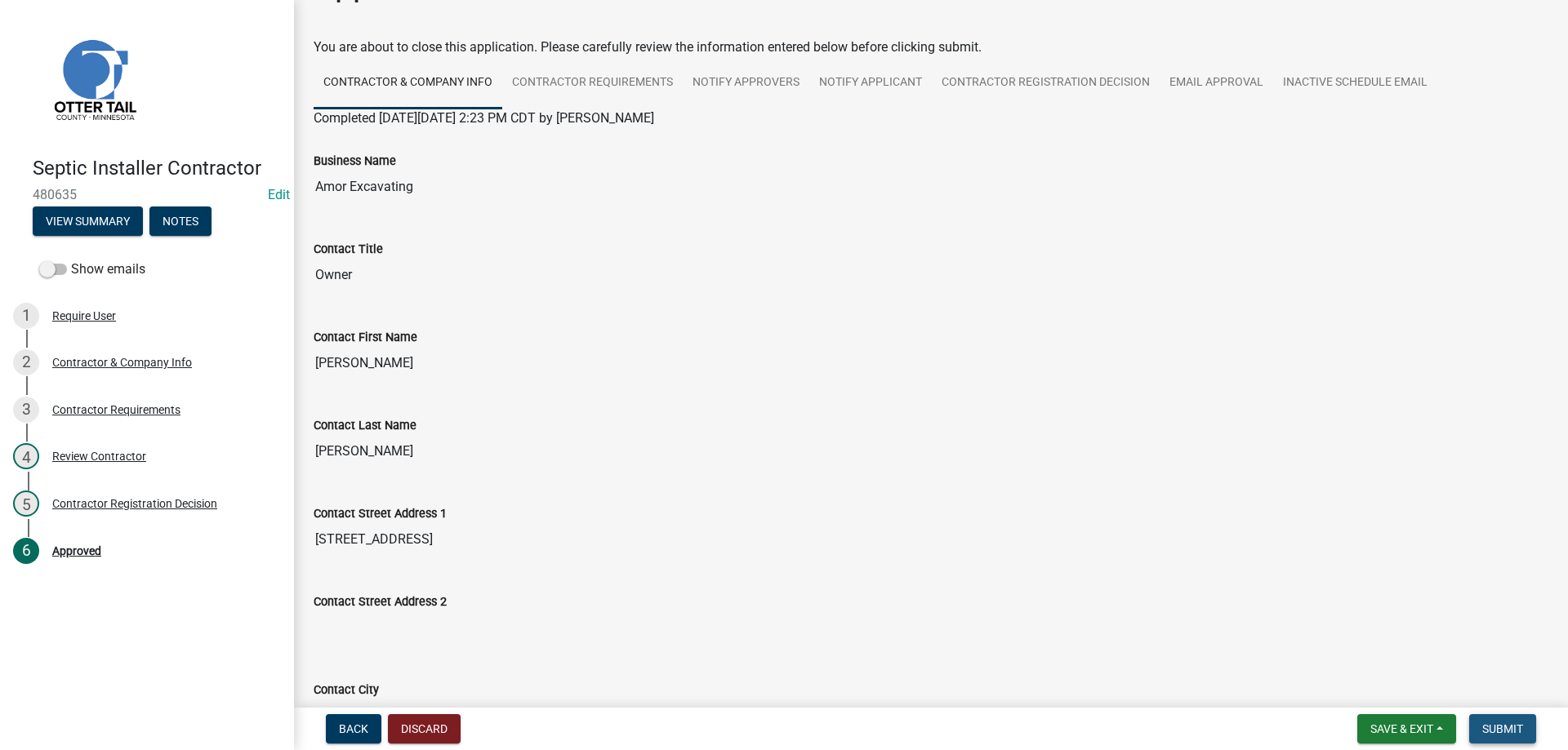
click at [1507, 728] on span "Submit" at bounding box center [1503, 729] width 41 height 13
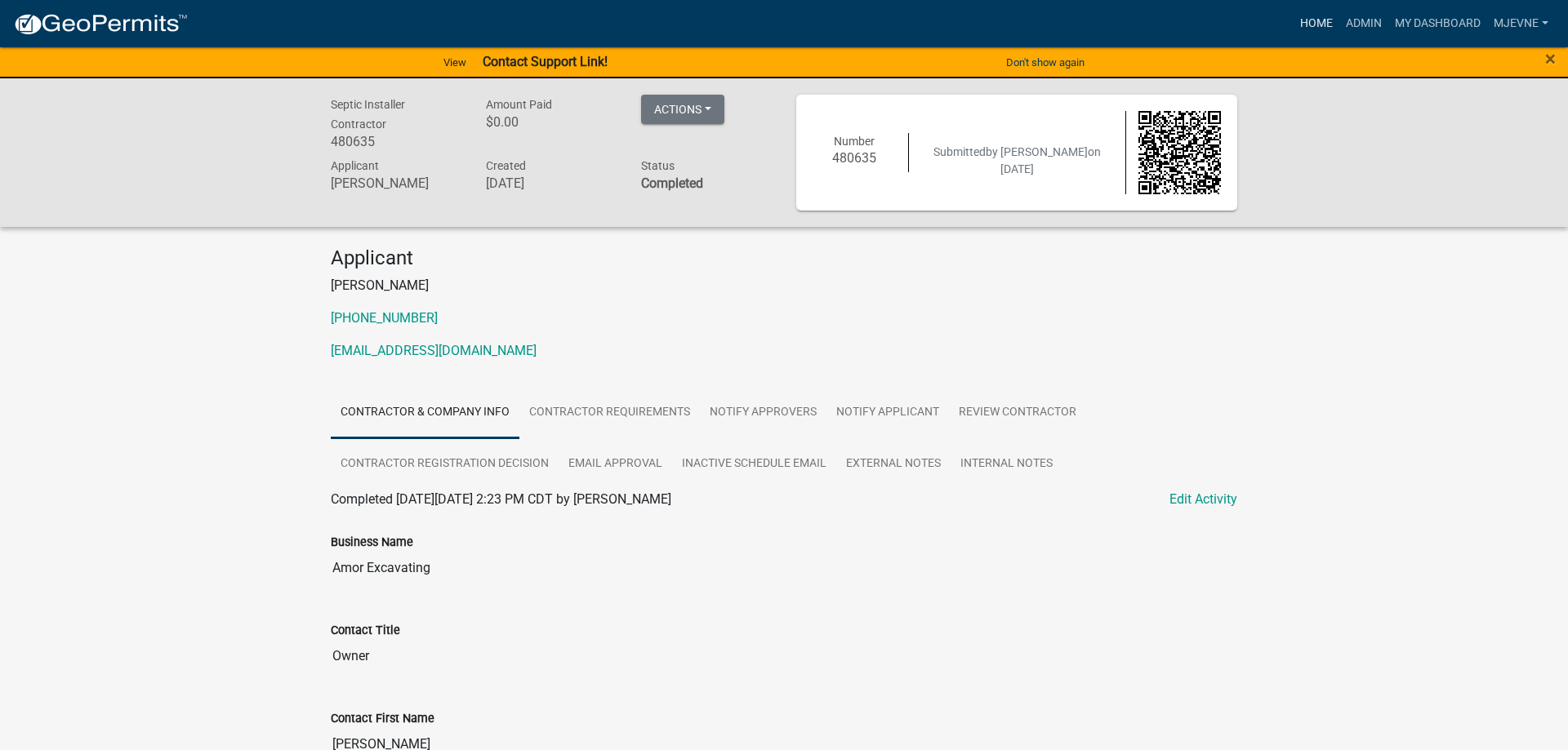
click at [1319, 19] on link "Home" at bounding box center [1316, 23] width 46 height 31
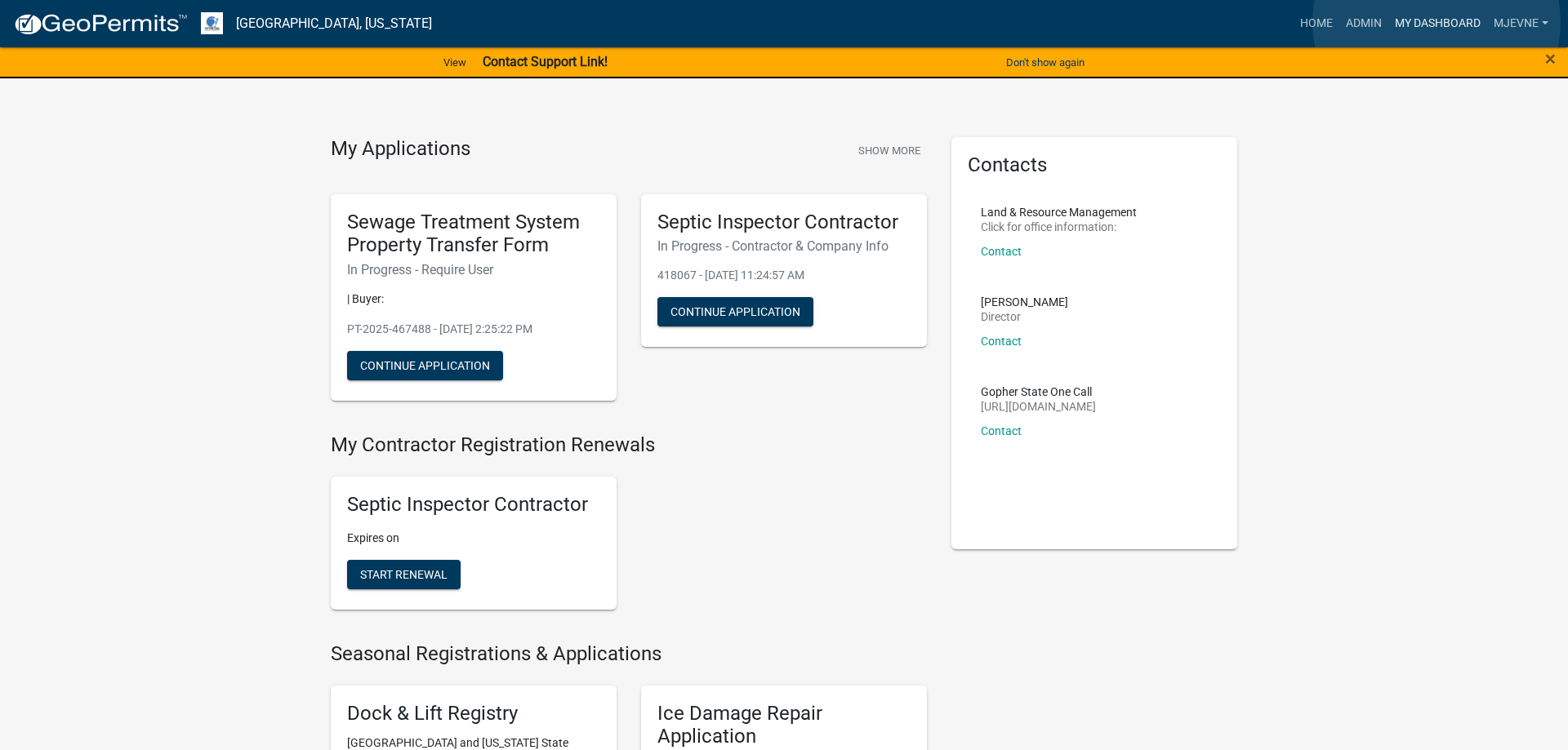
click at [1436, 22] on link "My Dashboard" at bounding box center [1437, 23] width 98 height 31
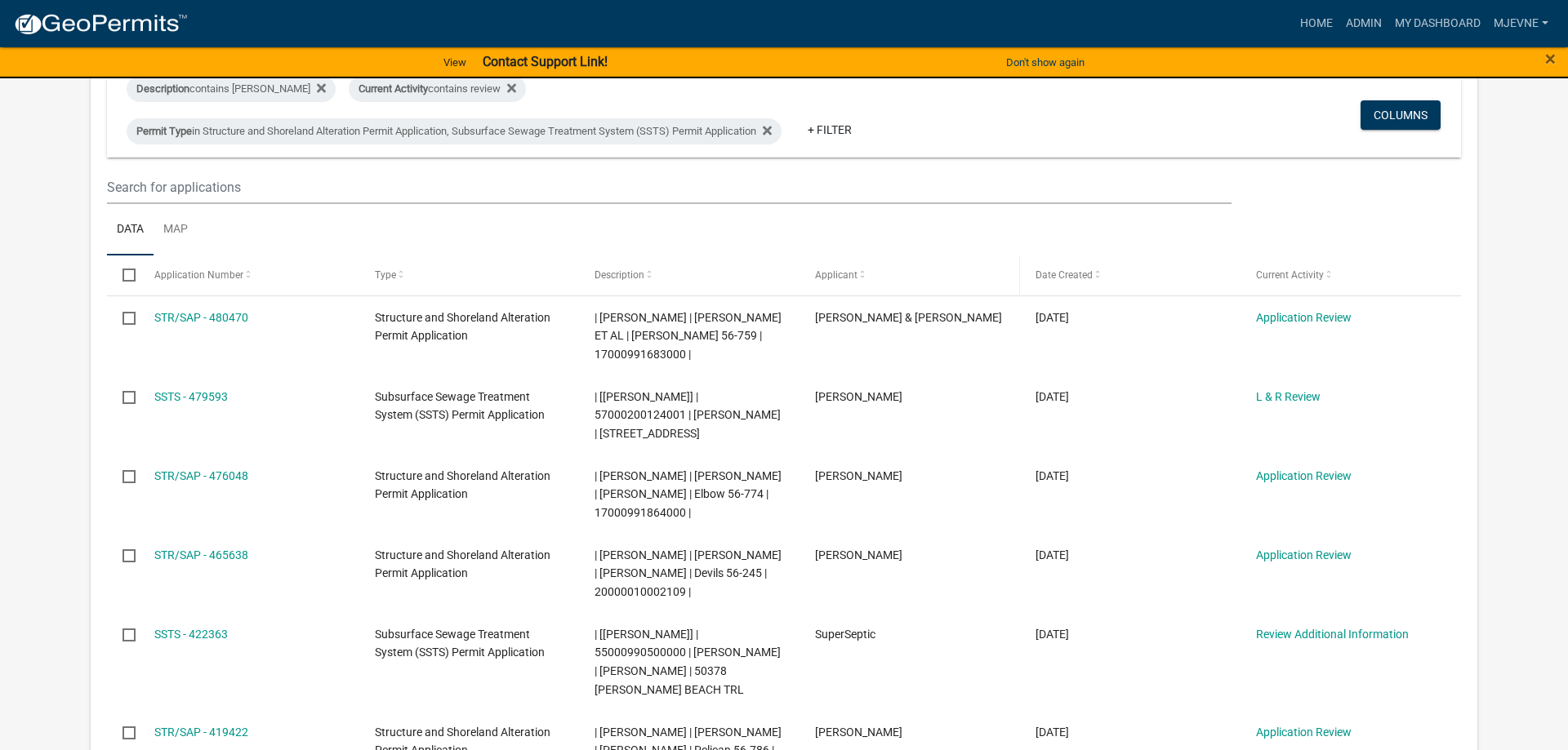
scroll to position [249, 0]
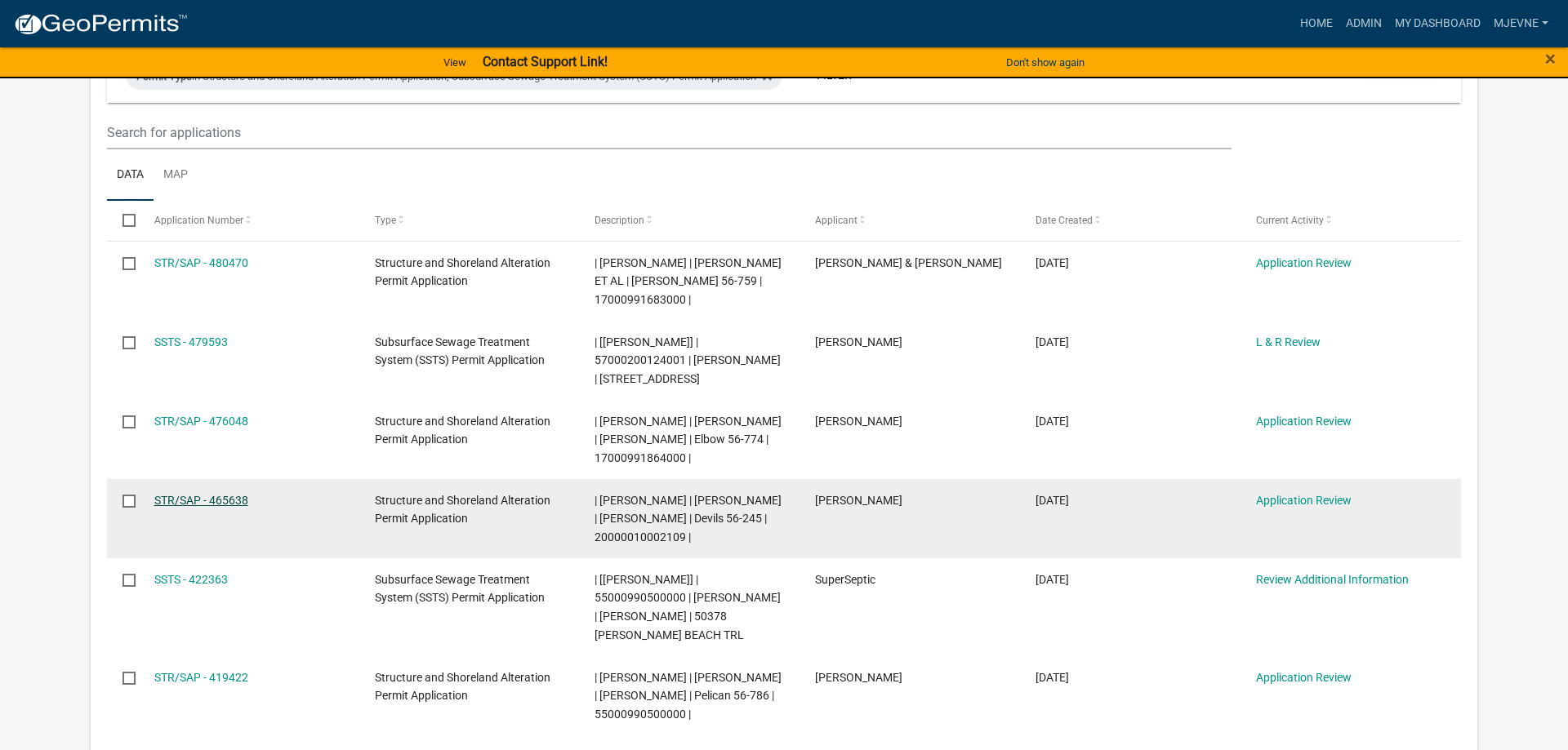
click at [186, 502] on link "STR/SAP - 465638" at bounding box center [201, 500] width 94 height 13
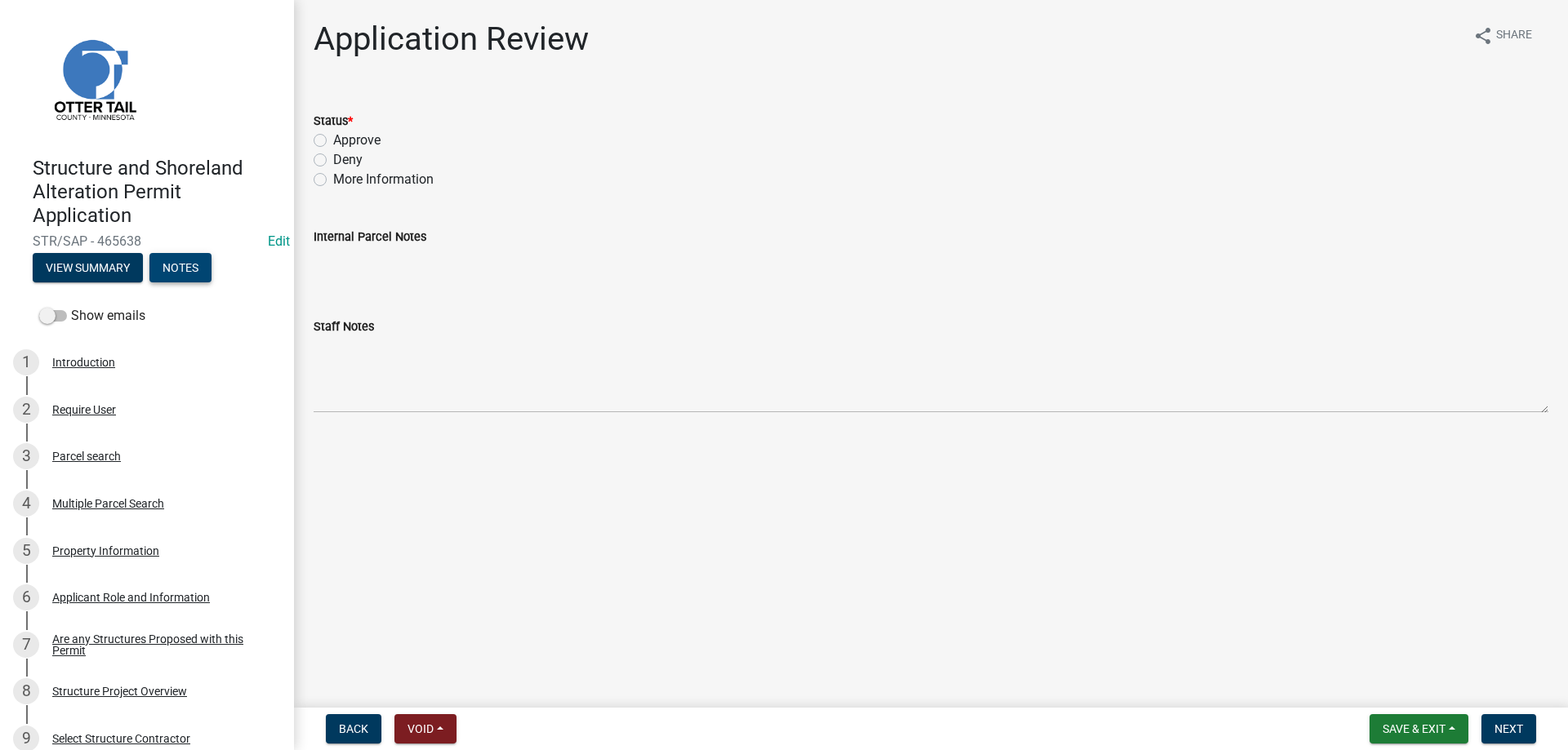
click at [186, 270] on button "Notes" at bounding box center [180, 268] width 62 height 29
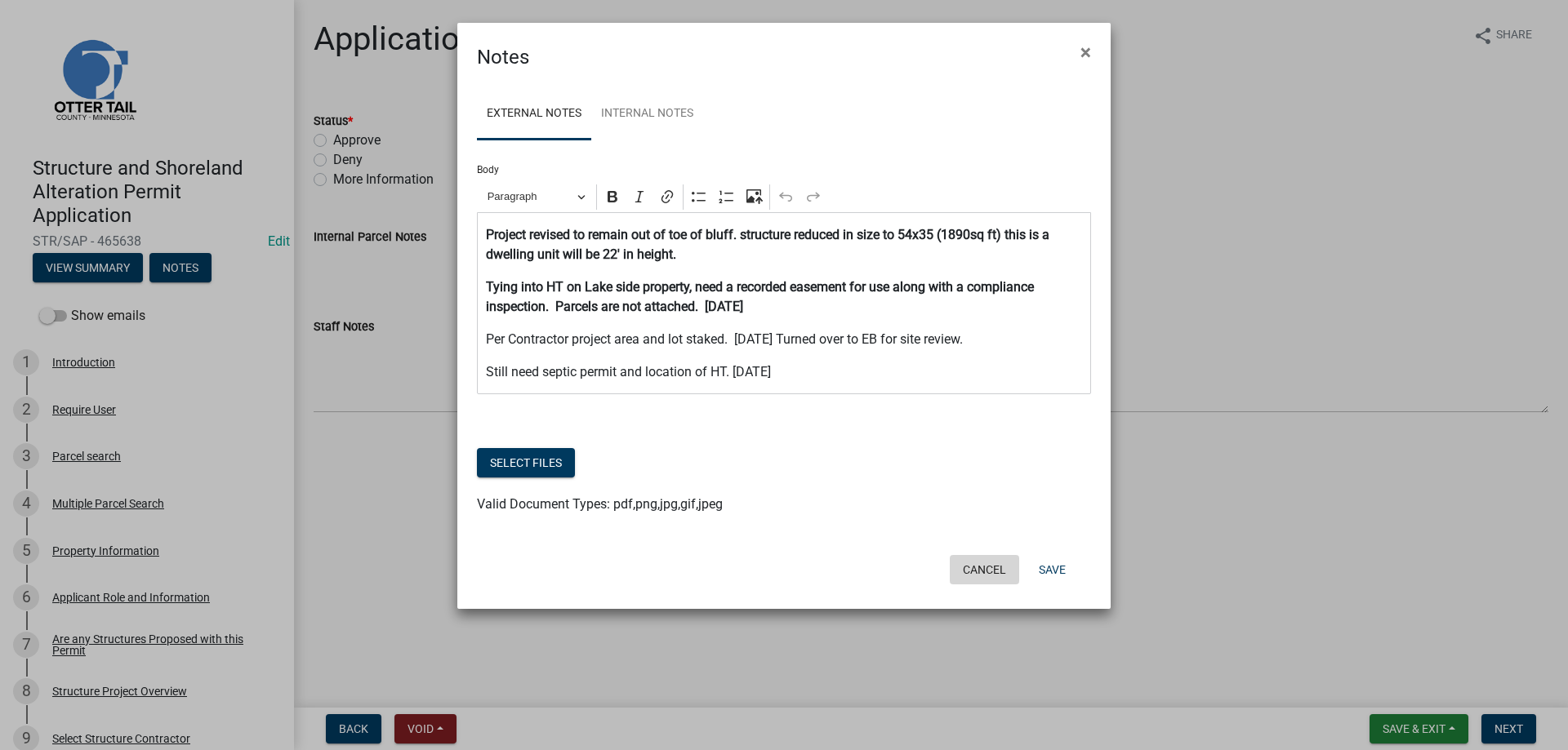
click at [984, 574] on button "Cancel" at bounding box center [984, 570] width 69 height 29
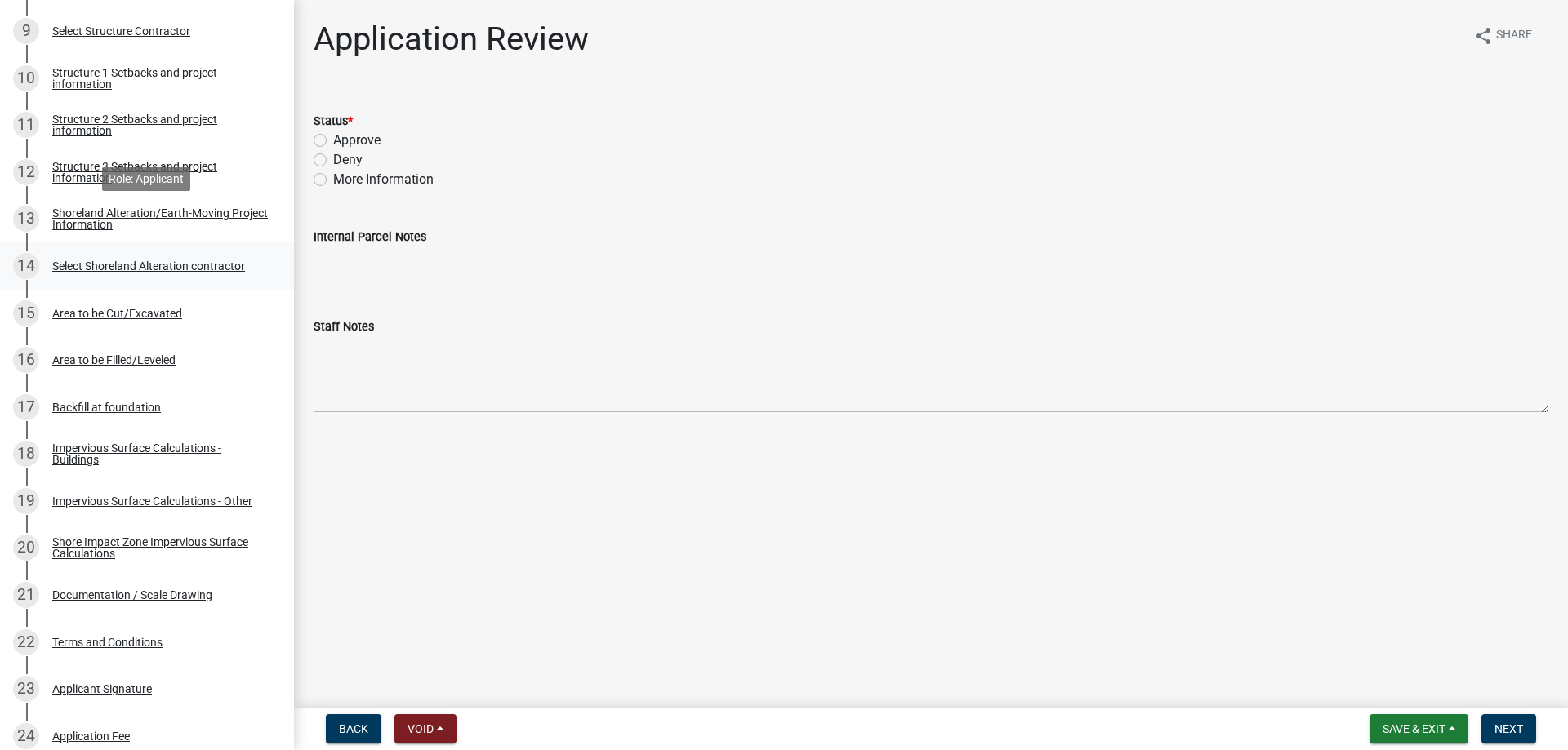
scroll to position [749, 0]
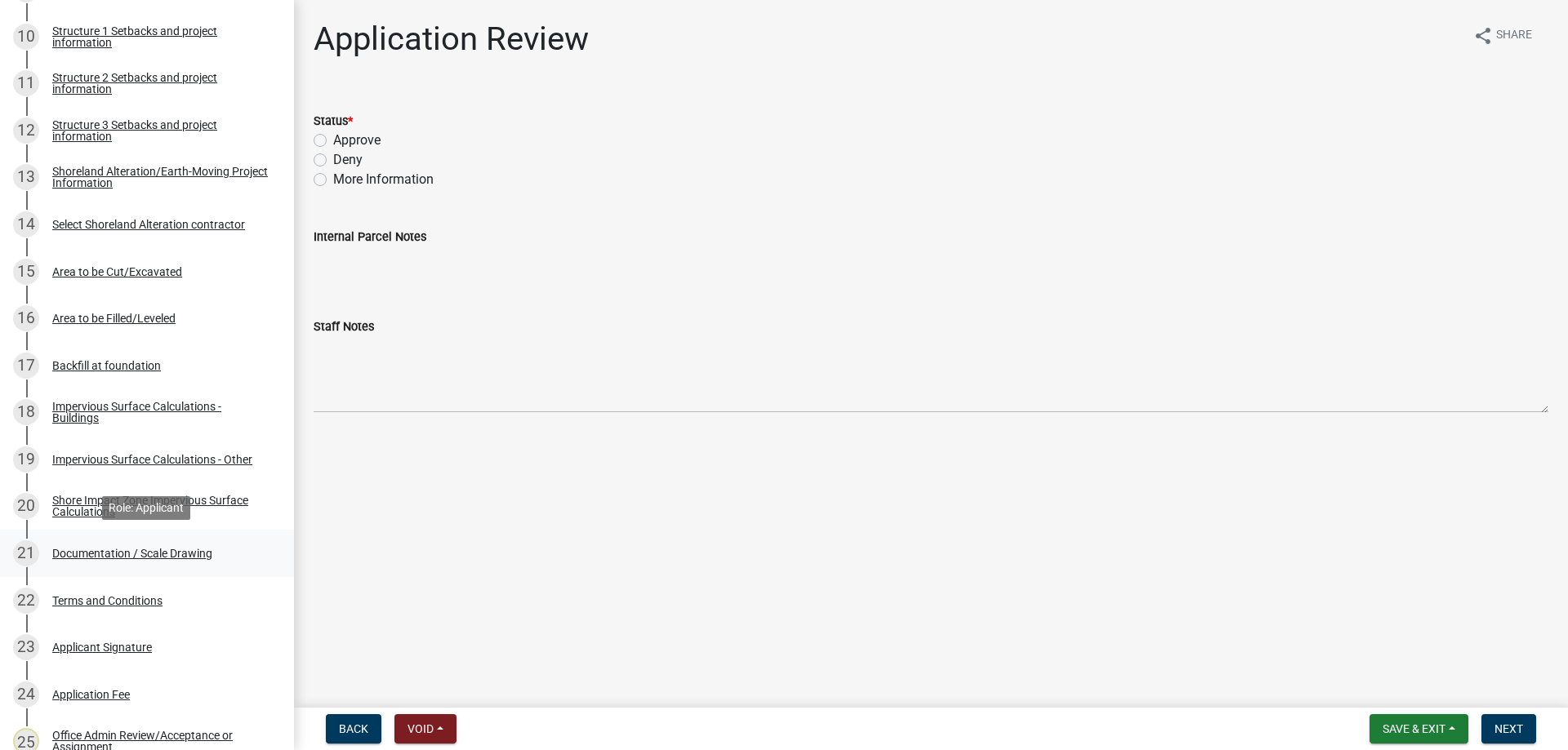
click at [92, 551] on div "Documentation / Scale Drawing" at bounding box center [133, 553] width 160 height 12
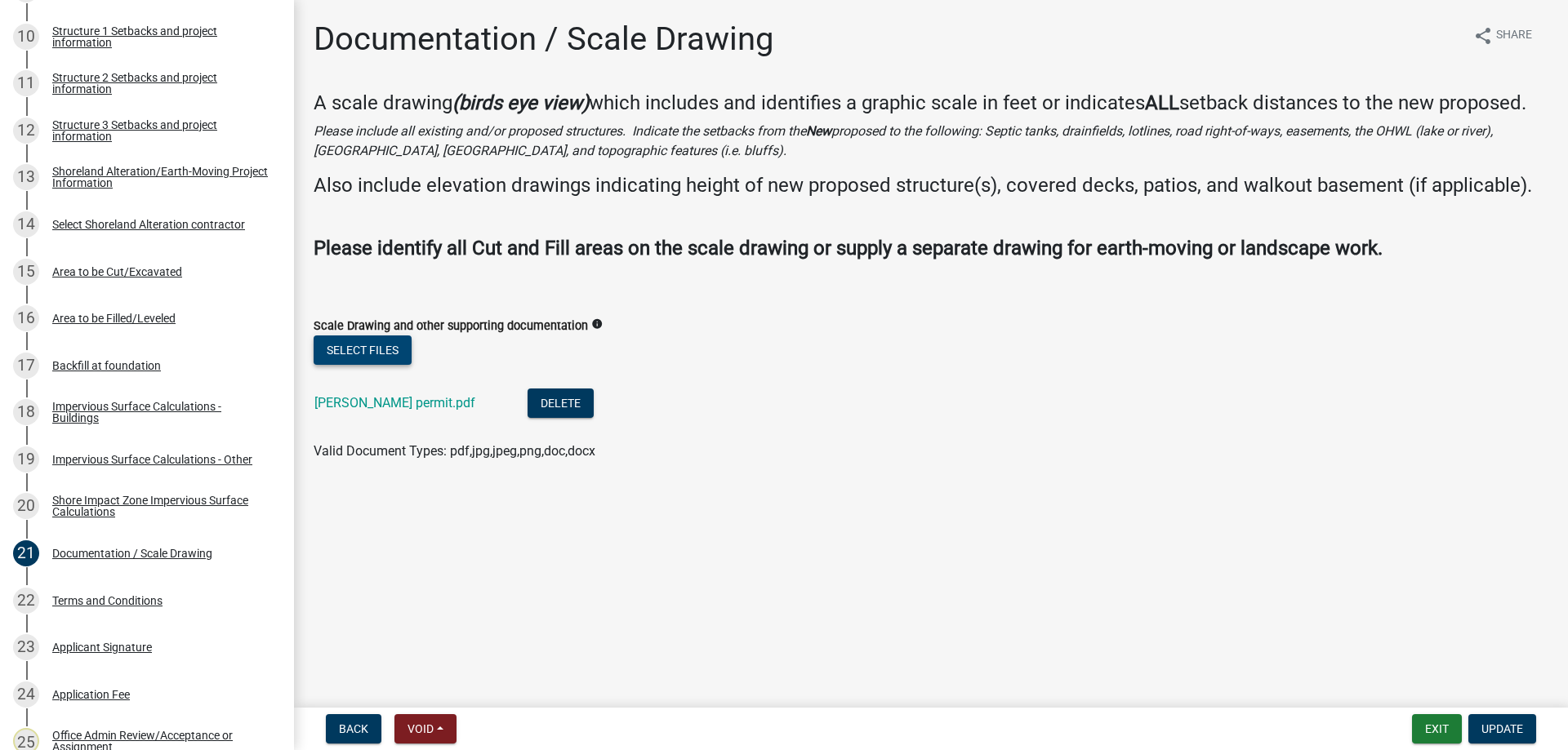
click at [363, 365] on button "Select files" at bounding box center [363, 350] width 98 height 29
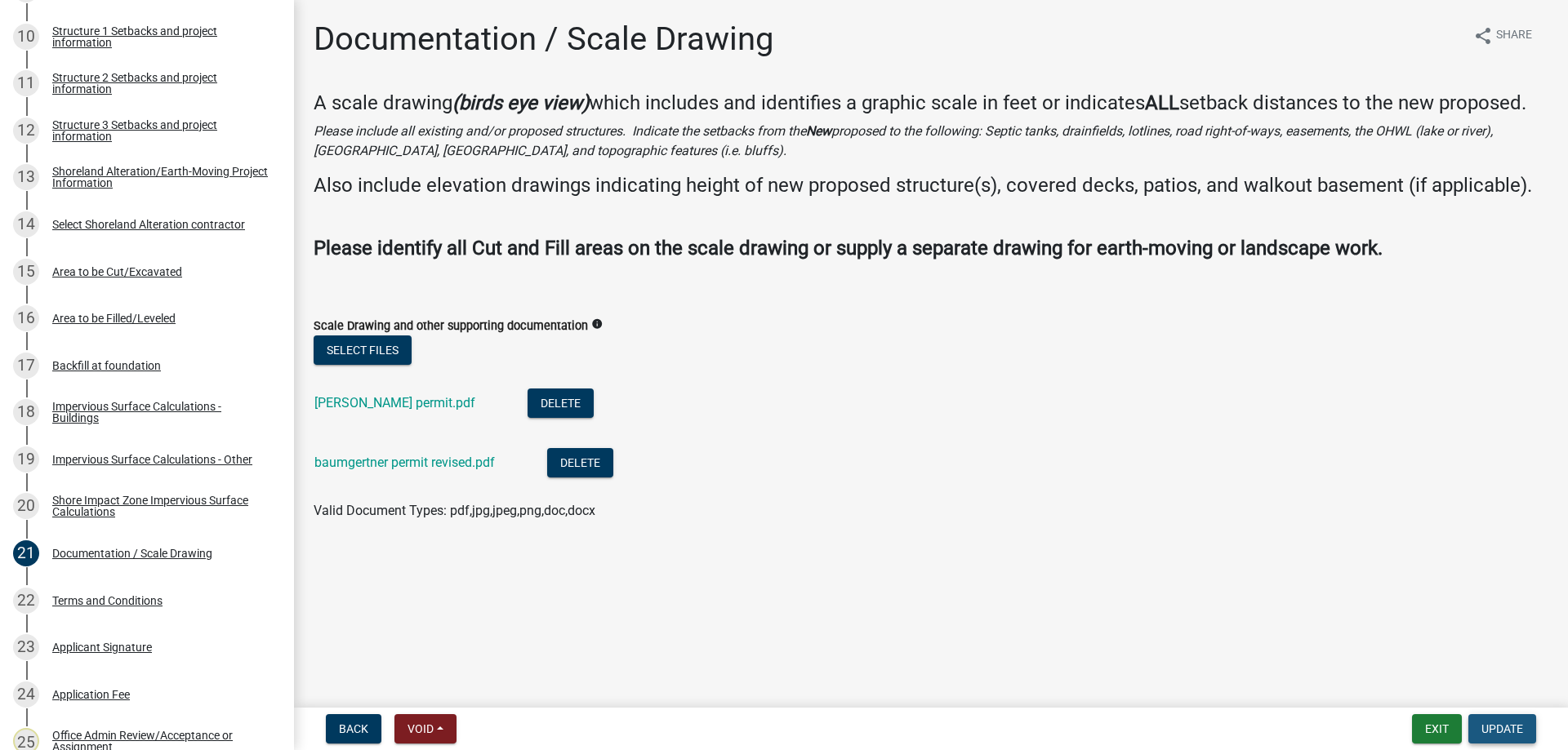
click at [1497, 728] on span "Update" at bounding box center [1502, 729] width 42 height 13
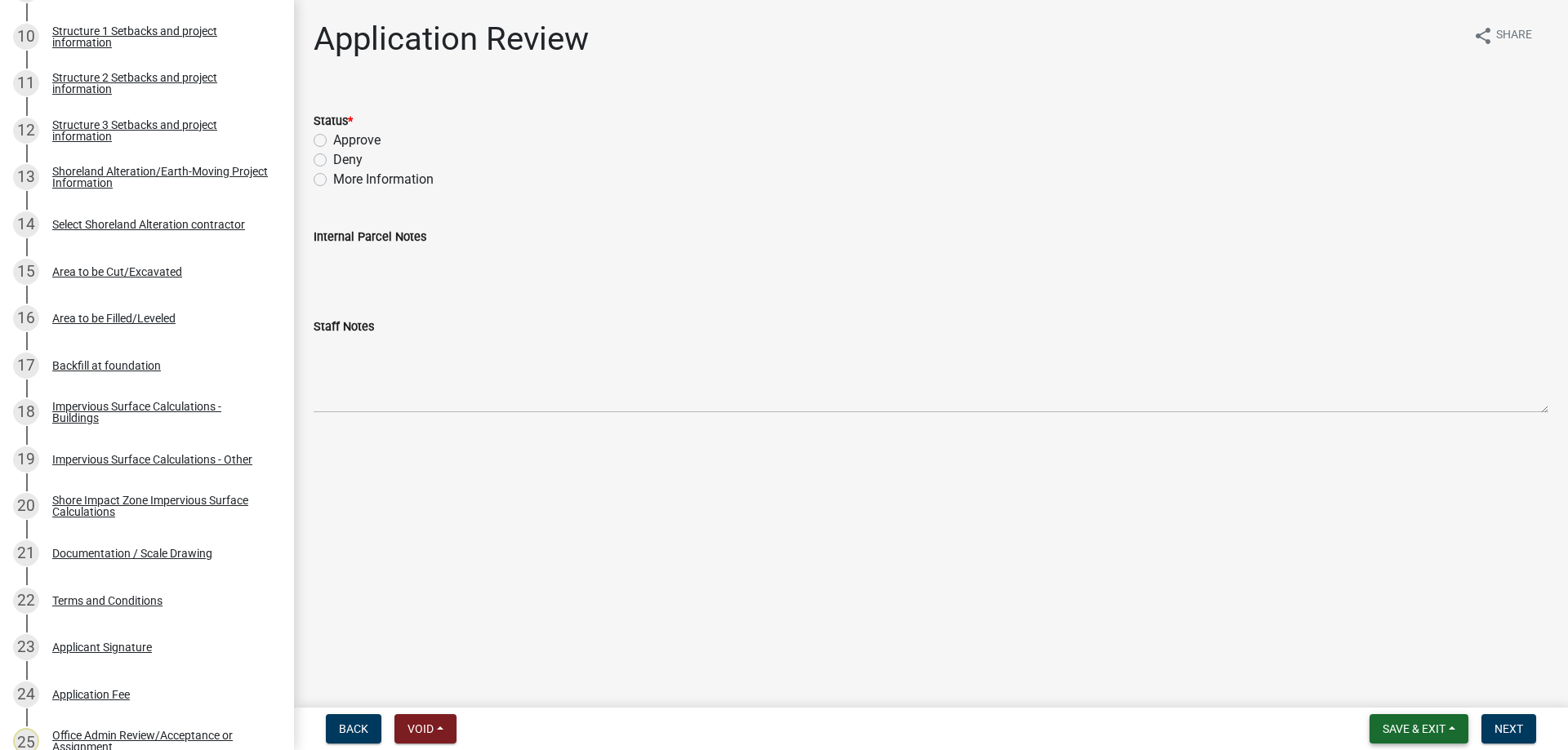
click at [1403, 738] on button "Save & Exit" at bounding box center [1418, 729] width 98 height 29
click at [1376, 688] on button "Save & Exit" at bounding box center [1403, 687] width 131 height 39
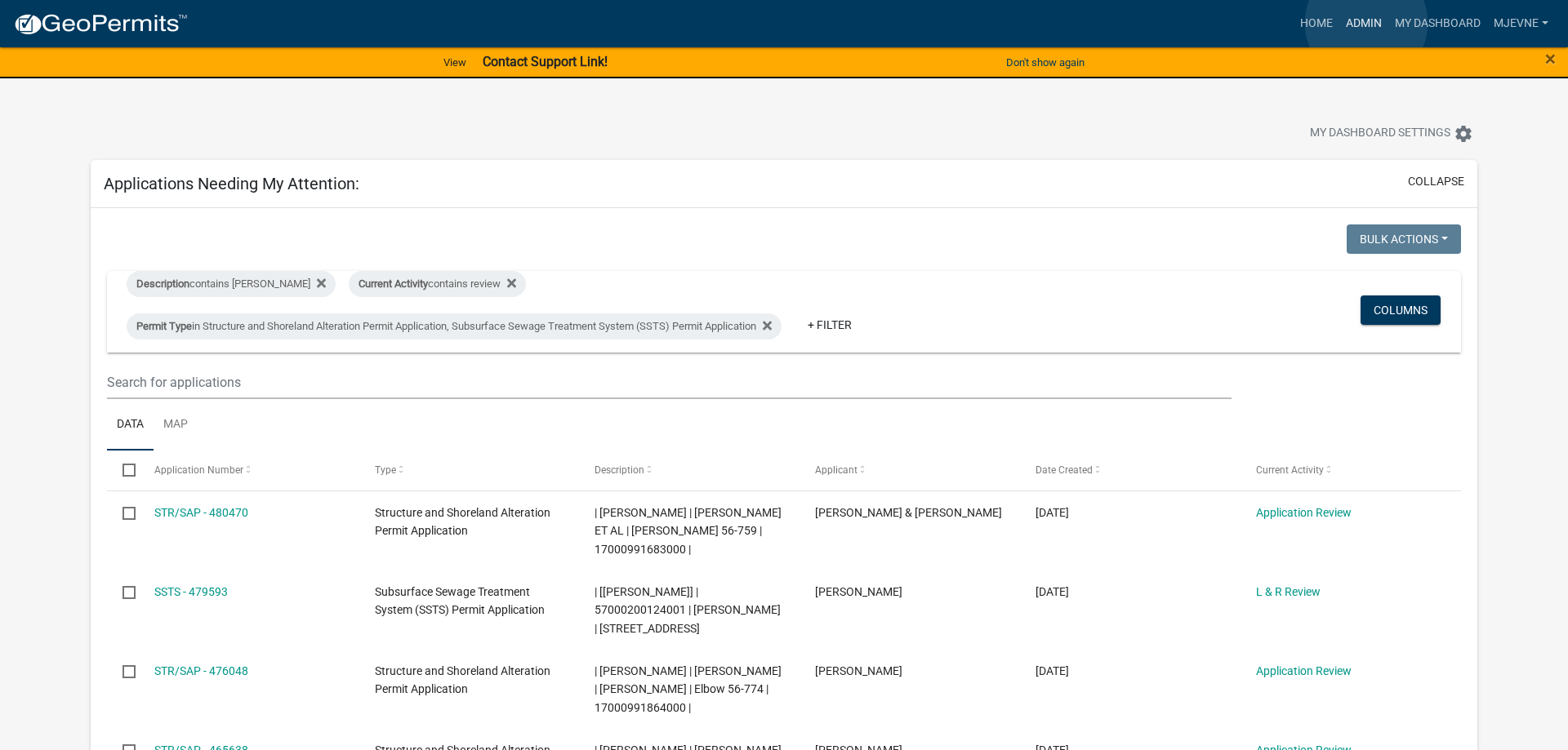
click at [1366, 22] on link "Admin" at bounding box center [1363, 23] width 49 height 31
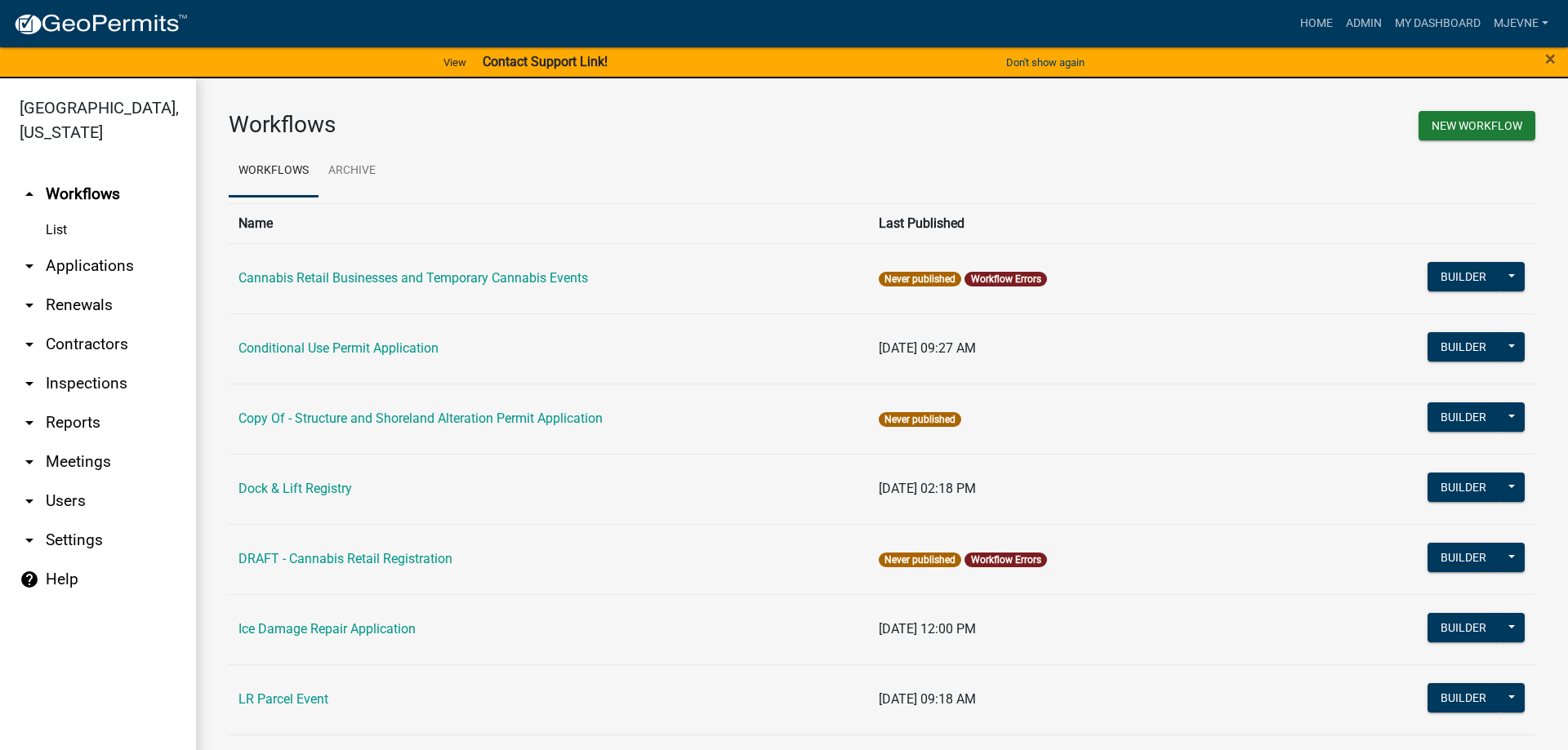
click at [101, 264] on link "arrow_drop_down Applications" at bounding box center [97, 266] width 196 height 39
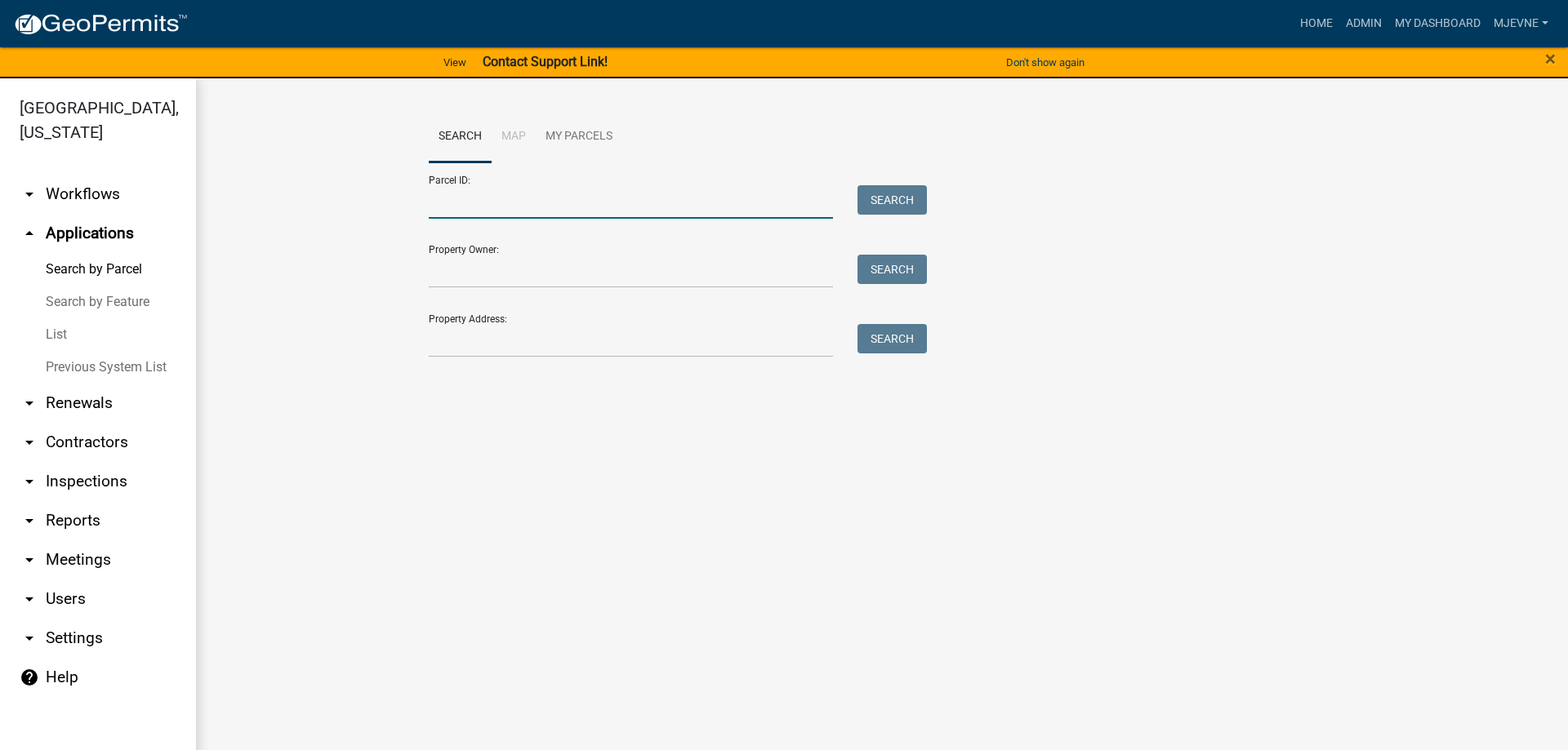
click at [473, 199] on input "Parcel ID:" at bounding box center [631, 202] width 404 height 33
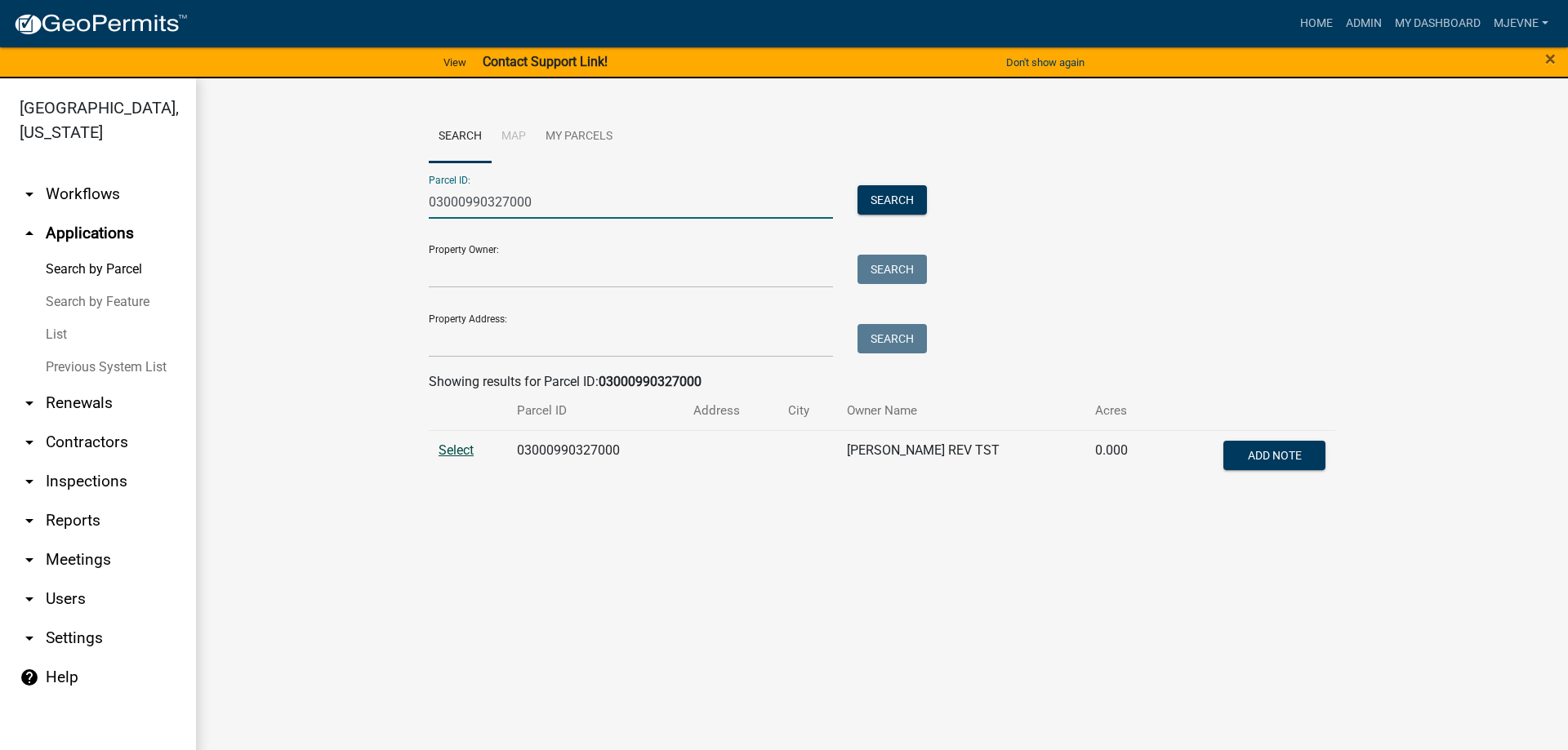
type input "03000990327000"
click at [459, 447] on span "Select" at bounding box center [456, 450] width 35 height 16
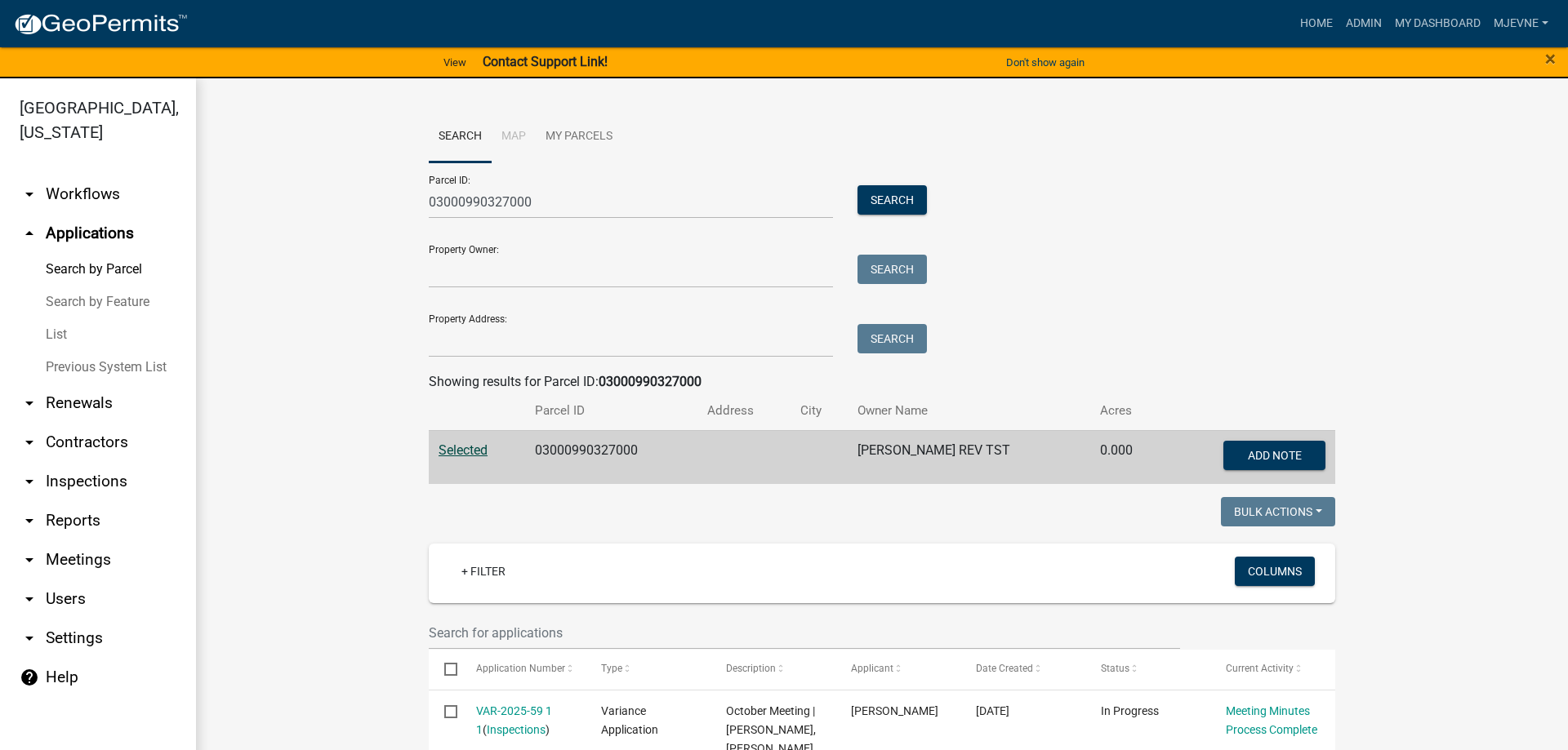
scroll to position [372, 0]
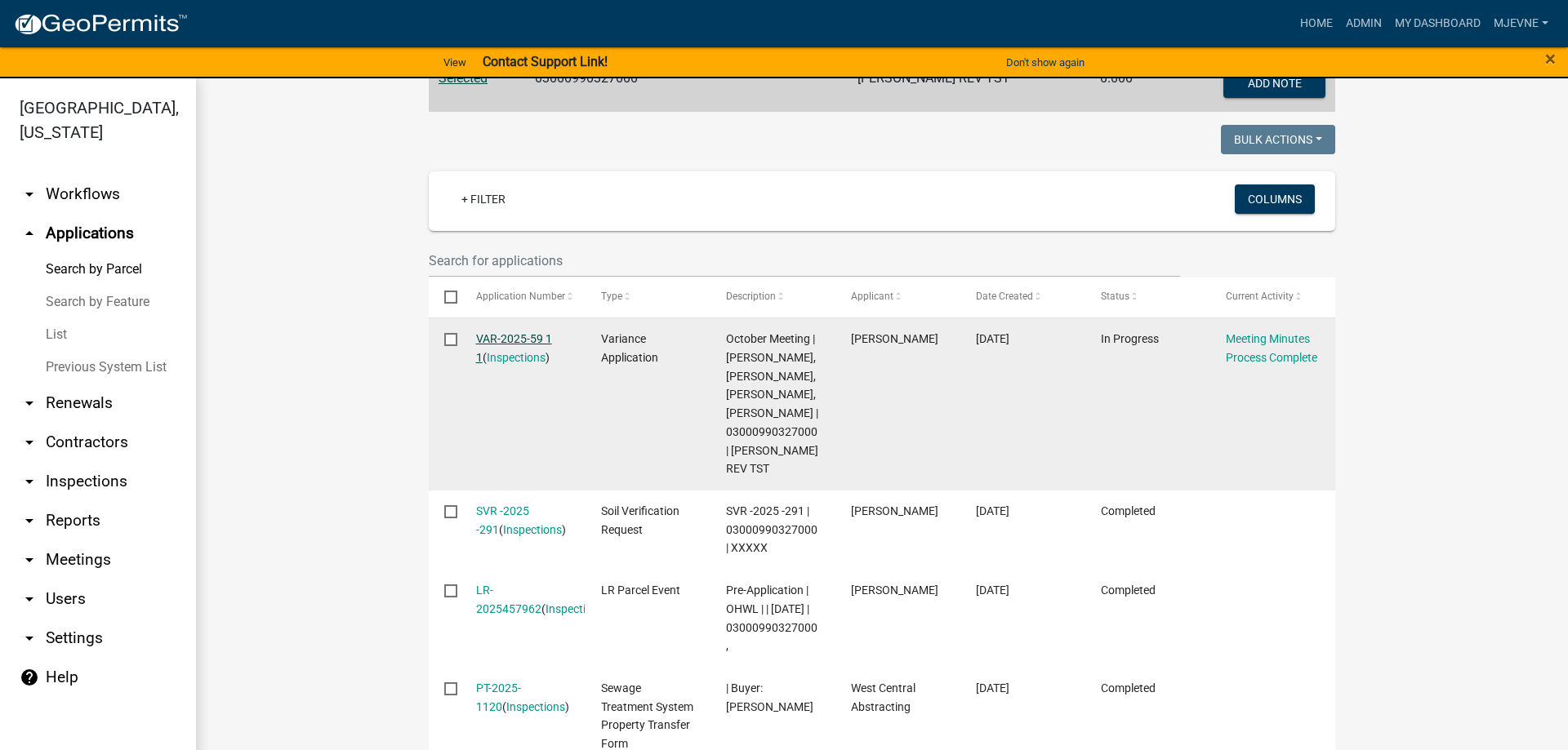
click at [521, 337] on link "VAR-2025-59 1 1" at bounding box center [515, 348] width 76 height 32
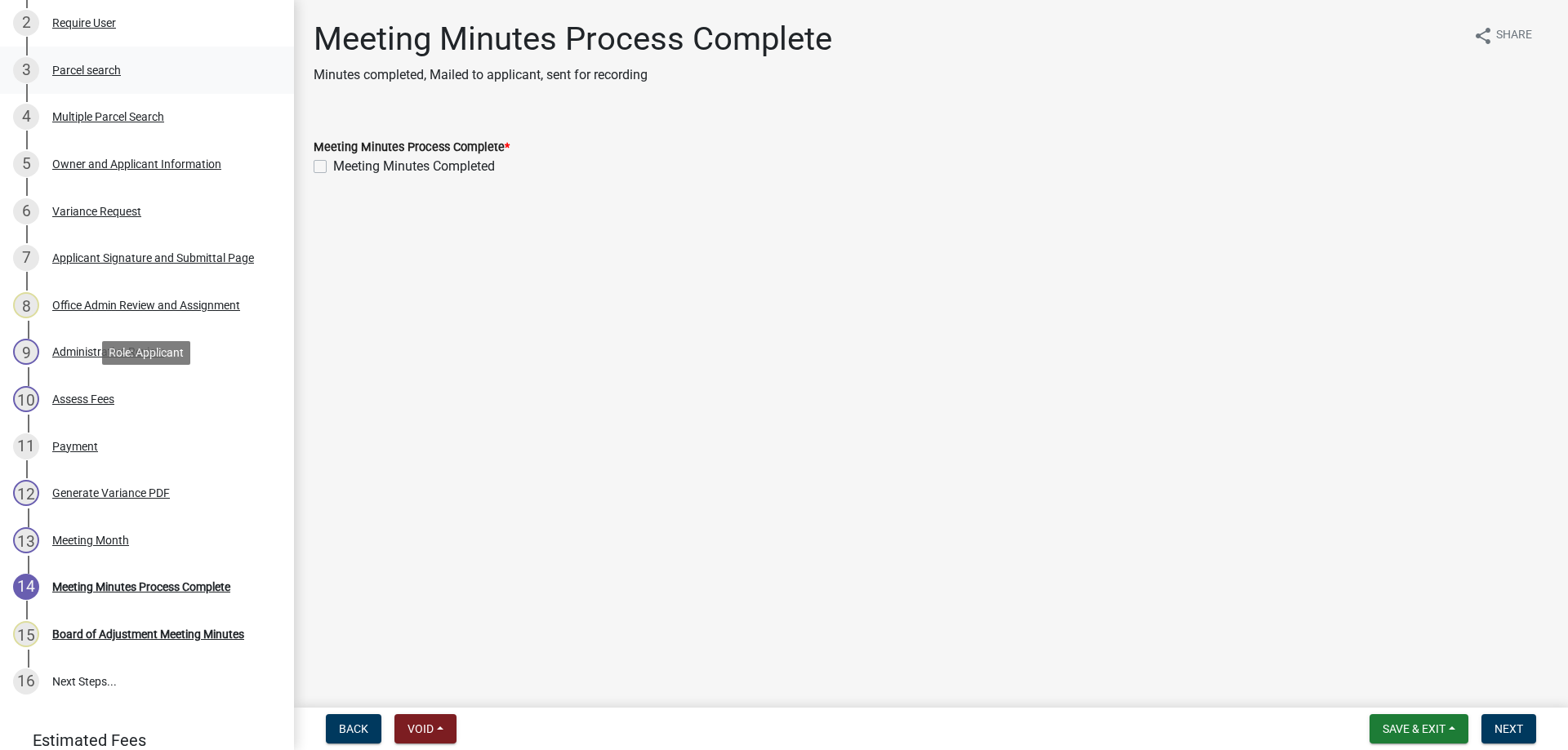
scroll to position [416, 0]
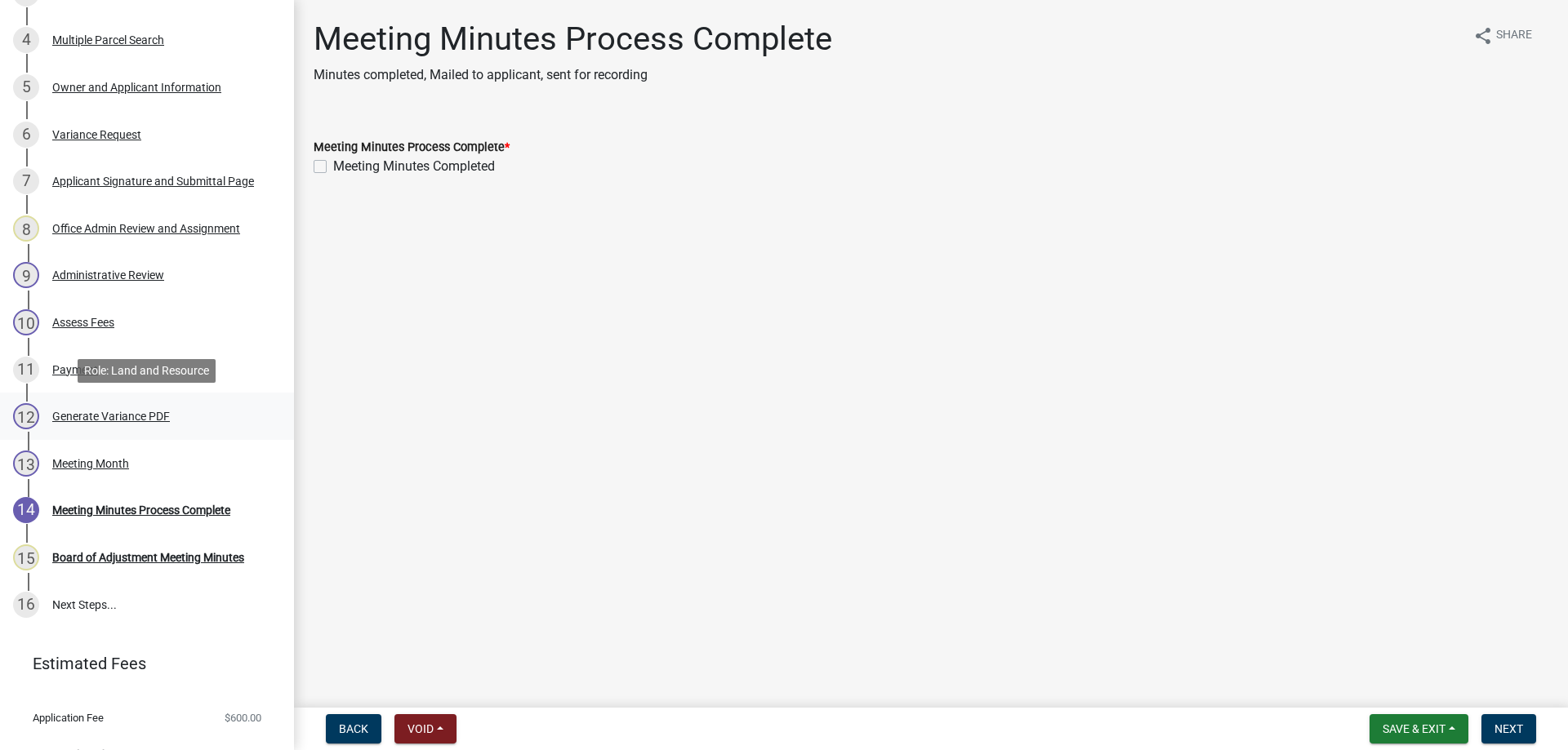
click at [124, 415] on div "Generate Variance PDF" at bounding box center [111, 417] width 118 height 12
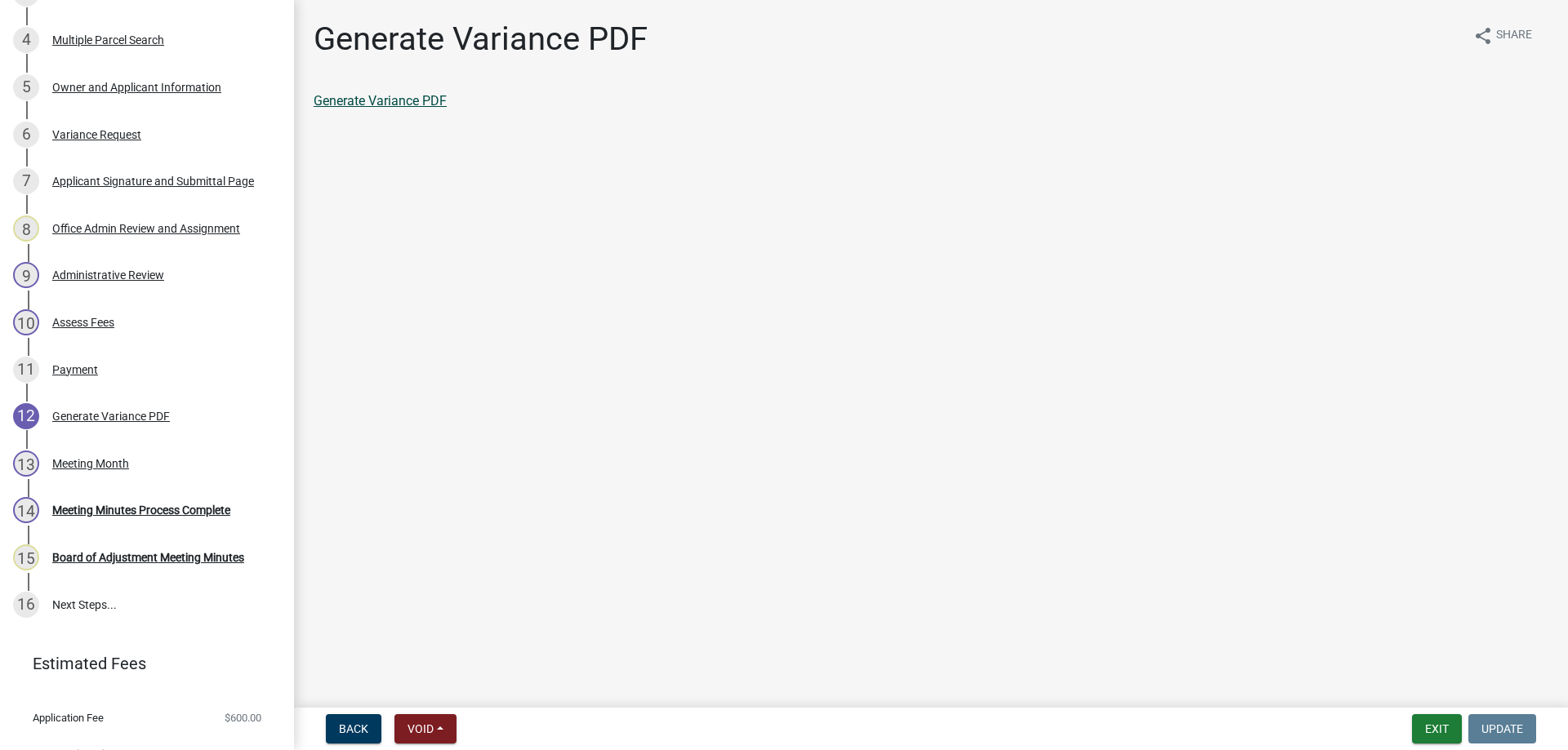
click at [389, 103] on link "Generate Variance PDF" at bounding box center [380, 101] width 134 height 16
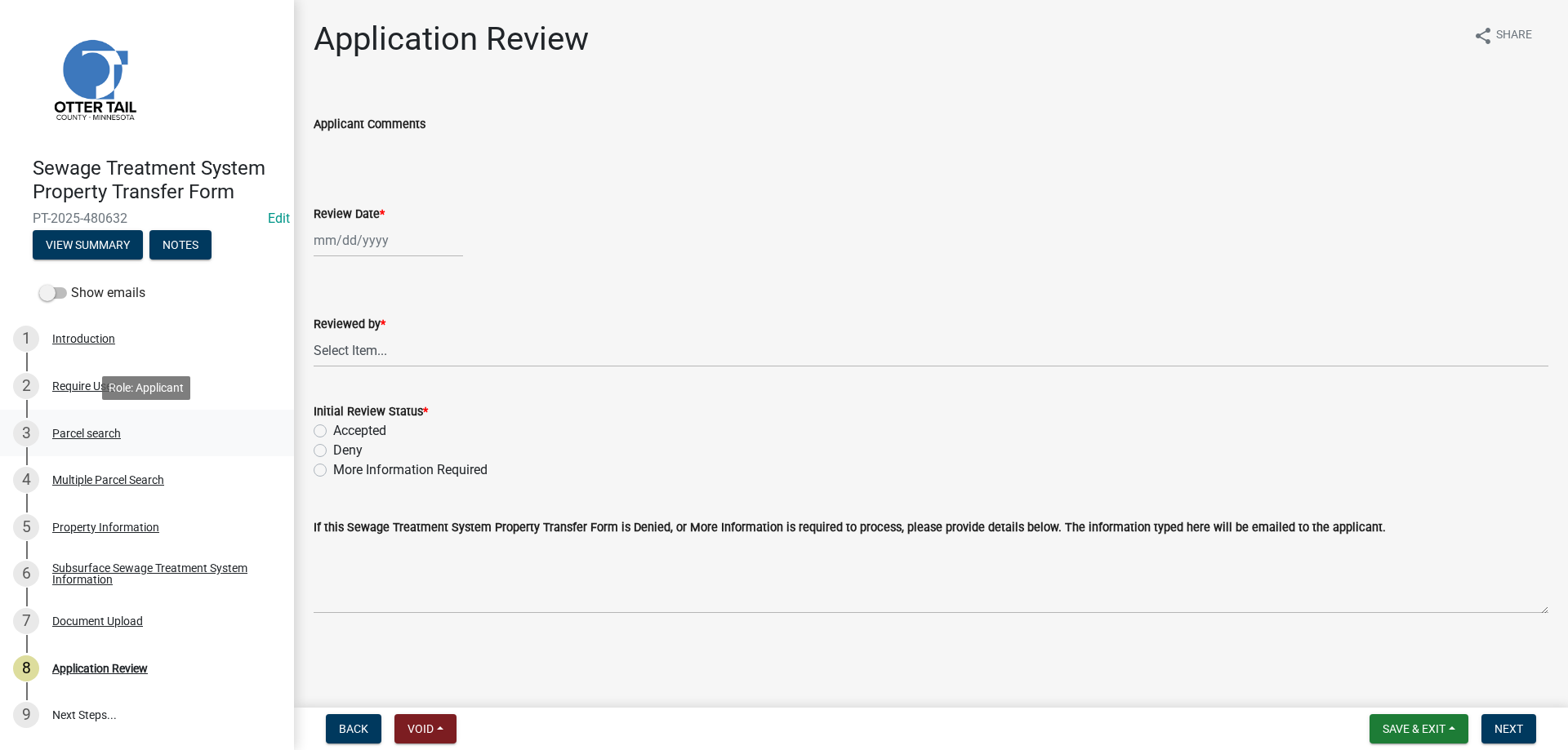
click at [80, 433] on div "Parcel search" at bounding box center [87, 433] width 68 height 12
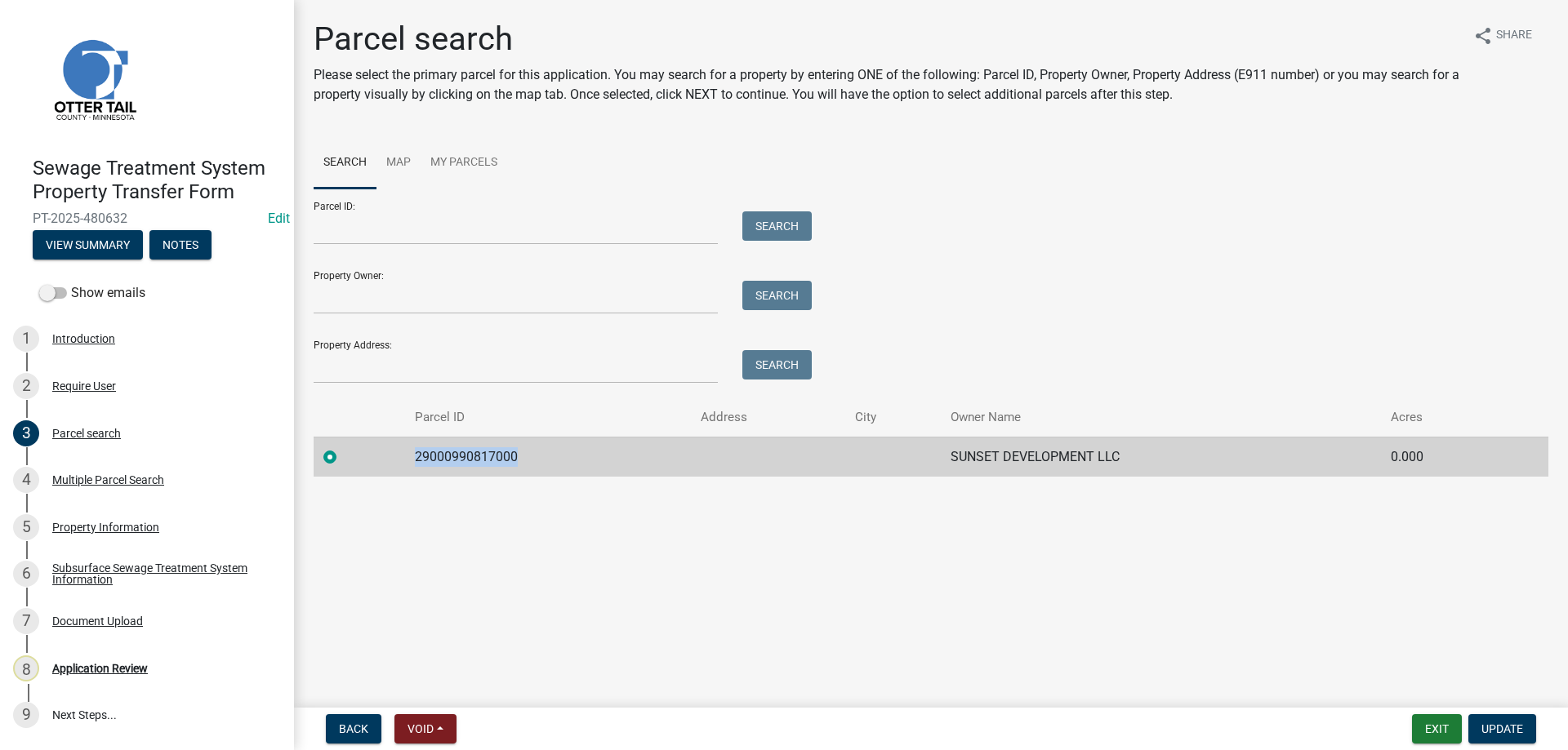
drag, startPoint x: 518, startPoint y: 458, endPoint x: 409, endPoint y: 458, distance: 109.0
click at [409, 458] on td "29000990817000" at bounding box center [548, 456] width 286 height 40
copy td "29000990817000"
click at [104, 476] on div "Multiple Parcel Search" at bounding box center [108, 480] width 112 height 12
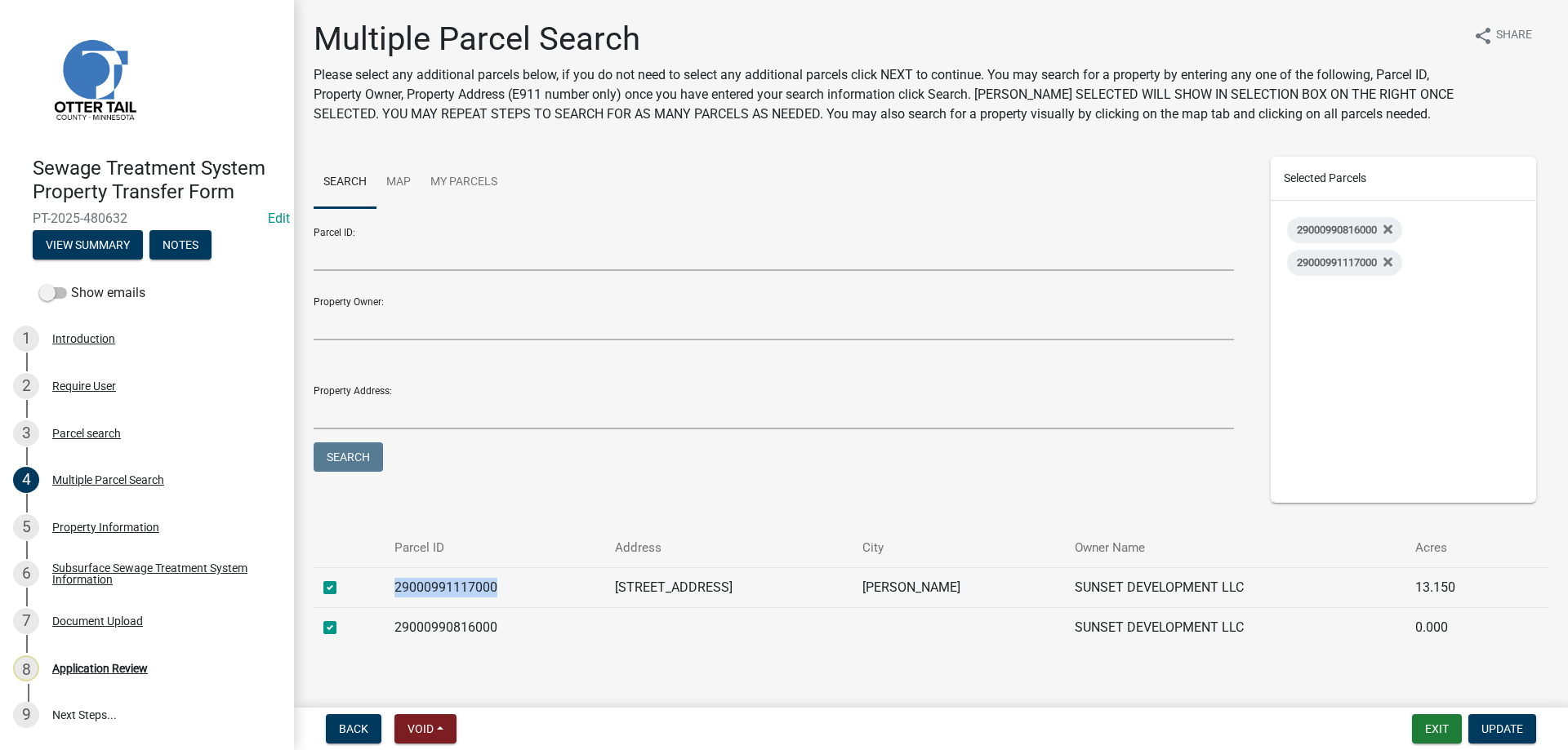
drag, startPoint x: 502, startPoint y: 585, endPoint x: 403, endPoint y: 581, distance: 99.1
click at [403, 581] on td "29000991117000" at bounding box center [495, 586] width 221 height 40
copy td "29000991117000"
click at [78, 527] on div "Property Information" at bounding box center [106, 527] width 107 height 12
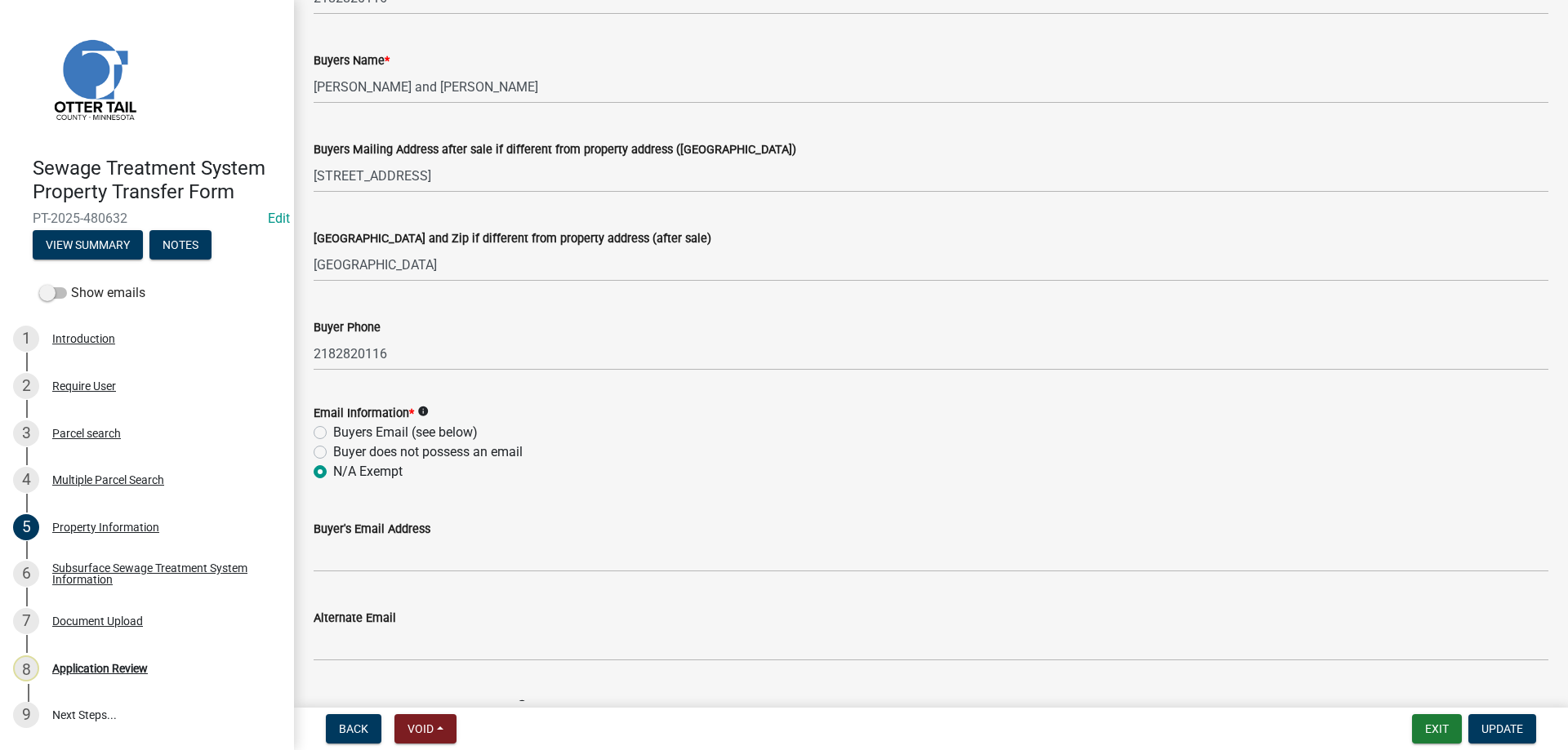
scroll to position [372, 0]
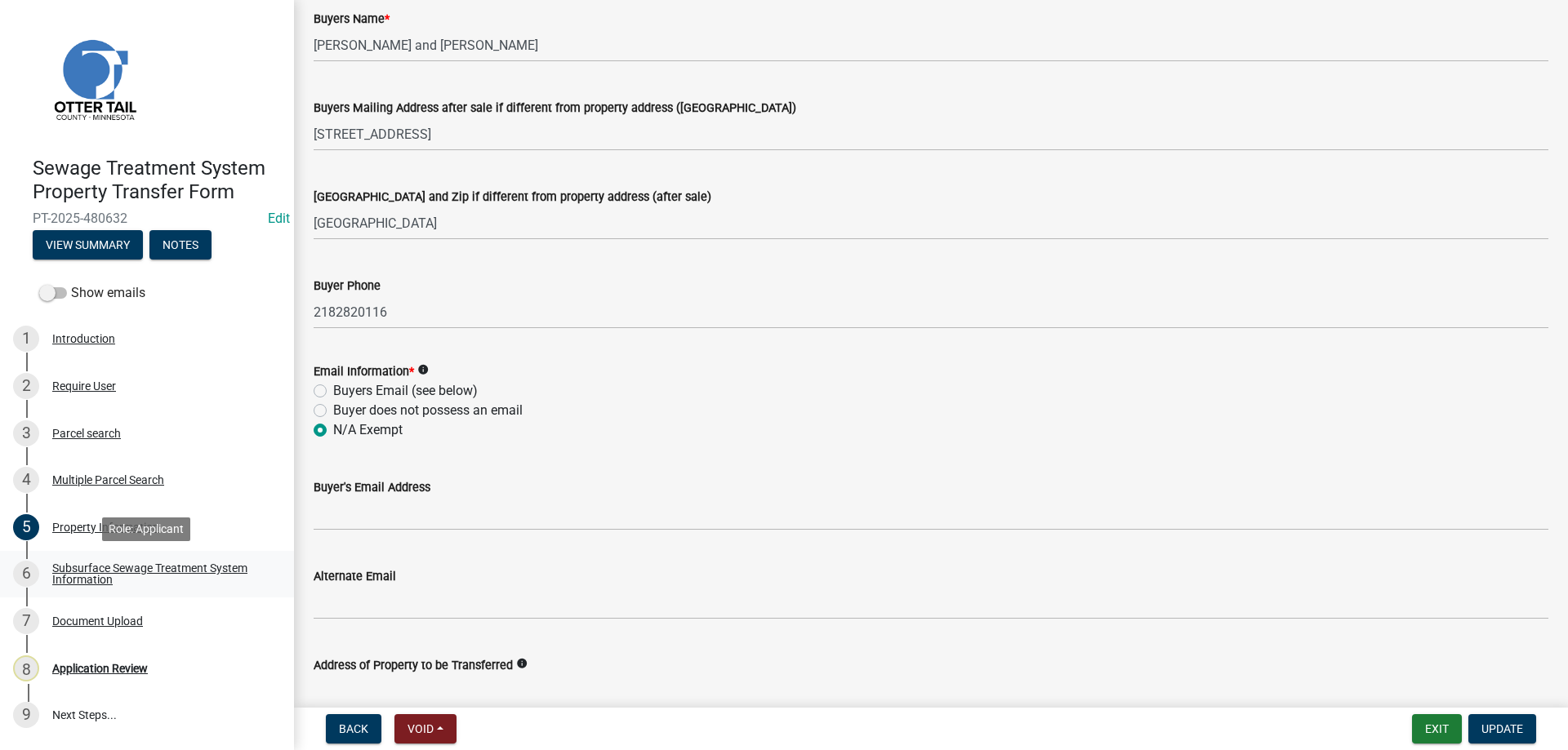
click at [73, 576] on div "Subsurface Sewage Treatment System Information" at bounding box center [160, 573] width 215 height 22
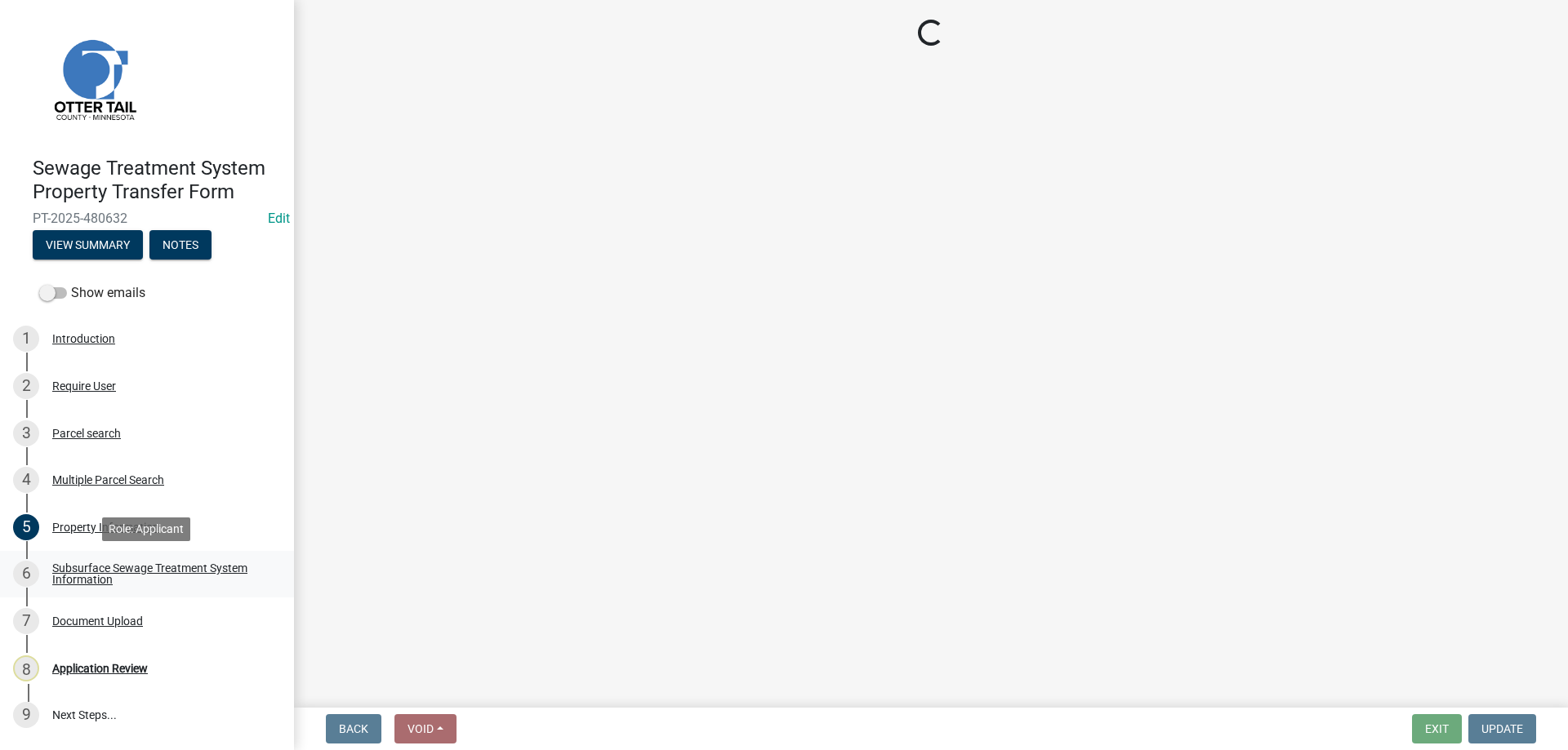
scroll to position [0, 0]
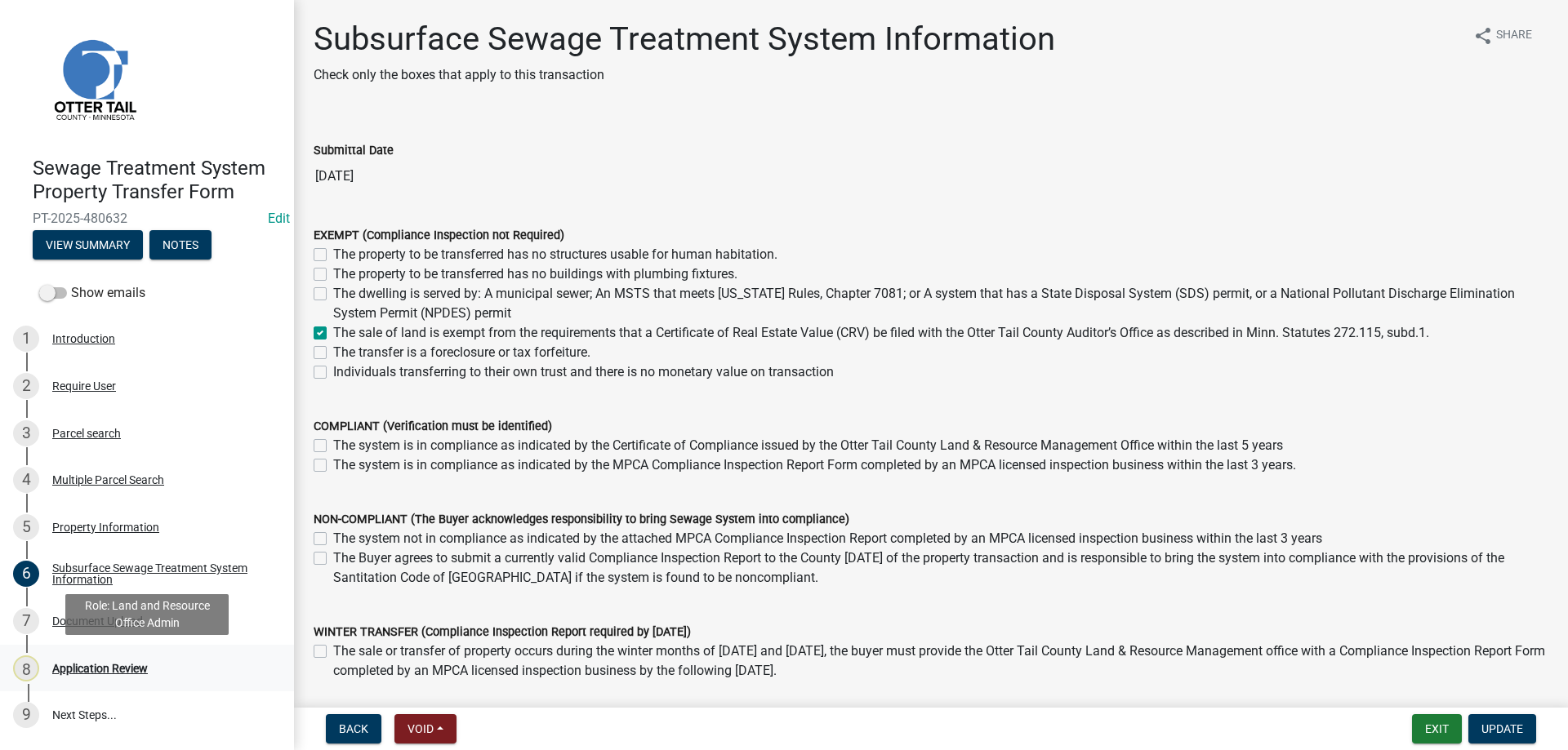
click at [90, 669] on div "Application Review" at bounding box center [100, 668] width 96 height 12
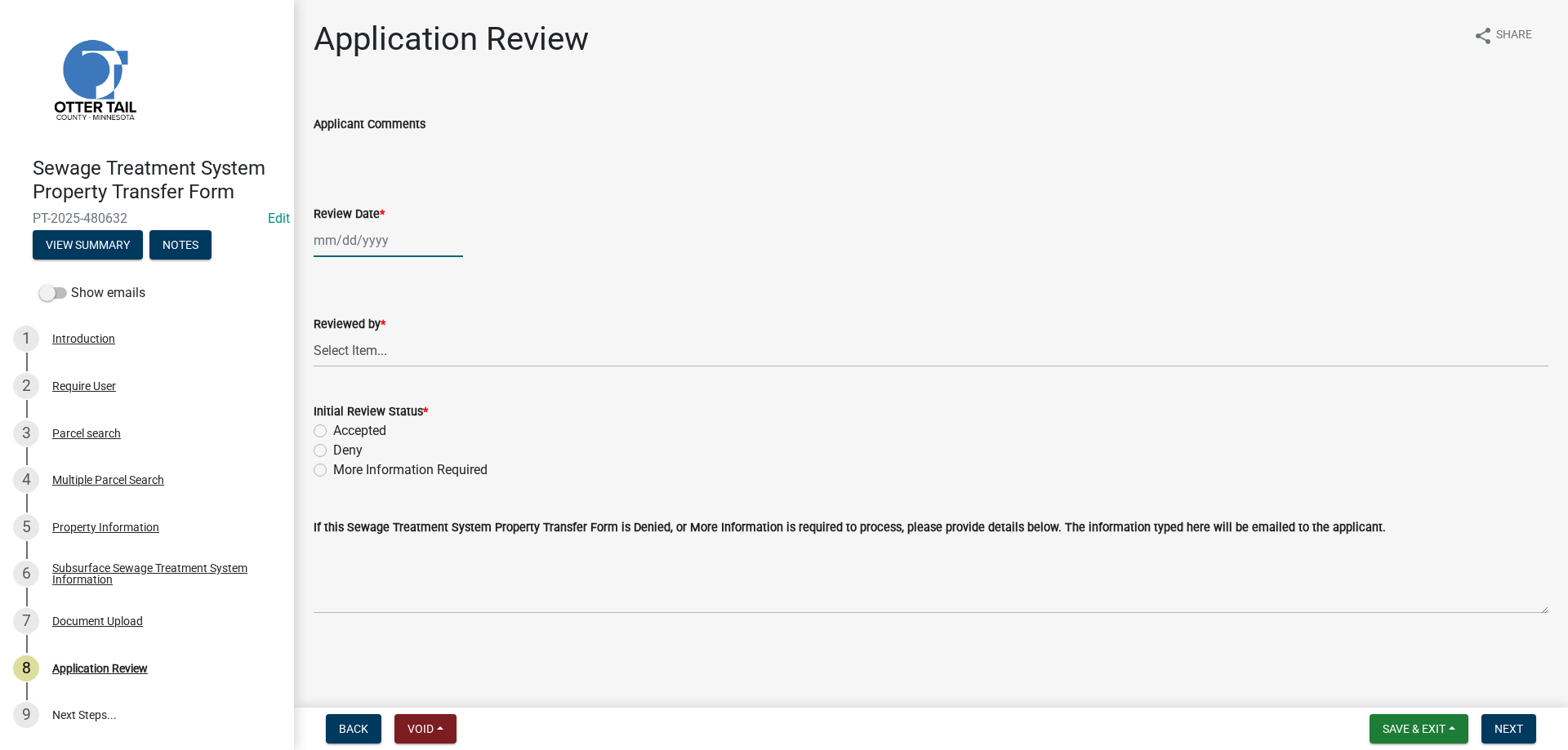
click at [362, 247] on input "Review Date *" at bounding box center [388, 241] width 149 height 33
select select "9"
select select "2025"
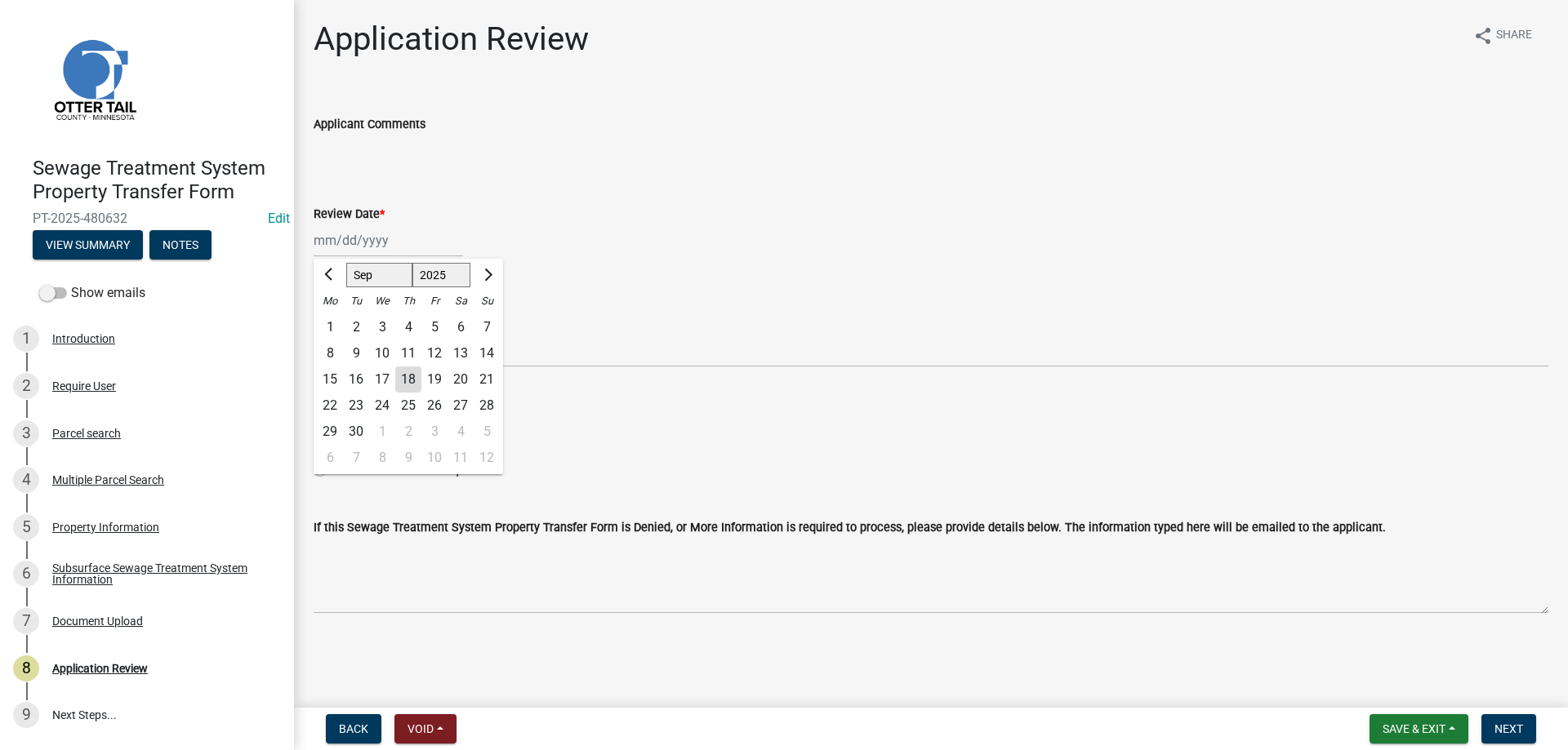
click at [408, 382] on div "18" at bounding box center [408, 379] width 26 height 26
type input "09/18/2025"
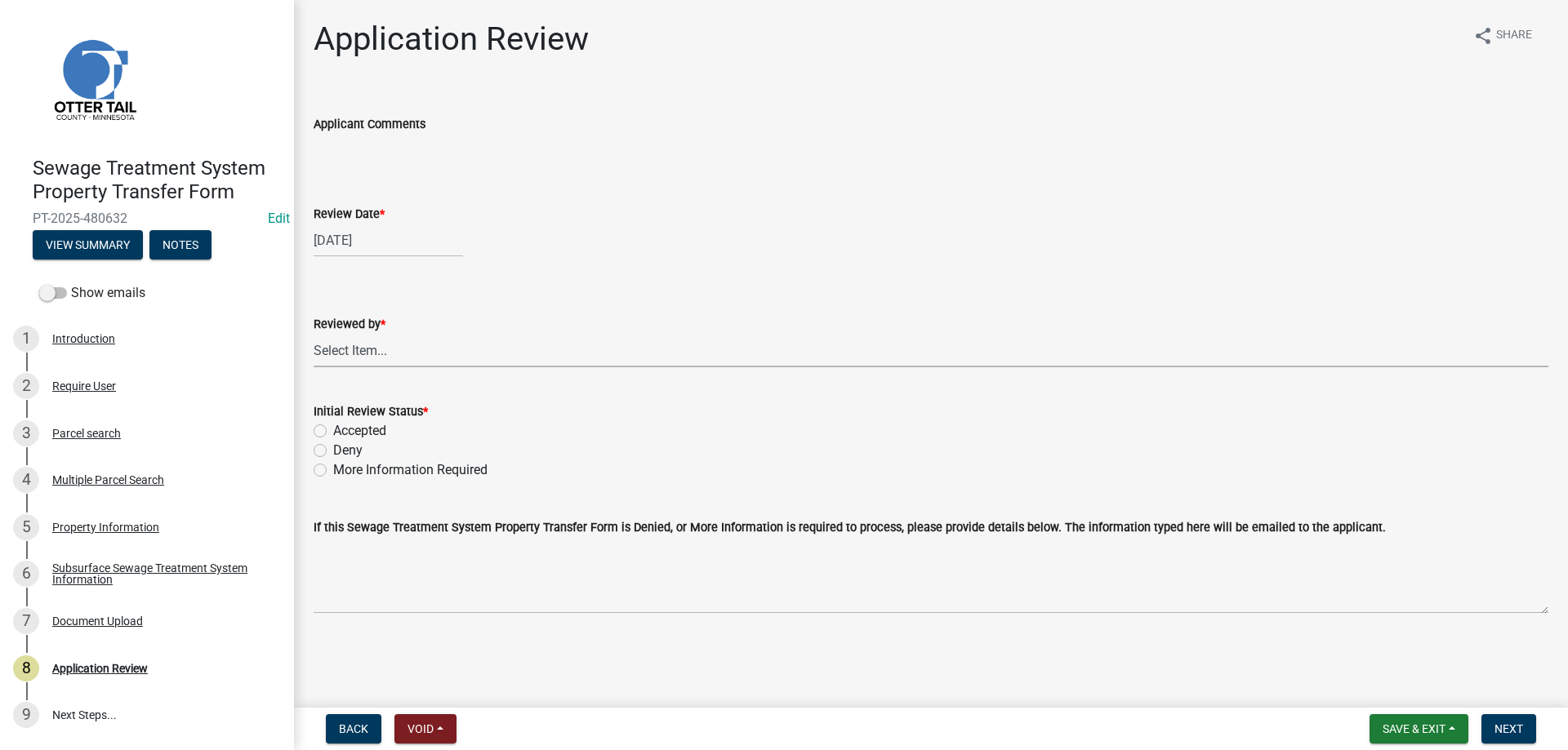
click at [314, 334] on select "Select Item... Alexis Newark Amy Busko Andrea Perales Brittany Tollefson Christ…" at bounding box center [931, 351] width 1235 height 33
click option "[PERSON_NAME]" at bounding box center [0, 0] width 0 height 0
select select "b4c12476-3918-4c31-b34d-126d47b866fd"
click at [333, 431] on label "Accepted" at bounding box center [360, 431] width 53 height 19
click at [333, 431] on input "Accepted" at bounding box center [338, 426] width 11 height 11
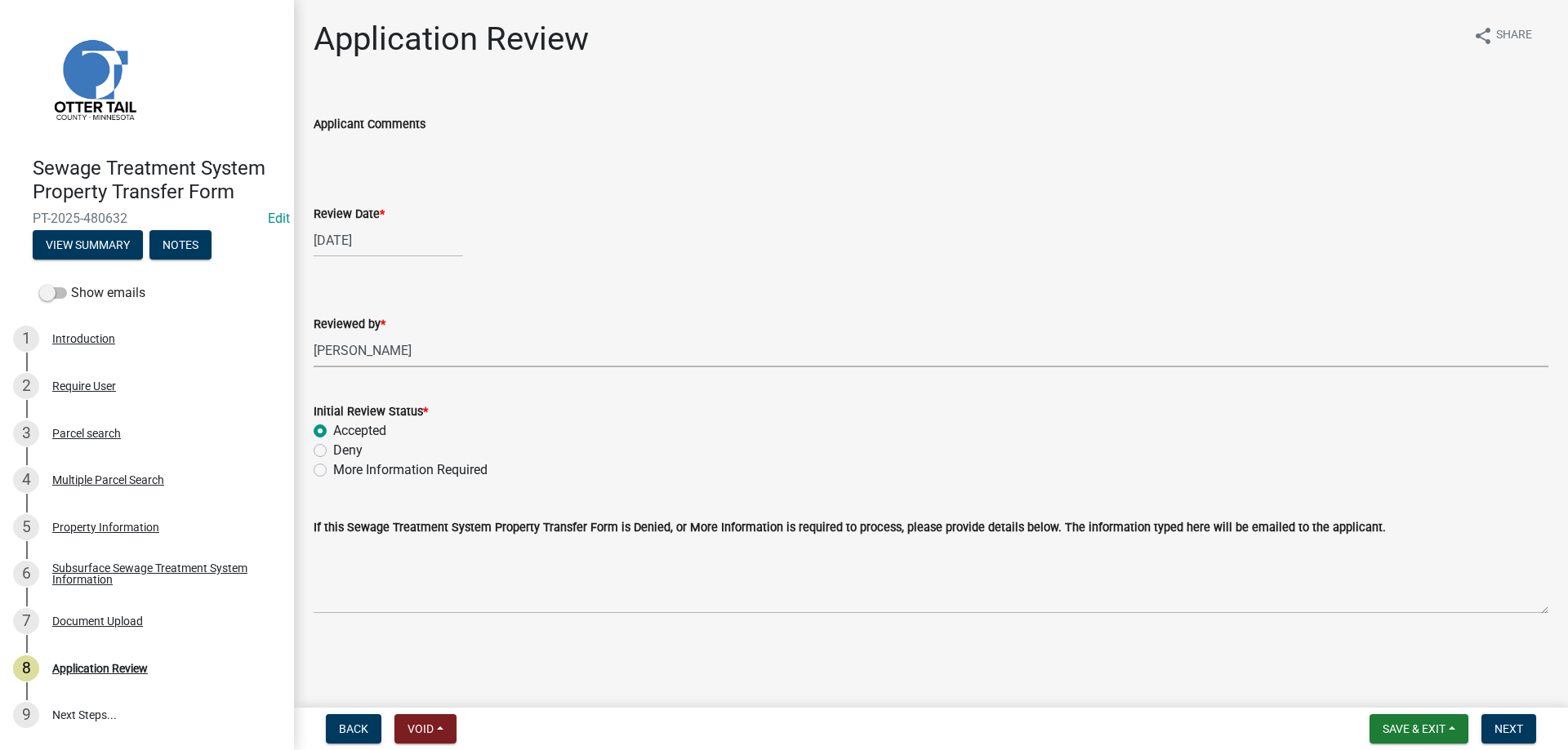
radio input "true"
click at [1511, 736] on button "Next" at bounding box center [1509, 729] width 55 height 29
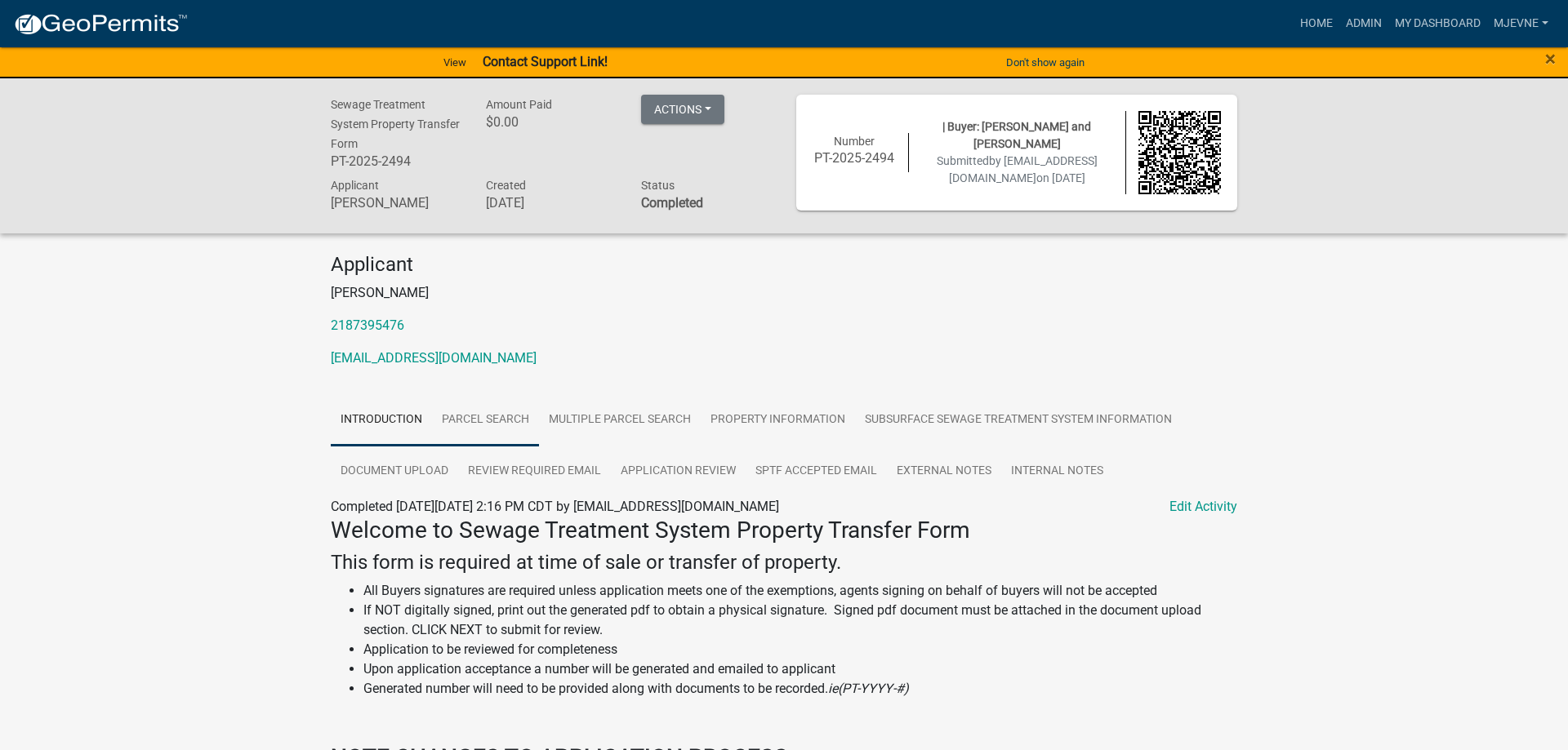
click at [486, 416] on link "Parcel search" at bounding box center [485, 421] width 107 height 53
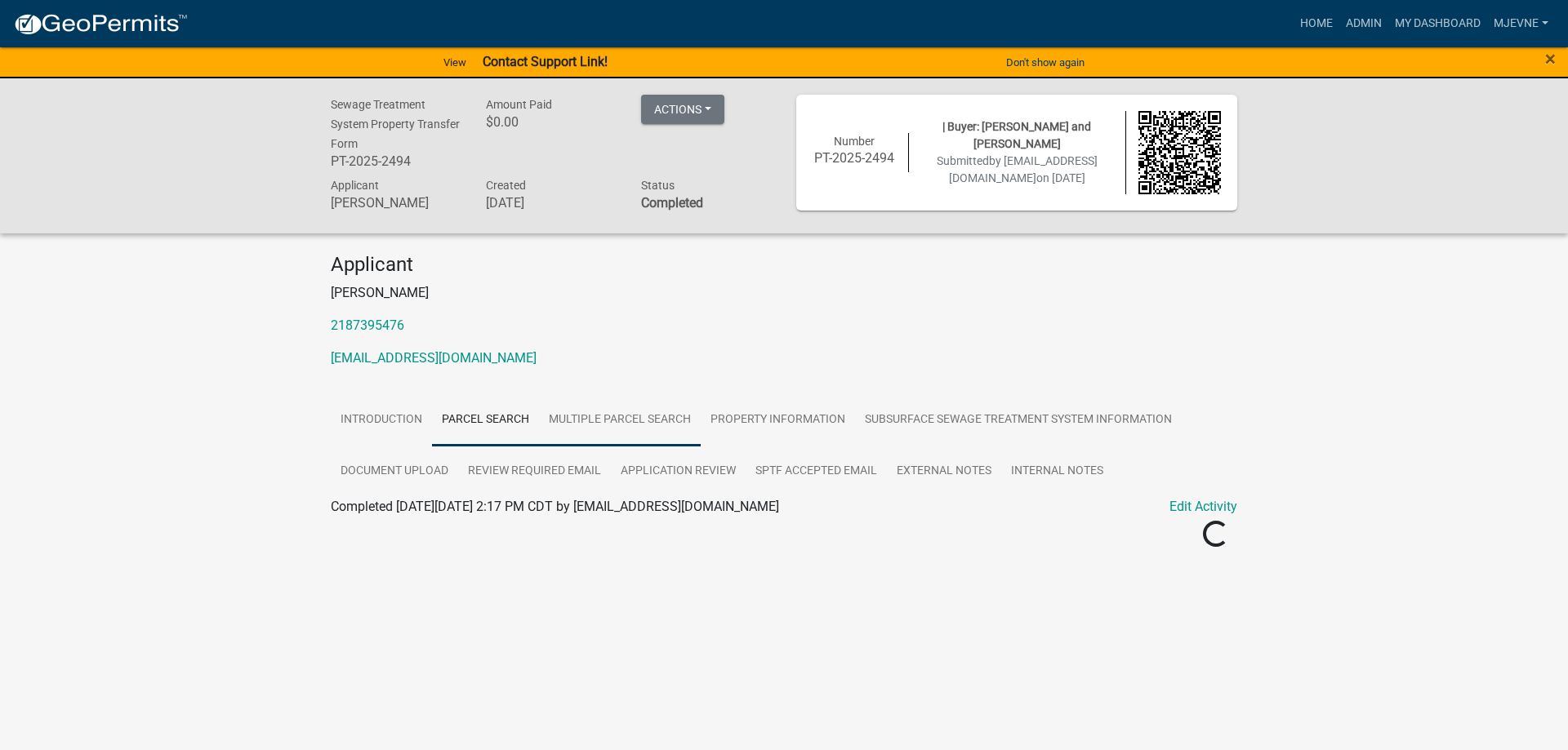
click at [644, 426] on link "Multiple Parcel Search" at bounding box center [620, 421] width 162 height 53
click at [808, 436] on link "Property Information" at bounding box center [778, 421] width 154 height 53
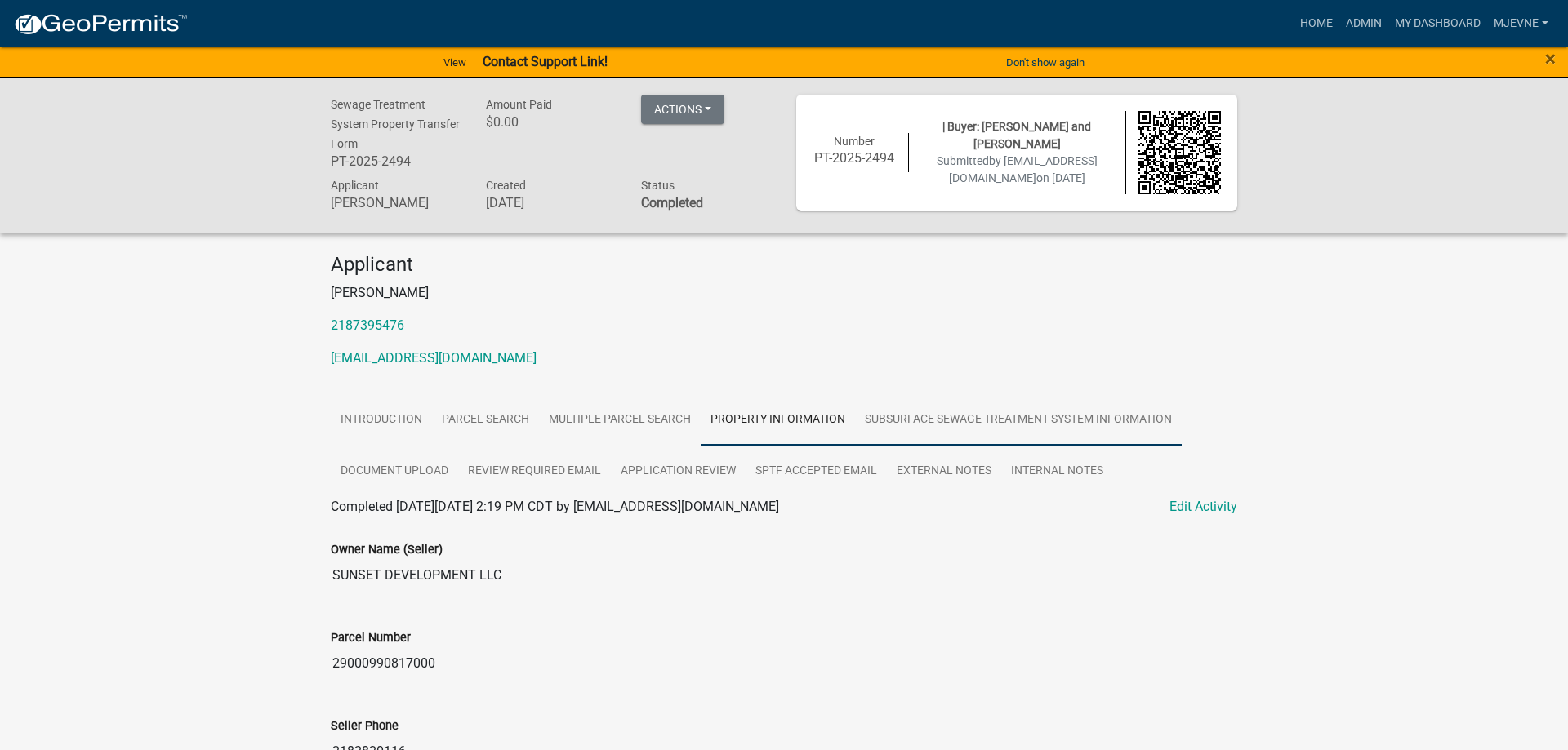
click at [965, 439] on link "Subsurface Sewage Treatment System Information" at bounding box center [1017, 421] width 326 height 53
